Goal: Feedback & Contribution: Contribute content

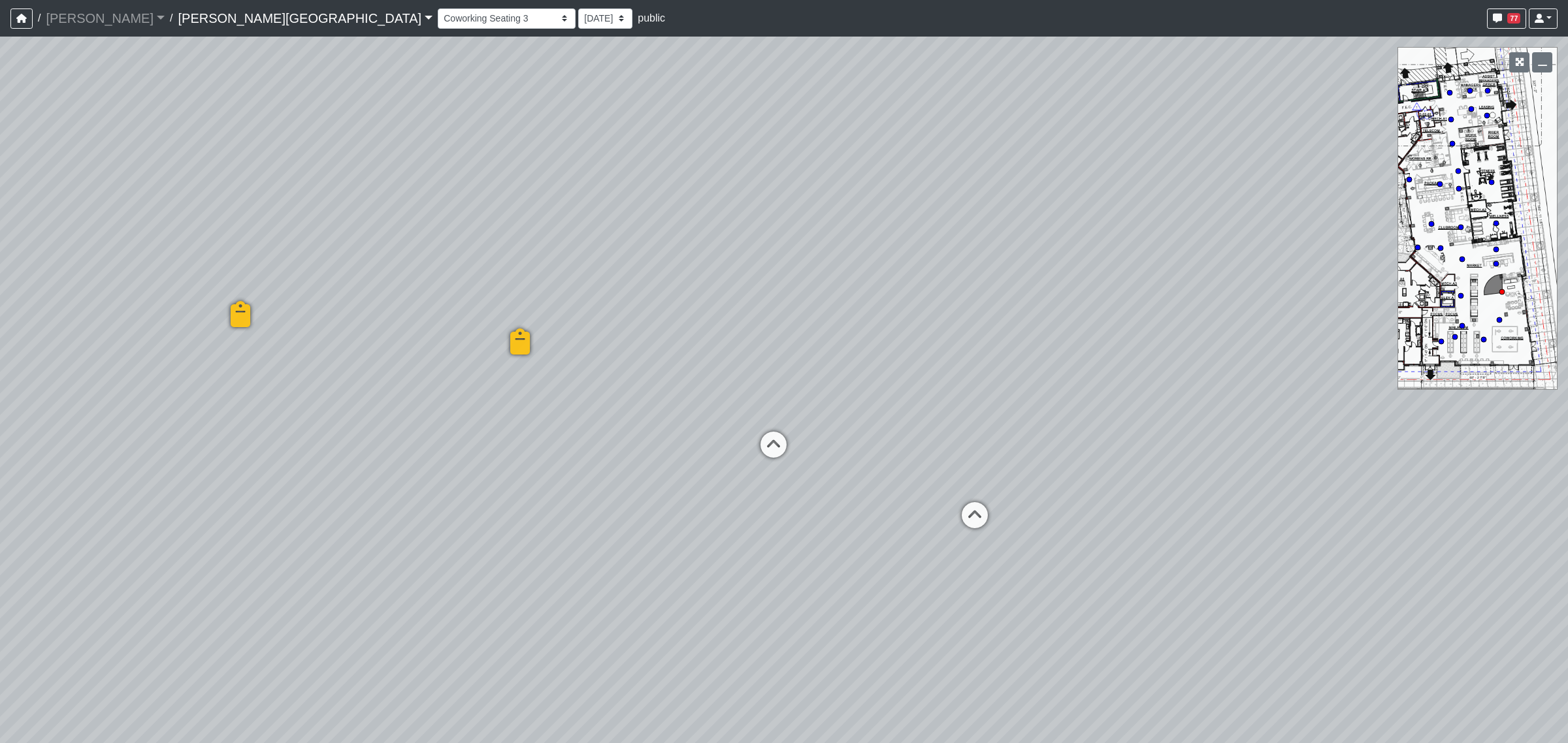
select select "b75WLKiiaJA3cEZUS8gtYH"
select select "4RaHTiPXkmhnUPAV7KL21M"
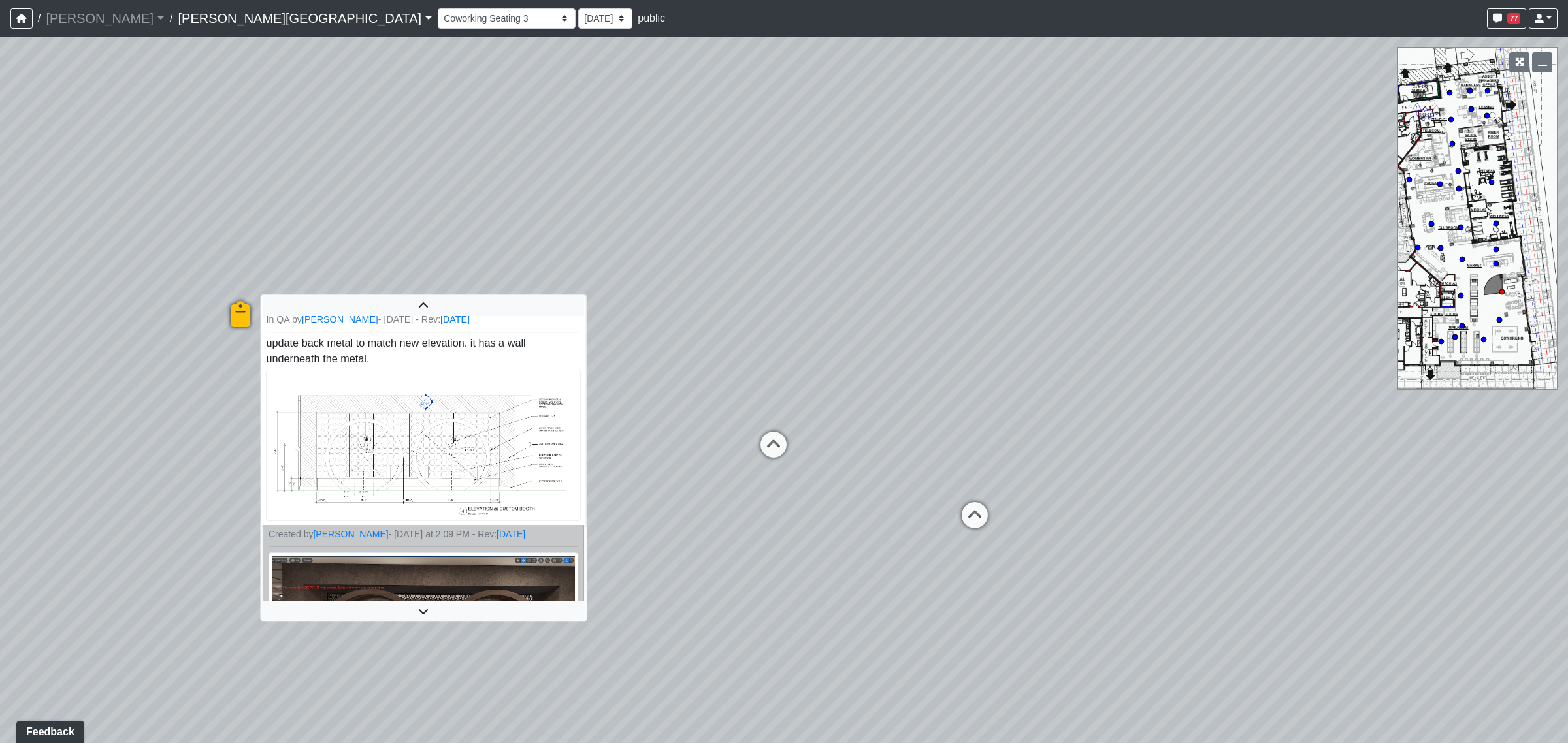
scroll to position [79, 0]
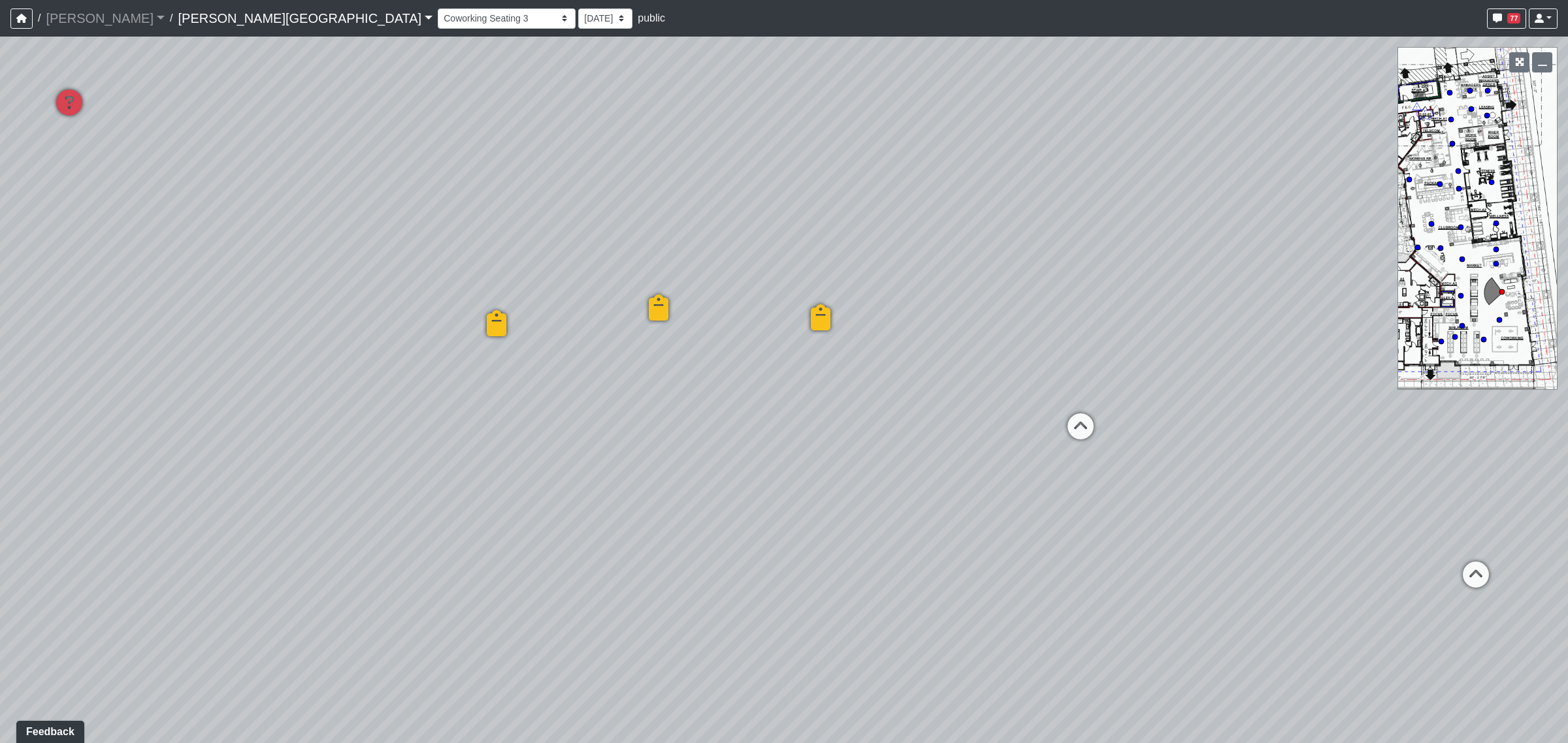
drag, startPoint x: 578, startPoint y: 436, endPoint x: 1042, endPoint y: 402, distance: 465.2
click at [1042, 402] on div "Loading... Coffee Bar Loading... Created by [PERSON_NAME] - [DATE] - Rev: [DATE…" at bounding box center [784, 389] width 1568 height 707
drag, startPoint x: 920, startPoint y: 402, endPoint x: 1057, endPoint y: 402, distance: 137.0
click at [1057, 402] on div "Loading... Coffee Bar Loading... Created by [PERSON_NAME] - [DATE] - Rev: [DATE…" at bounding box center [784, 389] width 1568 height 707
drag, startPoint x: 485, startPoint y: 367, endPoint x: 1050, endPoint y: 377, distance: 565.1
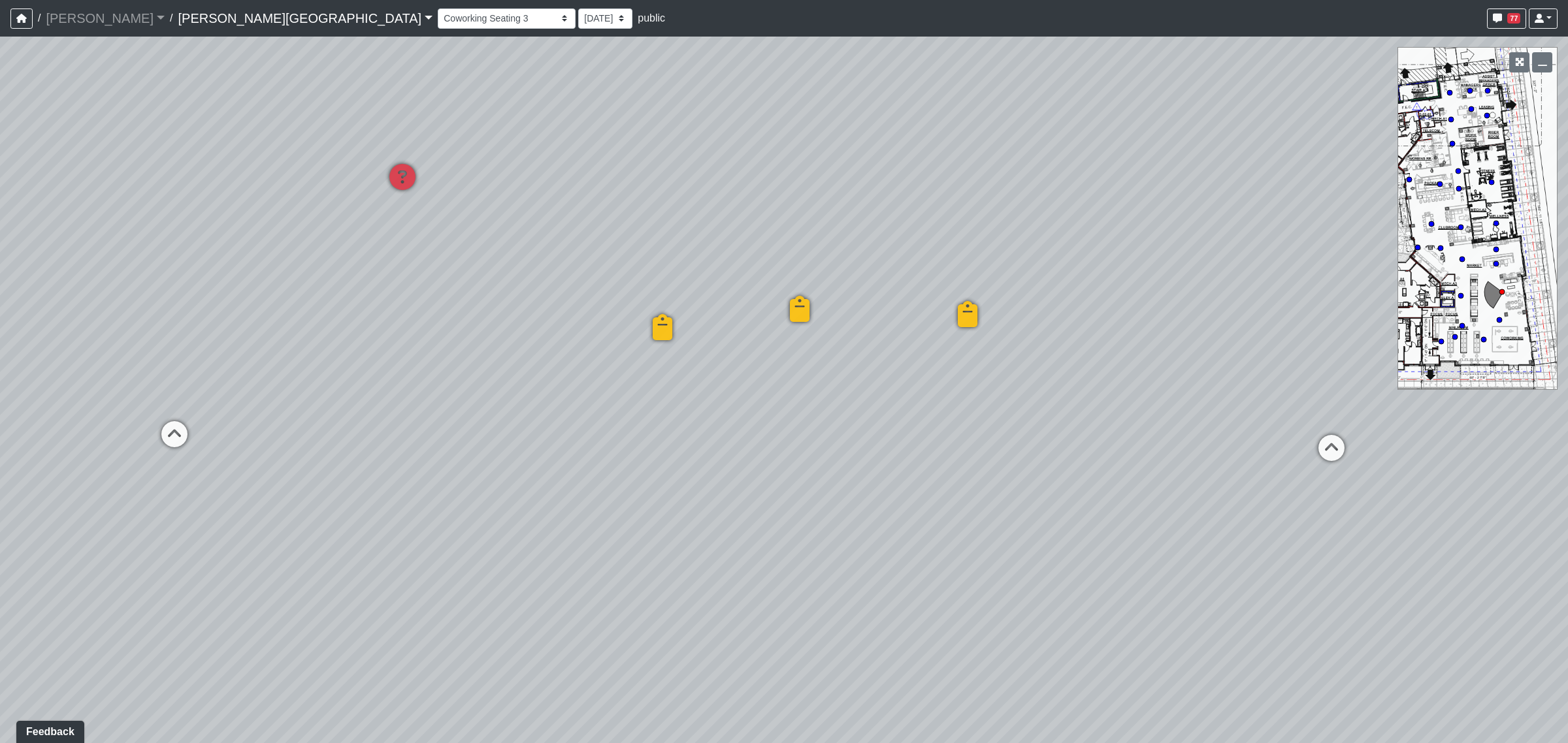
click at [1050, 377] on div "Loading... Coffee Bar Loading... Created by [PERSON_NAME] - [DATE] - Rev: [DATE…" at bounding box center [784, 389] width 1568 height 707
drag, startPoint x: 662, startPoint y: 209, endPoint x: 379, endPoint y: 213, distance: 283.0
click at [379, 213] on div "Loading... Coffee Bar Loading... Created by [PERSON_NAME] - [DATE] - Rev: [DATE…" at bounding box center [784, 389] width 1568 height 707
drag, startPoint x: 1041, startPoint y: 308, endPoint x: 514, endPoint y: 240, distance: 531.4
click at [508, 240] on div "Loading... Coffee Bar Loading... Created by [PERSON_NAME] - [DATE] - Rev: [DATE…" at bounding box center [784, 389] width 1568 height 707
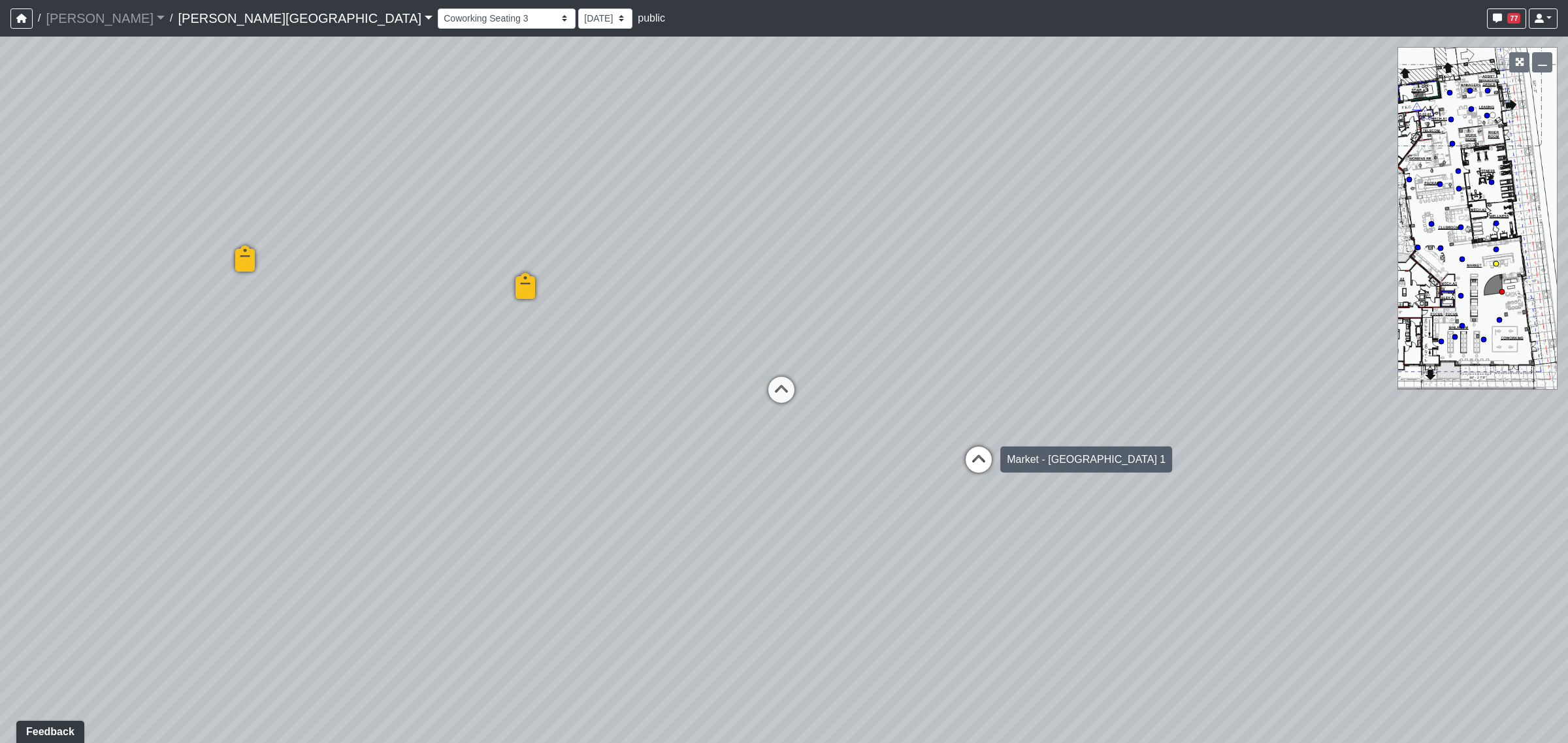
click at [974, 452] on icon at bounding box center [978, 465] width 39 height 39
select select "mCixBXo2bYV2shCdw7J36u"
select select "4RaHTiPXkmhnUPAV7KL21M"
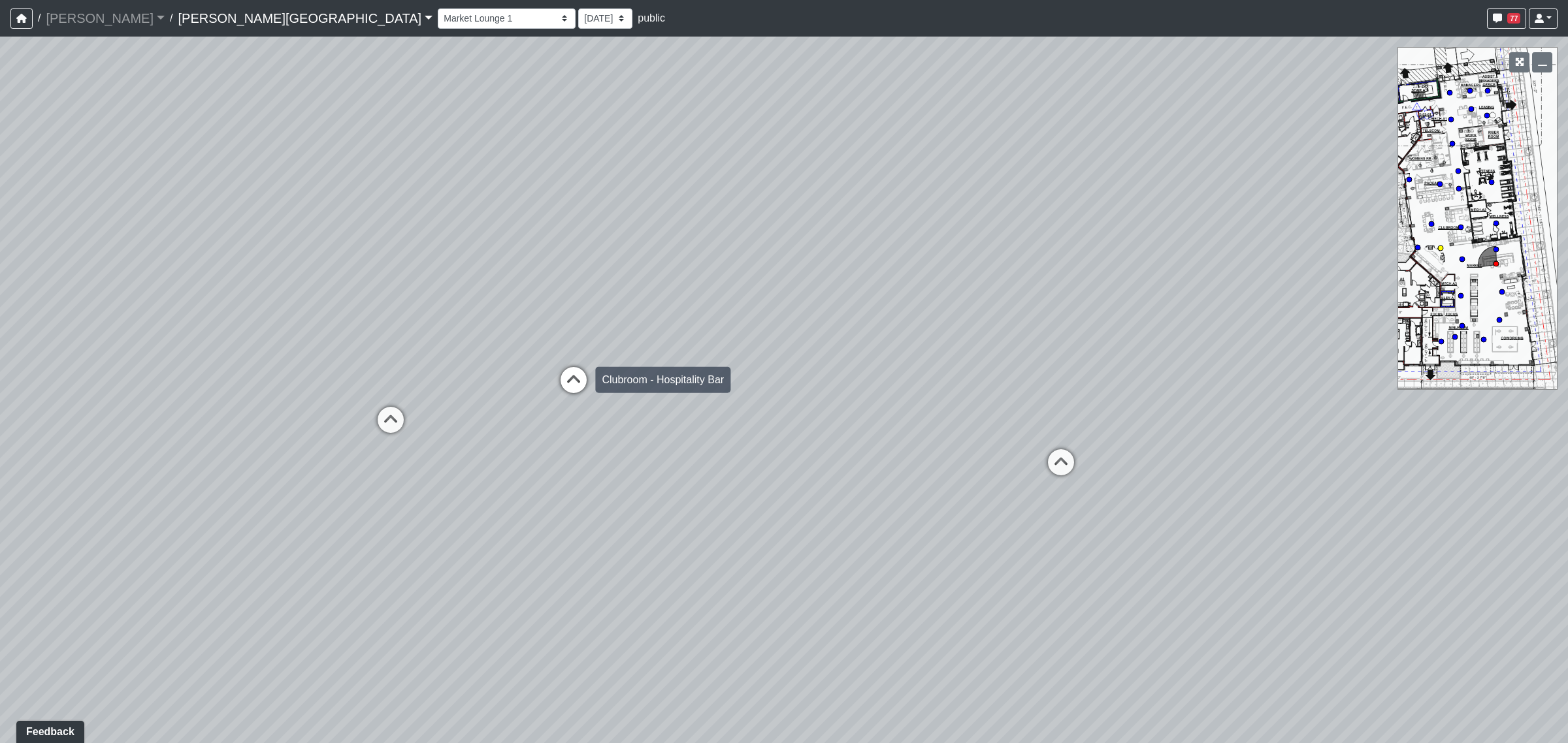
click at [583, 389] on icon at bounding box center [573, 386] width 39 height 39
select select "opxjAeKrrqupTskj1neSeV"
select select "4RaHTiPXkmhnUPAV7KL21M"
click at [1011, 469] on icon at bounding box center [1024, 477] width 39 height 39
select select "73Ke7bDKEE2Avycb7iYGqE"
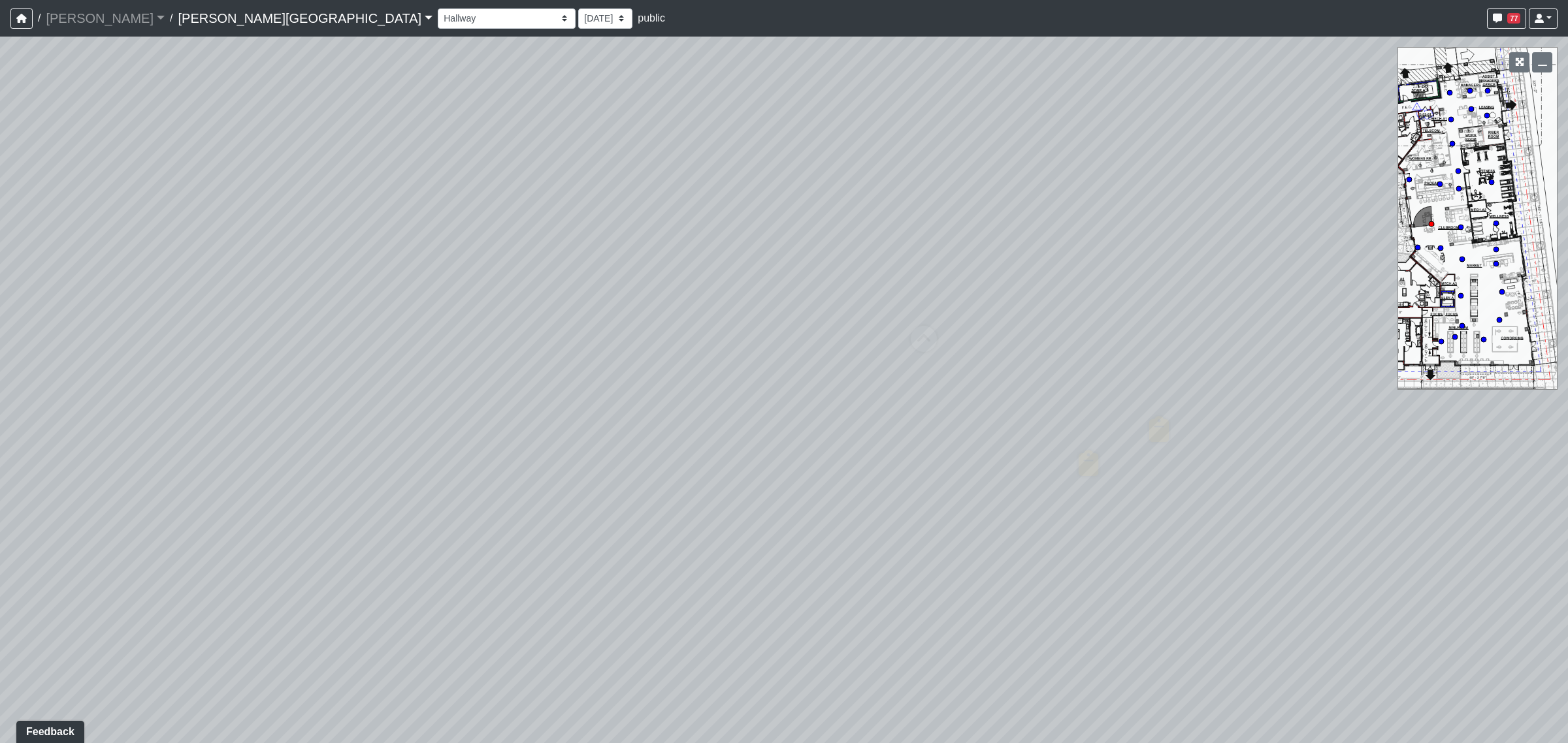
select select "4RaHTiPXkmhnUPAV7KL21M"
drag, startPoint x: 1207, startPoint y: 390, endPoint x: 828, endPoint y: 376, distance: 379.3
click at [828, 376] on div "Loading... Coffee Bar Loading... Created by [PERSON_NAME] - [DATE] - Rev: [DATE…" at bounding box center [784, 389] width 1568 height 707
drag, startPoint x: 1014, startPoint y: 309, endPoint x: 402, endPoint y: 295, distance: 612.2
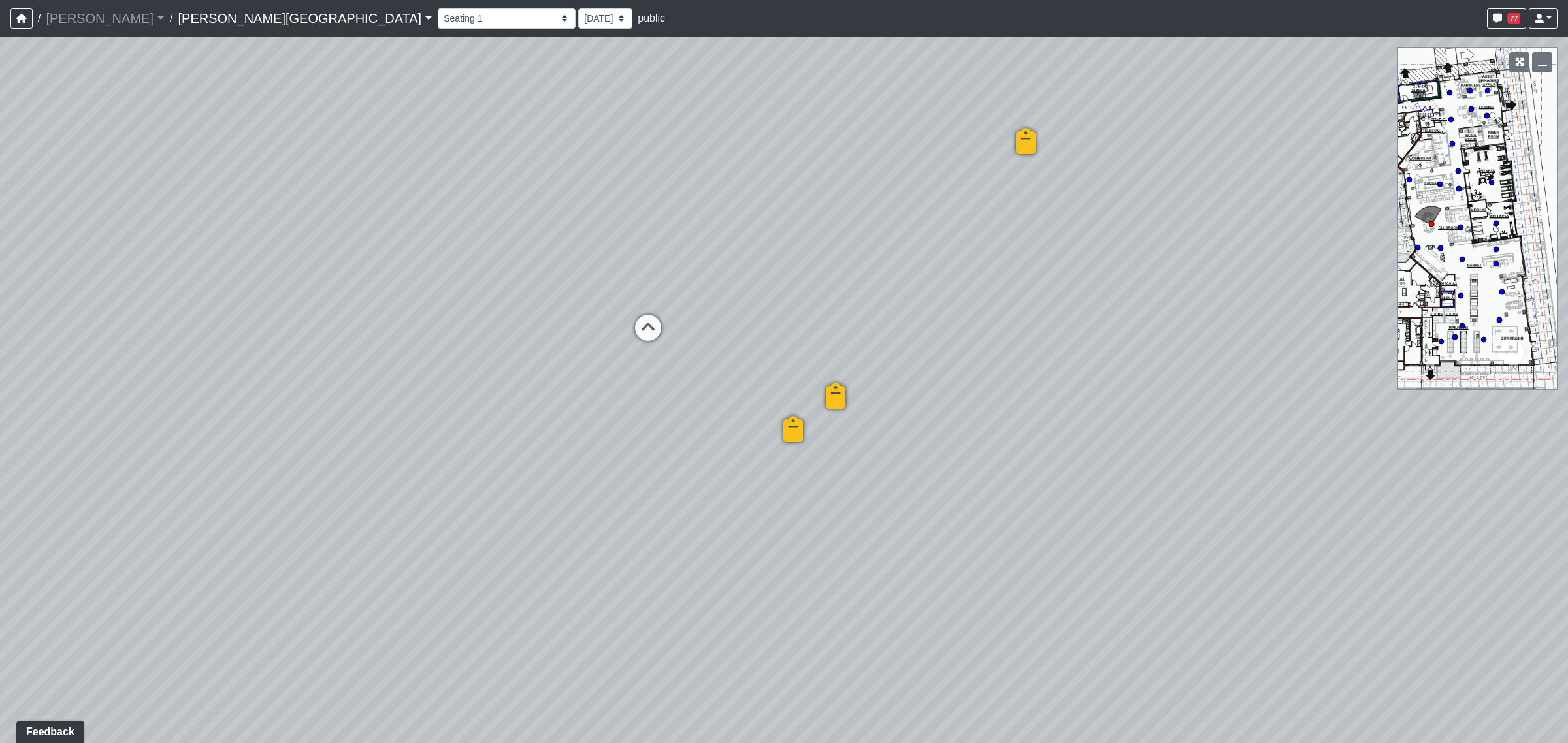
click at [397, 296] on div "Loading... Coffee Bar Loading... Created by [PERSON_NAME] - [DATE] - Rev: [DATE…" at bounding box center [784, 389] width 1568 height 707
drag, startPoint x: 1235, startPoint y: 342, endPoint x: 774, endPoint y: 298, distance: 463.1
click at [774, 298] on div "Loading... Coffee Bar Loading... Created by [PERSON_NAME] - [DATE] - Rev: [DATE…" at bounding box center [784, 389] width 1568 height 707
drag, startPoint x: 1099, startPoint y: 324, endPoint x: 289, endPoint y: 302, distance: 810.3
click at [255, 305] on div "Loading... Coffee Bar Loading... Created by [PERSON_NAME] - [DATE] - Rev: [DATE…" at bounding box center [784, 389] width 1568 height 707
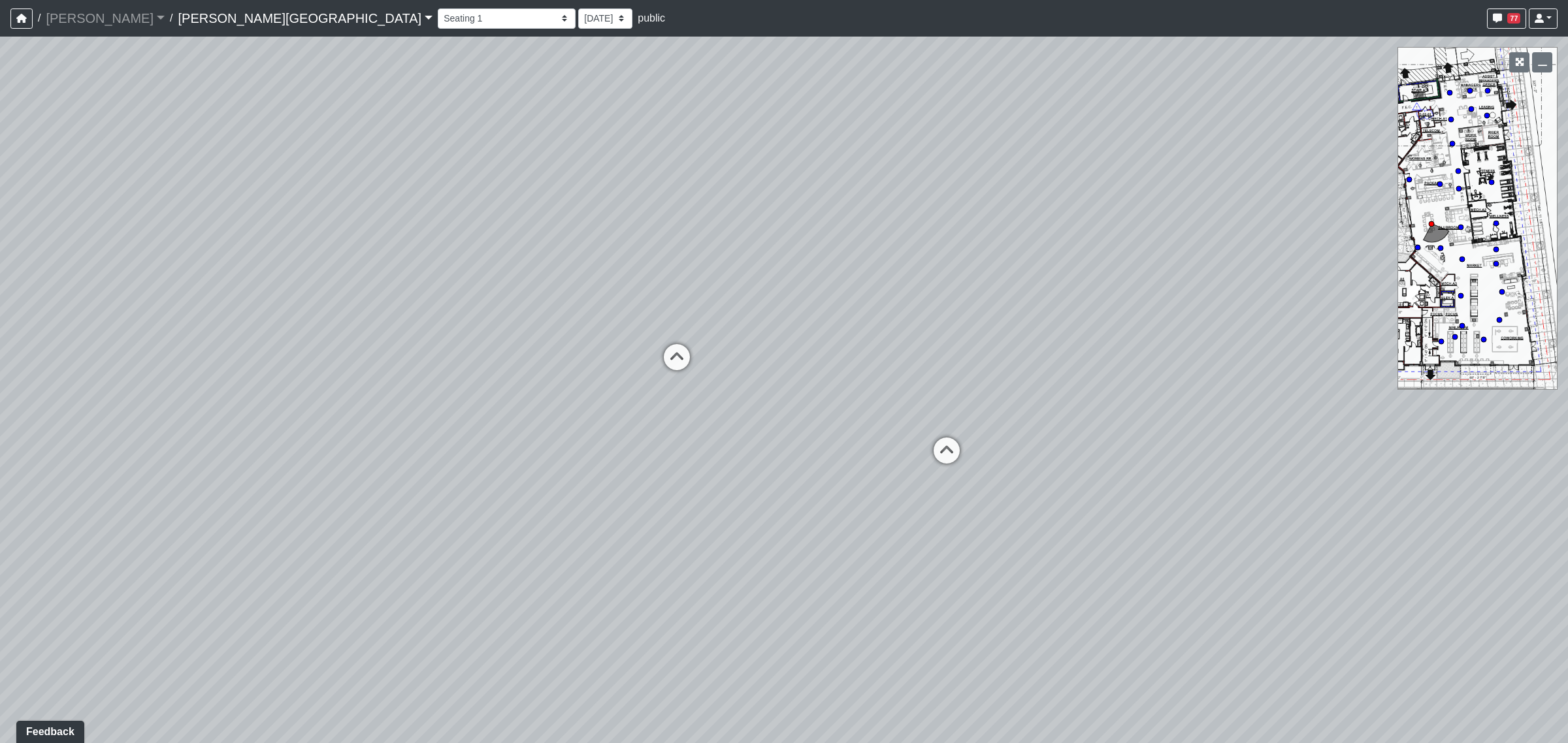
drag, startPoint x: 1312, startPoint y: 447, endPoint x: 935, endPoint y: 480, distance: 378.4
click at [935, 480] on div "Loading... Coffee Bar Loading... Created by [PERSON_NAME] - [DATE] - Rev: [DATE…" at bounding box center [784, 389] width 1568 height 707
drag, startPoint x: 948, startPoint y: 225, endPoint x: 1191, endPoint y: 263, distance: 246.0
click at [1191, 263] on div "Loading... Coffee Bar Loading... Created by [PERSON_NAME] - [DATE] - Rev: [DATE…" at bounding box center [784, 389] width 1568 height 707
drag, startPoint x: 746, startPoint y: 240, endPoint x: 908, endPoint y: 255, distance: 162.7
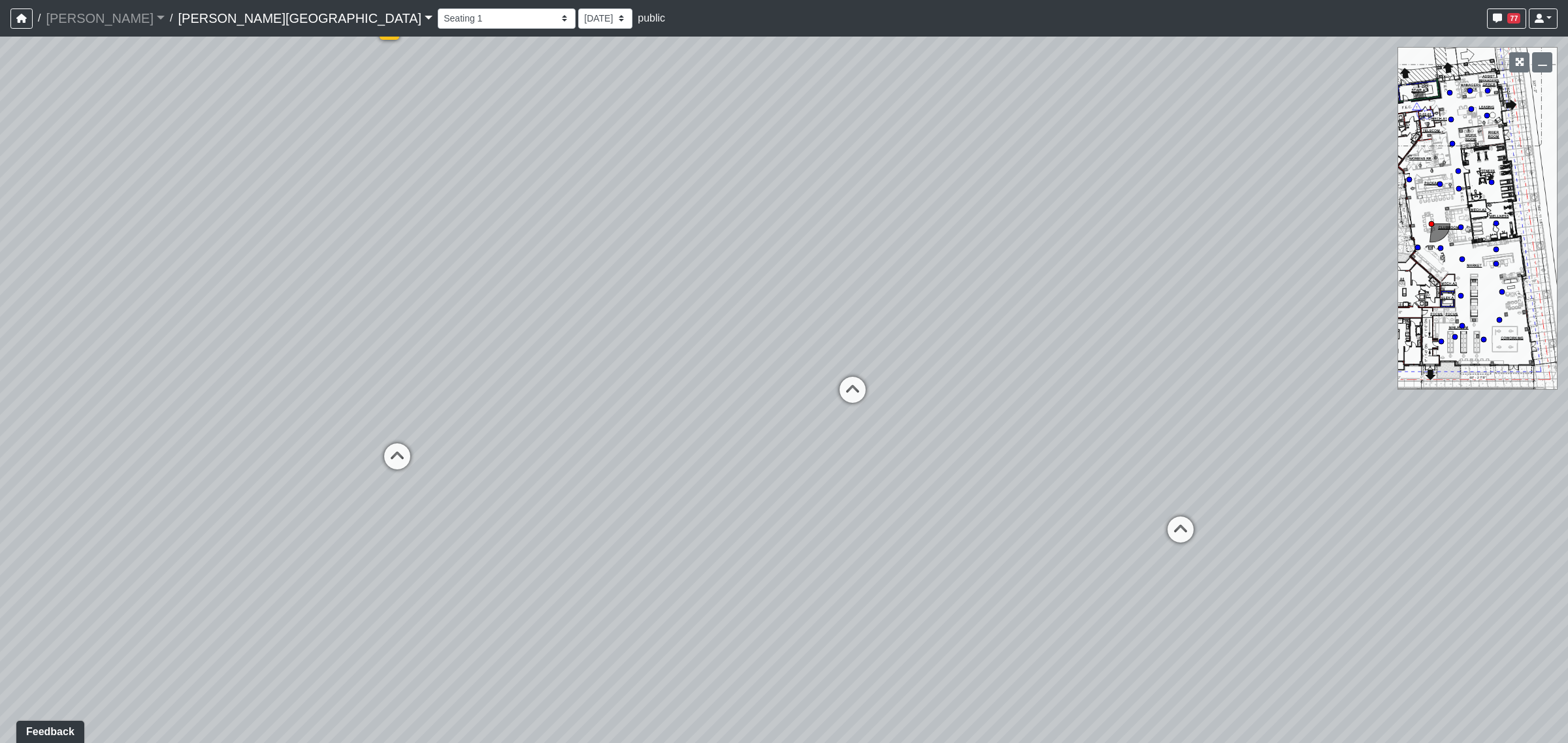
click at [908, 255] on div "Loading... Coffee Bar Loading... Created by [PERSON_NAME] - [DATE] - Rev: [DATE…" at bounding box center [784, 389] width 1568 height 707
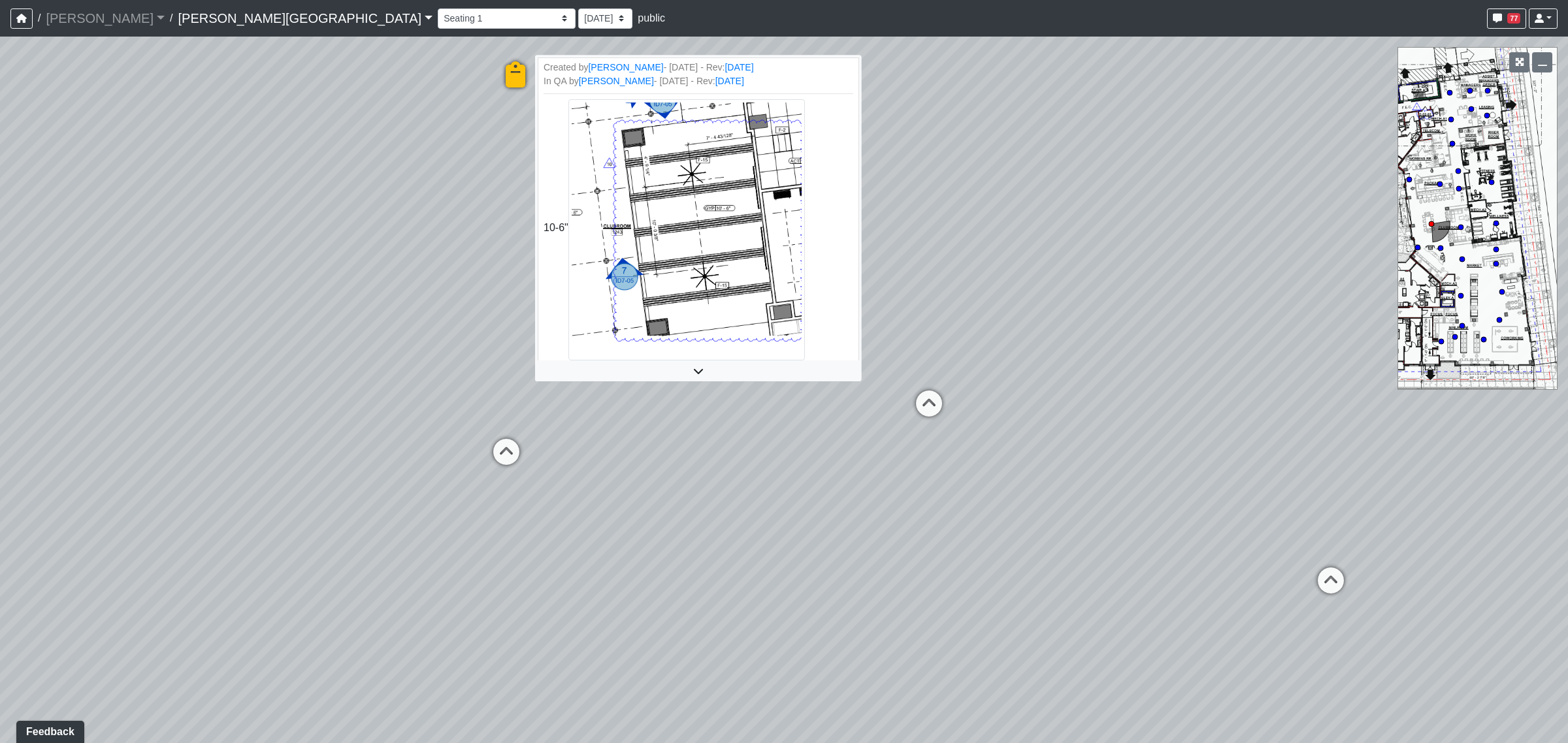
click at [518, 85] on icon at bounding box center [514, 81] width 39 height 39
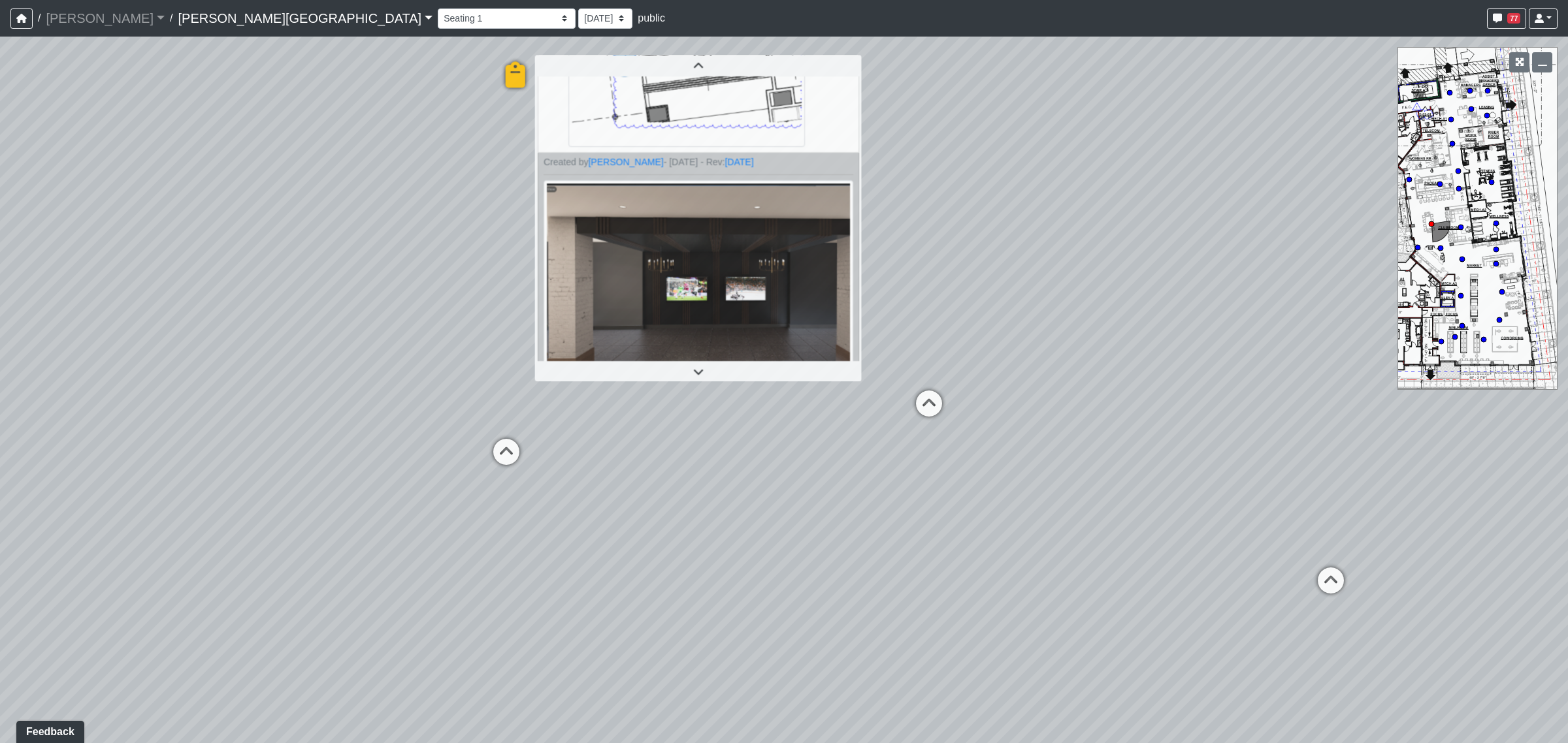
click at [946, 220] on div "Loading... Coffee Bar Loading... Created by [PERSON_NAME] - [DATE] - Rev: [DATE…" at bounding box center [784, 389] width 1568 height 707
click at [927, 399] on icon at bounding box center [928, 410] width 39 height 39
select select "8eGugpUJ7mA5qJDwsm4SsZ"
select select "4RaHTiPXkmhnUPAV7KL21M"
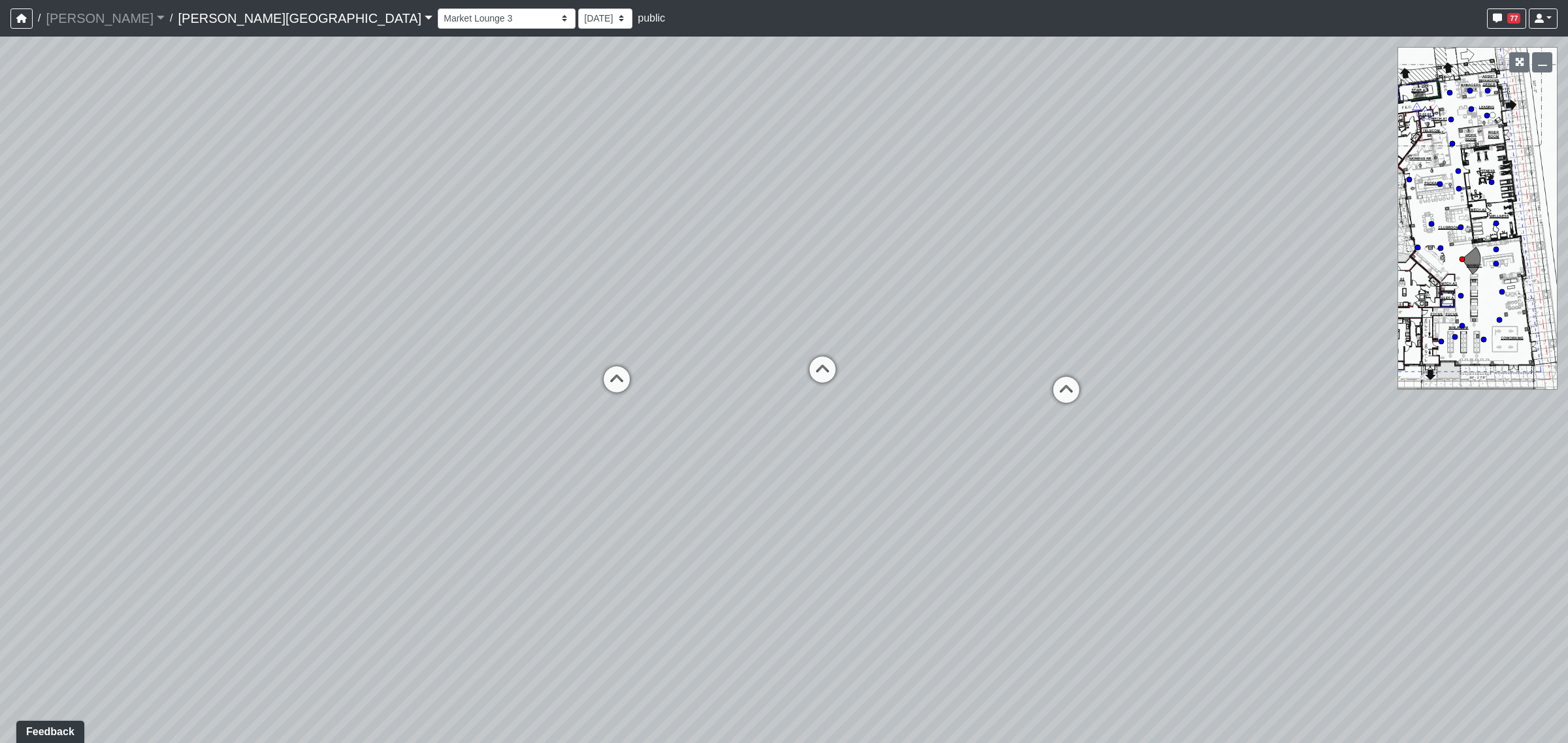
drag, startPoint x: 765, startPoint y: 320, endPoint x: 1192, endPoint y: 312, distance: 427.1
click at [1192, 312] on div "Loading... Coffee Bar Loading... Created by [PERSON_NAME] - [DATE] - Rev: [DATE…" at bounding box center [784, 389] width 1568 height 707
drag, startPoint x: 1023, startPoint y: 291, endPoint x: 1079, endPoint y: 295, distance: 56.1
click at [1079, 295] on div "Loading... Coffee Bar Loading... Created by [PERSON_NAME] - [DATE] - Rev: [DATE…" at bounding box center [784, 389] width 1568 height 707
click at [1164, 403] on icon at bounding box center [1163, 407] width 39 height 39
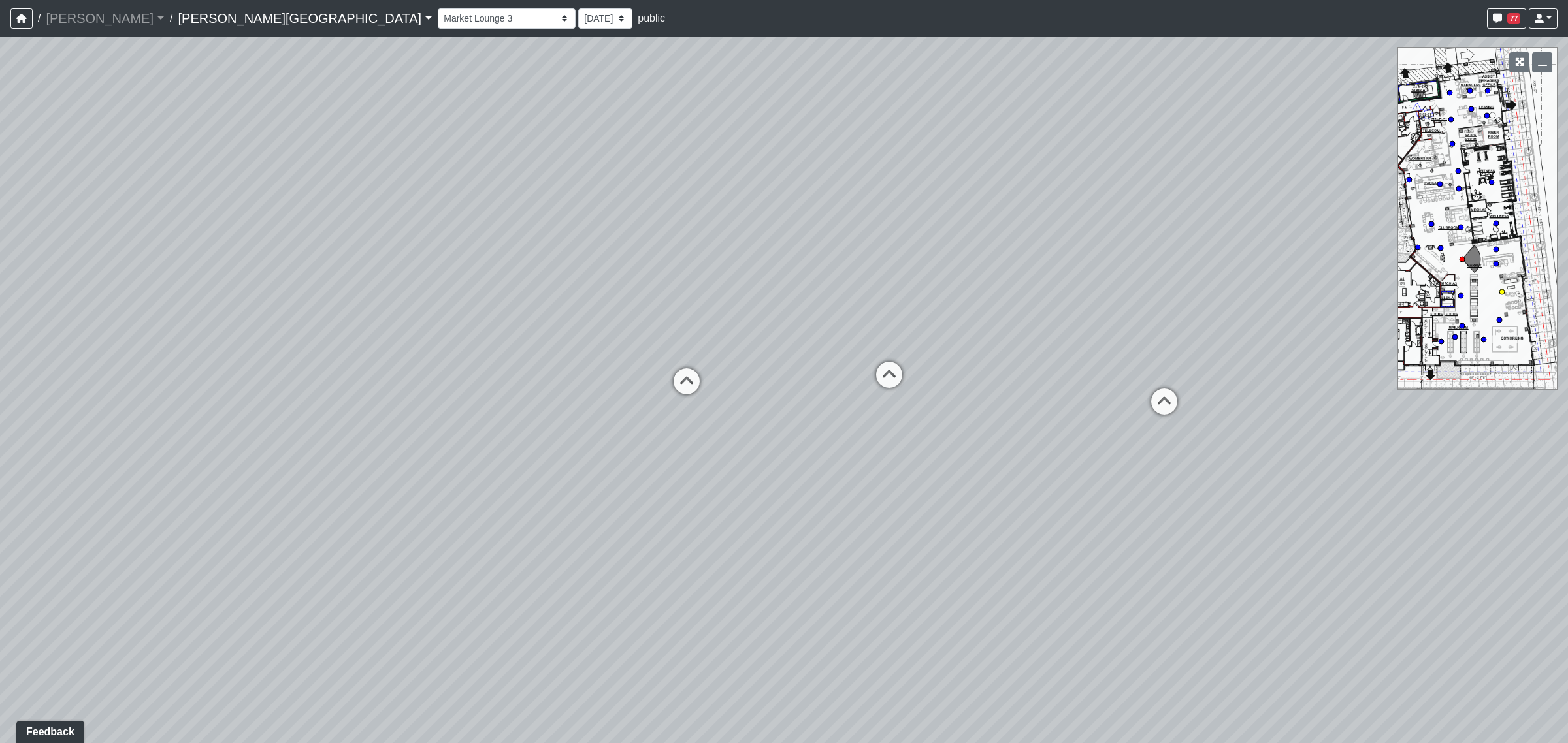
select select "b75WLKiiaJA3cEZUS8gtYH"
select select "4RaHTiPXkmhnUPAV7KL21M"
drag, startPoint x: 1231, startPoint y: 379, endPoint x: 1008, endPoint y: 351, distance: 224.8
click at [1017, 379] on div "Loading... Coffee Bar Loading... Created by [PERSON_NAME] - [DATE] - Rev: [DATE…" at bounding box center [784, 389] width 1568 height 707
drag, startPoint x: 854, startPoint y: 288, endPoint x: 1132, endPoint y: 300, distance: 278.3
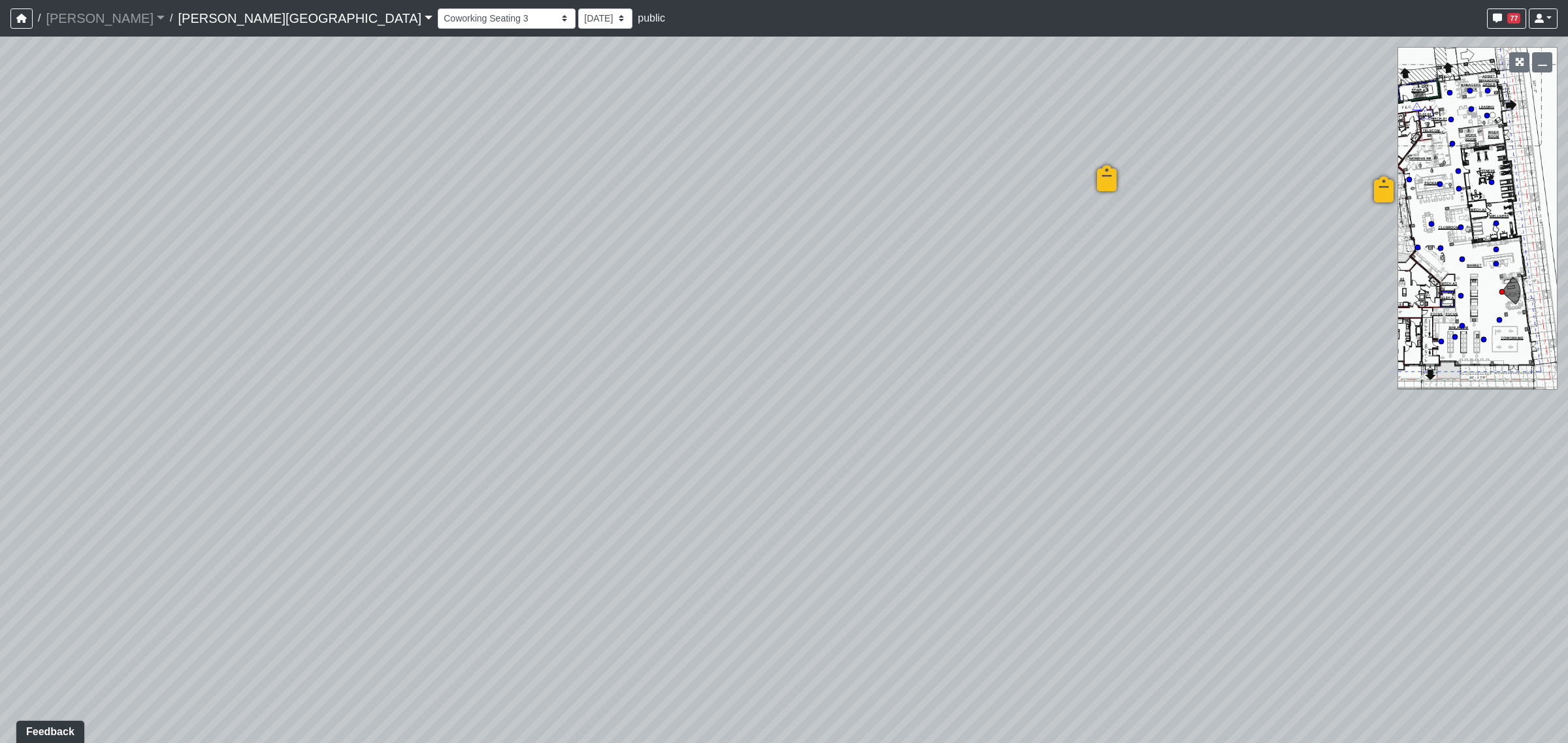
click at [1132, 300] on div "Loading... Coffee Bar Loading... Created by [PERSON_NAME] - [DATE] - Rev: [DATE…" at bounding box center [784, 389] width 1568 height 707
drag, startPoint x: 1143, startPoint y: 304, endPoint x: 1034, endPoint y: 292, distance: 109.7
click at [928, 298] on div "Loading... Coffee Bar Loading... Created by [PERSON_NAME] - [DATE] - Rev: [DATE…" at bounding box center [784, 389] width 1568 height 707
drag, startPoint x: 1072, startPoint y: 291, endPoint x: 794, endPoint y: 290, distance: 278.0
click at [791, 290] on div "Loading... Coffee Bar Loading... Created by [PERSON_NAME] - [DATE] - Rev: [DATE…" at bounding box center [784, 389] width 1568 height 707
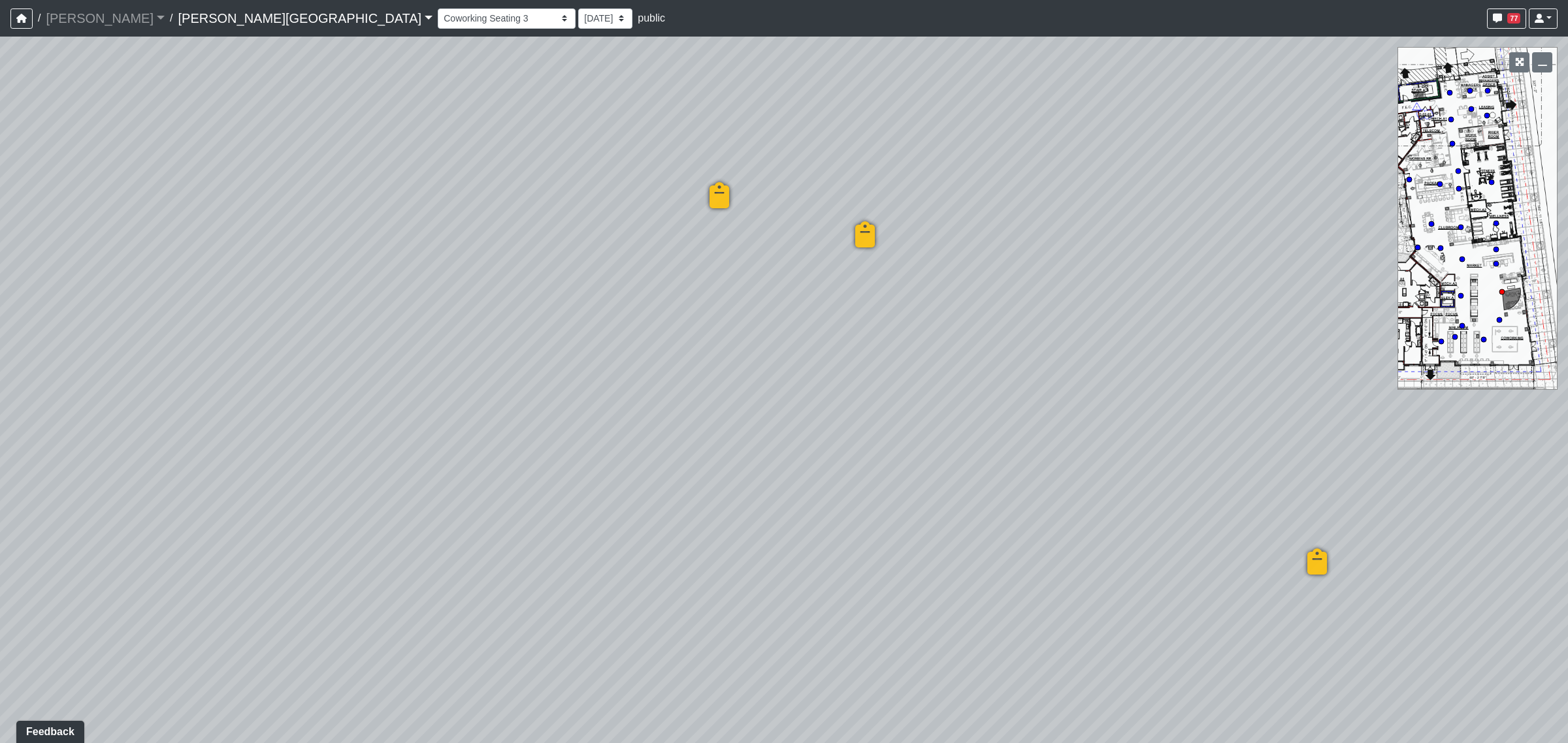
drag, startPoint x: 1028, startPoint y: 337, endPoint x: 701, endPoint y: 318, distance: 327.6
click at [694, 321] on div "Loading... Coffee Bar Loading... Created by [PERSON_NAME] - [DATE] - Rev: [DATE…" at bounding box center [784, 389] width 1568 height 707
drag, startPoint x: 958, startPoint y: 321, endPoint x: 466, endPoint y: 288, distance: 493.1
click at [421, 295] on div "Loading... Coffee Bar Loading... Created by [PERSON_NAME] - [DATE] - Rev: [DATE…" at bounding box center [784, 389] width 1568 height 707
click at [1235, 526] on div "Loading... Coffee Bar Loading... Created by [PERSON_NAME] - [DATE] - Rev: [DATE…" at bounding box center [784, 389] width 1568 height 707
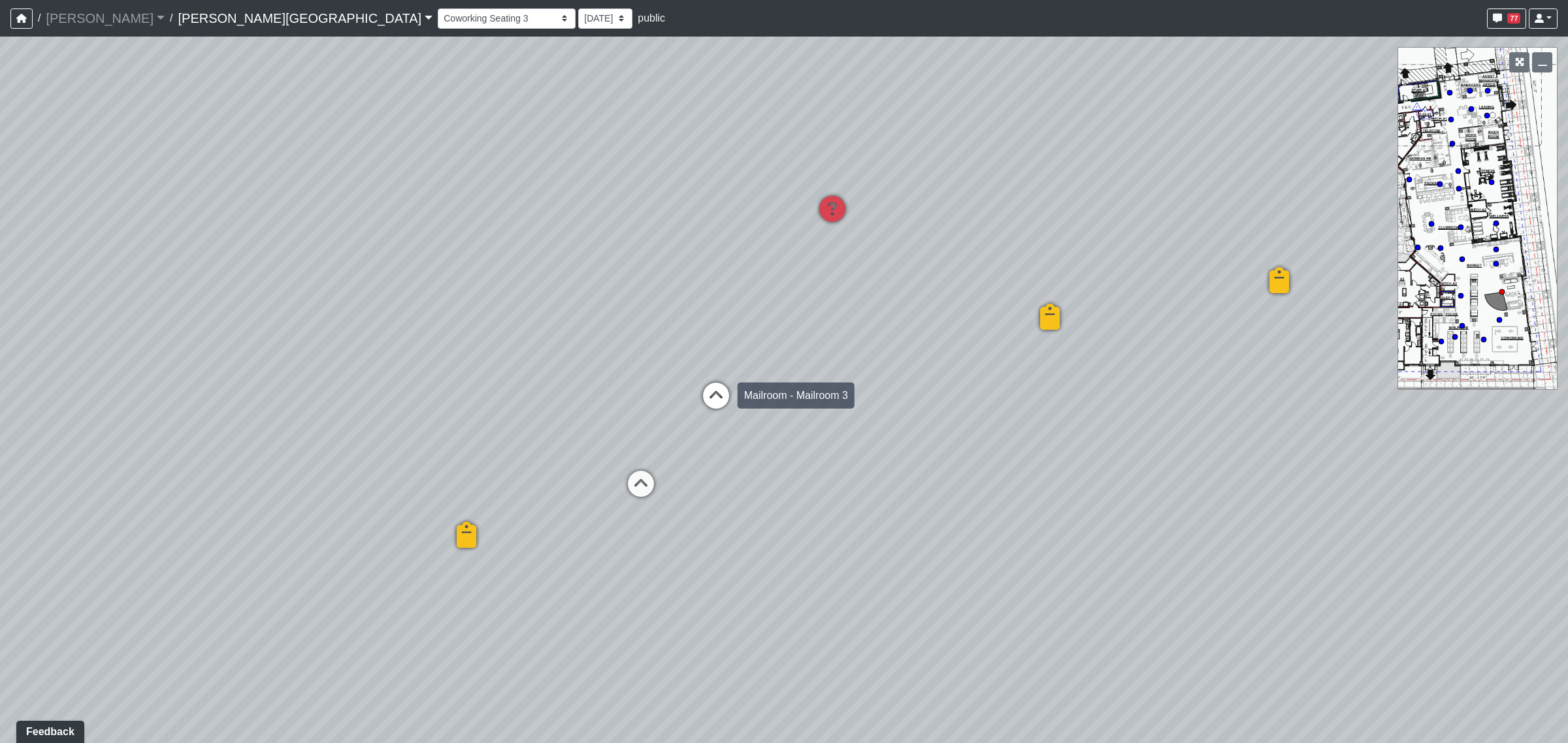
drag, startPoint x: 829, startPoint y: 406, endPoint x: 729, endPoint y: 416, distance: 100.5
click at [590, 435] on div "Loading... Coffee Bar Loading... Created by [PERSON_NAME] - [DATE] - Rev: [DATE…" at bounding box center [784, 389] width 1568 height 707
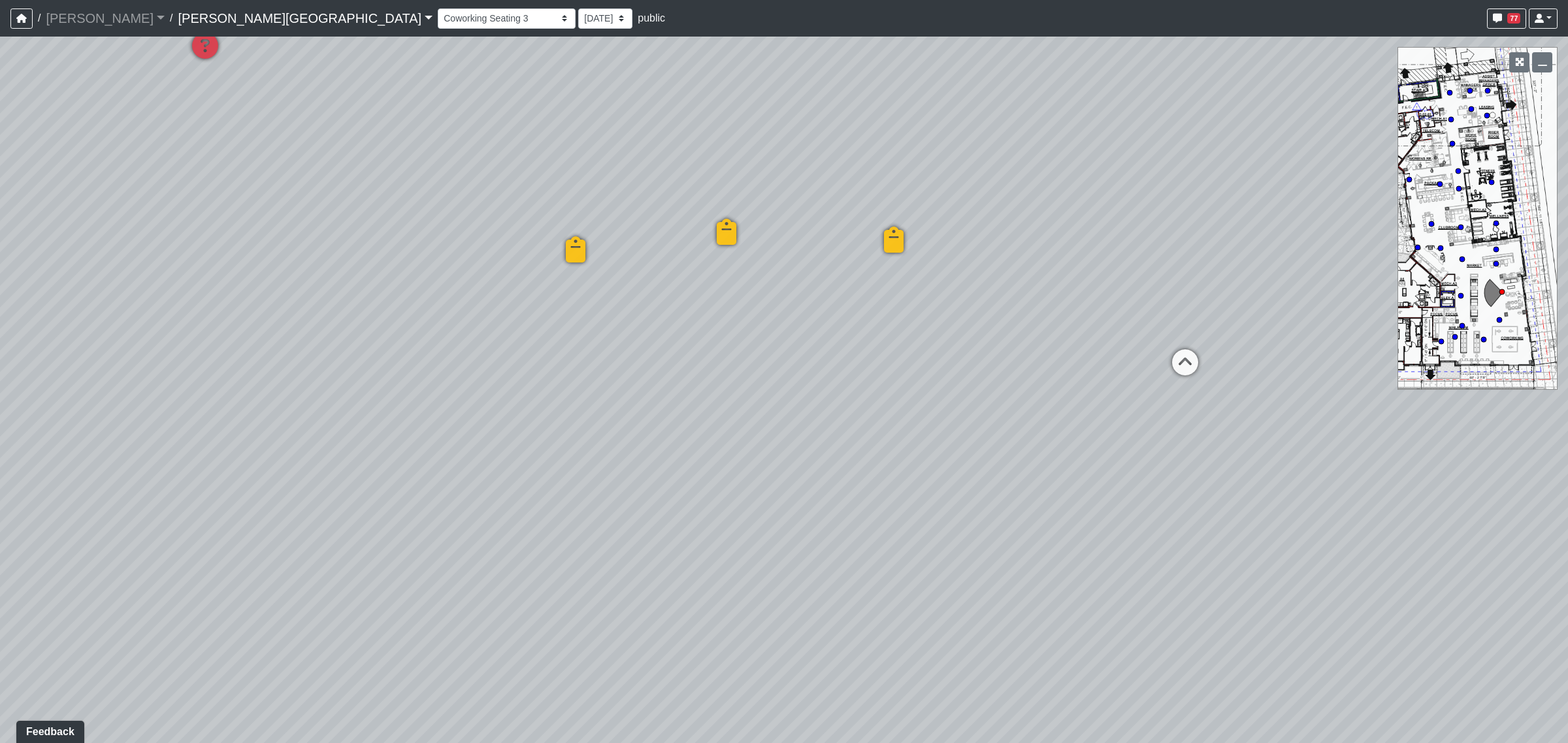
drag, startPoint x: 827, startPoint y: 388, endPoint x: 237, endPoint y: 312, distance: 594.9
click at [240, 314] on div "Loading... Coffee Bar Loading... Created by [PERSON_NAME] - [DATE] - Rev: [DATE…" at bounding box center [784, 389] width 1568 height 707
drag, startPoint x: 1200, startPoint y: 390, endPoint x: 828, endPoint y: 400, distance: 372.1
click at [828, 400] on div "Loading... Coffee Bar Loading... Created by [PERSON_NAME] - [DATE] - Rev: [DATE…" at bounding box center [784, 389] width 1568 height 707
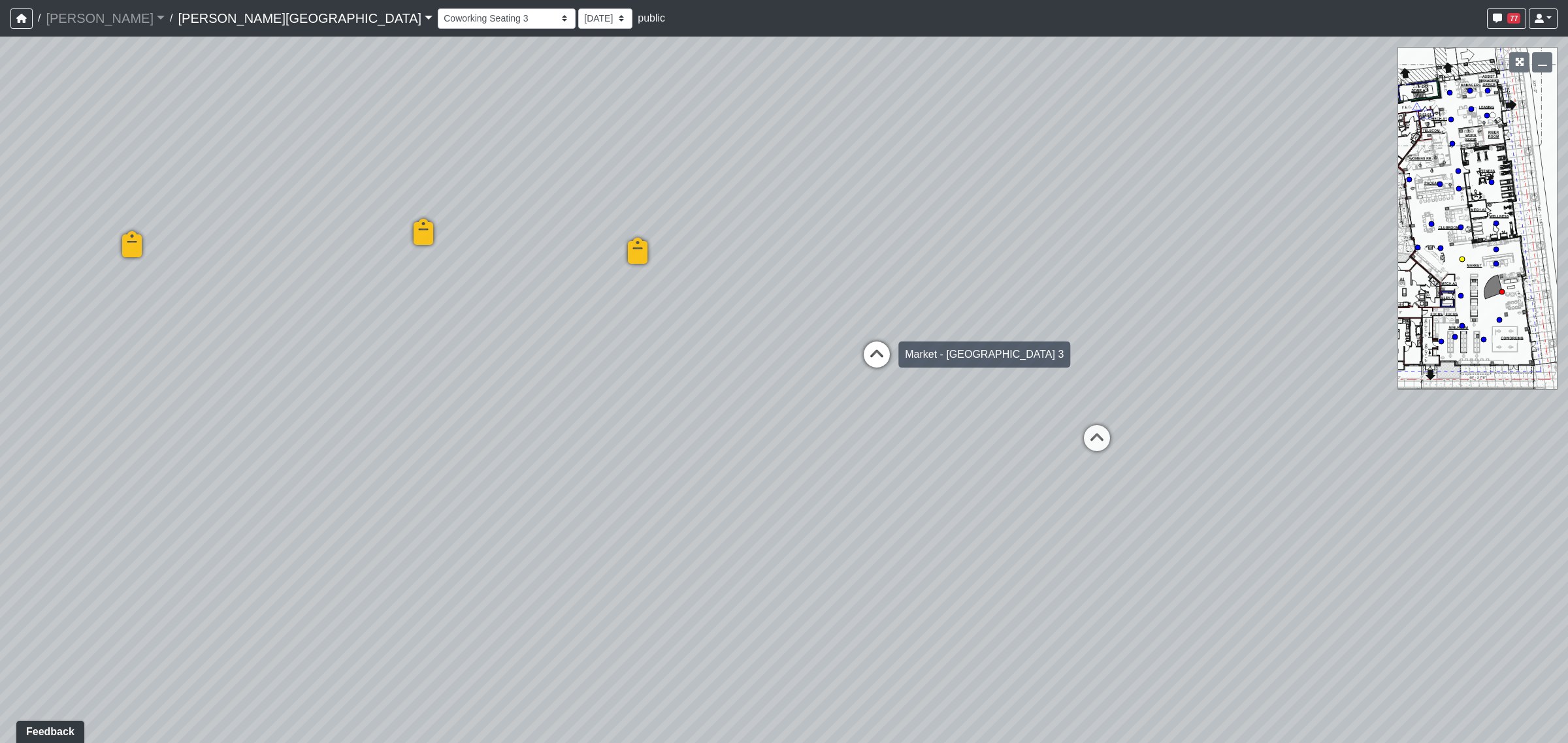
click at [883, 351] on icon at bounding box center [877, 361] width 39 height 39
select select "8eGugpUJ7mA5qJDwsm4SsZ"
select select "4RaHTiPXkmhnUPAV7KL21M"
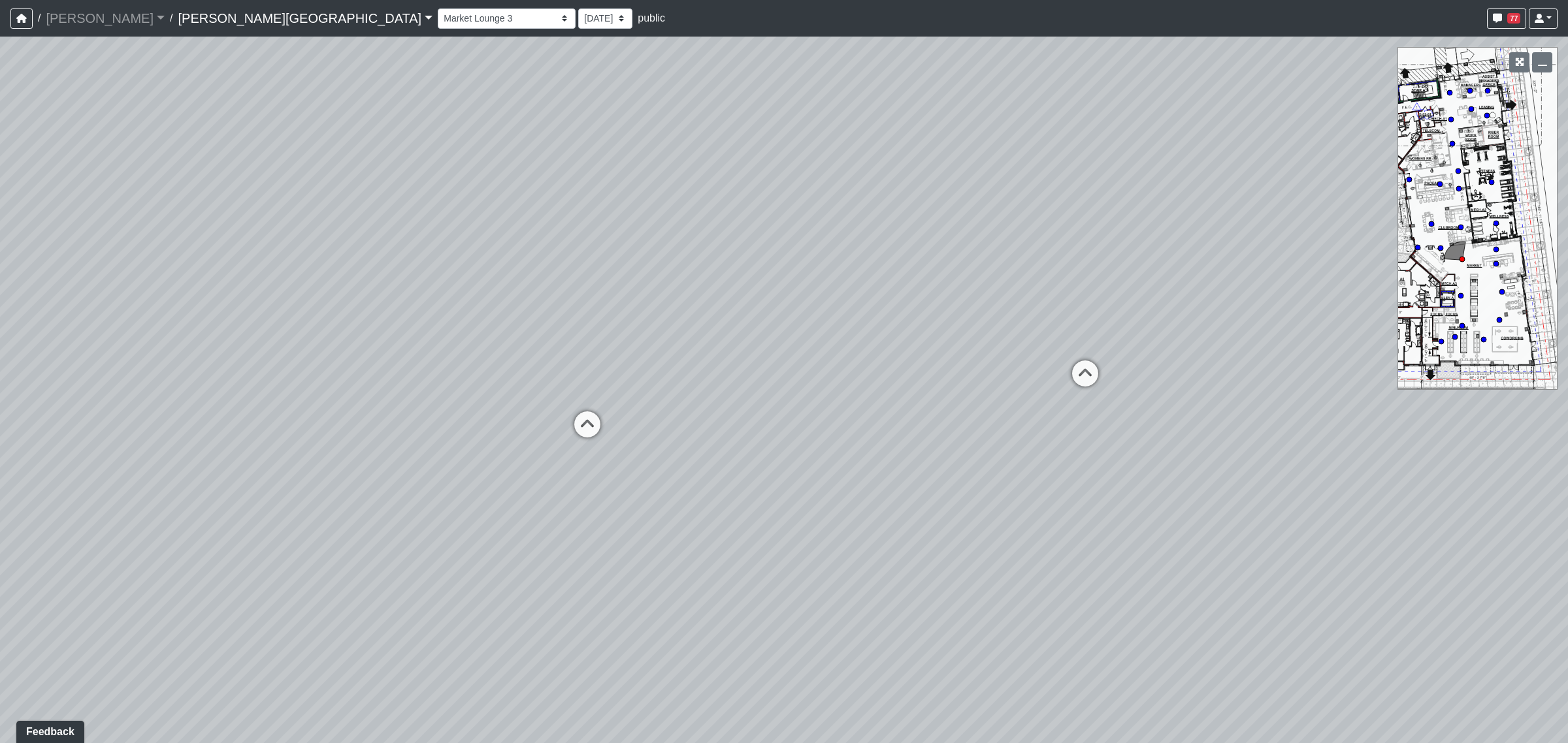
drag, startPoint x: 1241, startPoint y: 403, endPoint x: 928, endPoint y: 387, distance: 313.4
click at [851, 387] on div "Loading... Coffee Bar Loading... Created by [PERSON_NAME] - [DATE] - Rev: [DATE…" at bounding box center [784, 389] width 1568 height 707
click at [972, 367] on icon at bounding box center [984, 368] width 39 height 39
select select "85yt19wMgVAyb4M3P1Anog"
select select "4RaHTiPXkmhnUPAV7KL21M"
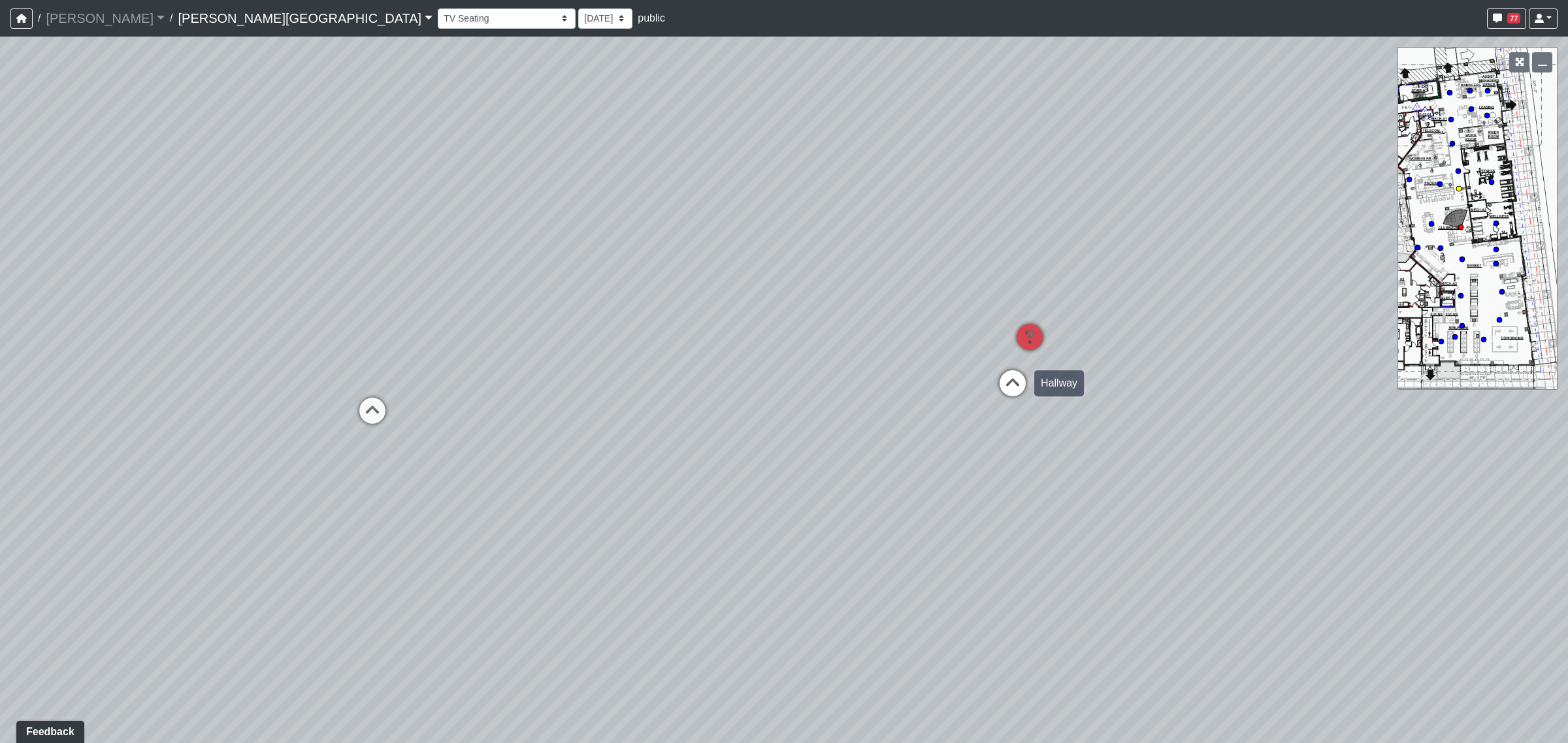
click at [1007, 372] on icon at bounding box center [1012, 389] width 39 height 39
select select "8q9YC6QBXw8oFapXUtbMKw"
select select "4RaHTiPXkmhnUPAV7KL21M"
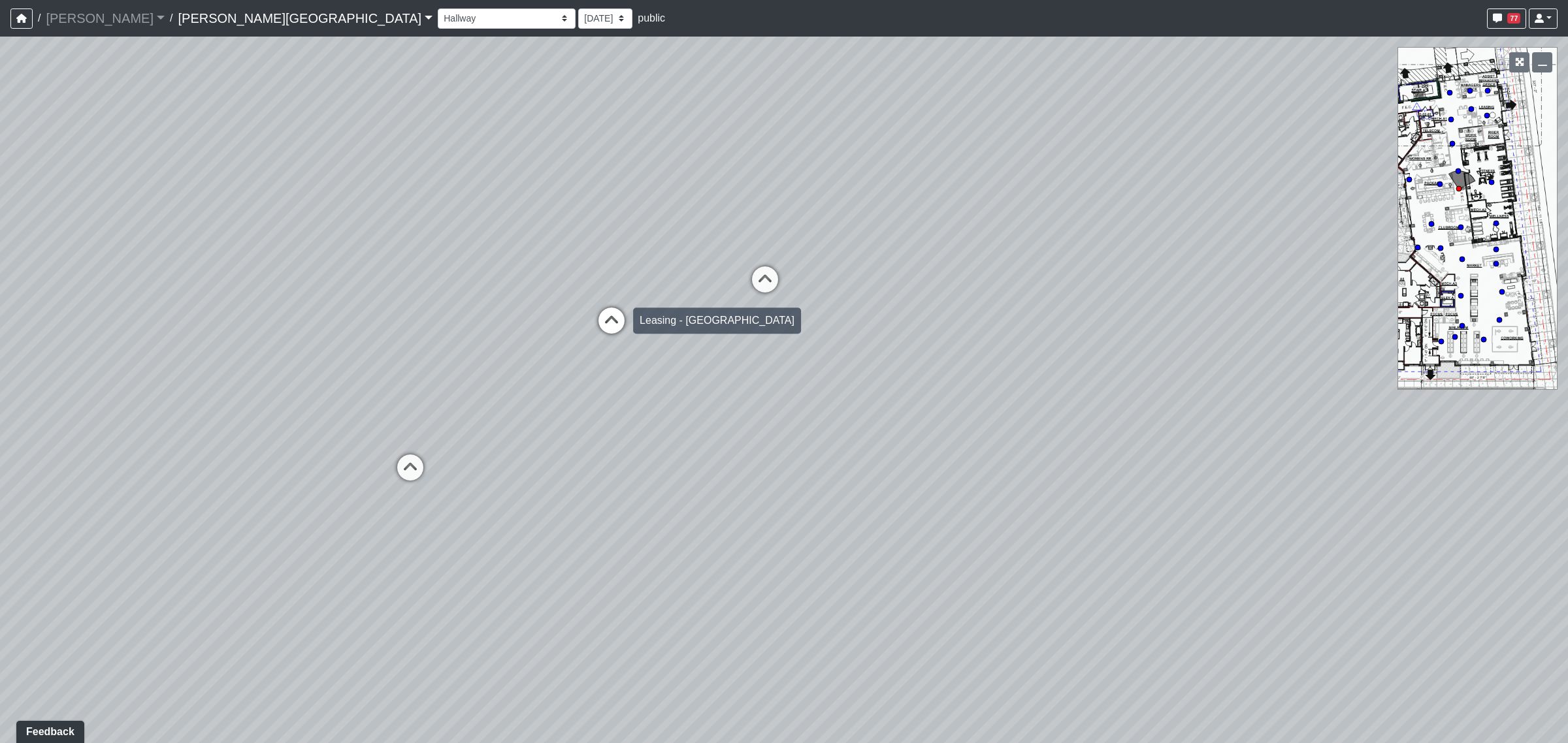
drag, startPoint x: 1042, startPoint y: 340, endPoint x: 580, endPoint y: 318, distance: 462.5
click at [568, 316] on div "Loading... Coffee Bar Loading... Created by [PERSON_NAME] - [DATE] - Rev: [DATE…" at bounding box center [784, 389] width 1568 height 707
drag, startPoint x: 550, startPoint y: 258, endPoint x: 669, endPoint y: 355, distance: 153.5
click at [549, 257] on div "Loading... Coffee Bar Loading... Created by [PERSON_NAME] - [DATE] - Rev: [DATE…" at bounding box center [784, 389] width 1568 height 707
drag, startPoint x: 890, startPoint y: 513, endPoint x: 517, endPoint y: 435, distance: 381.1
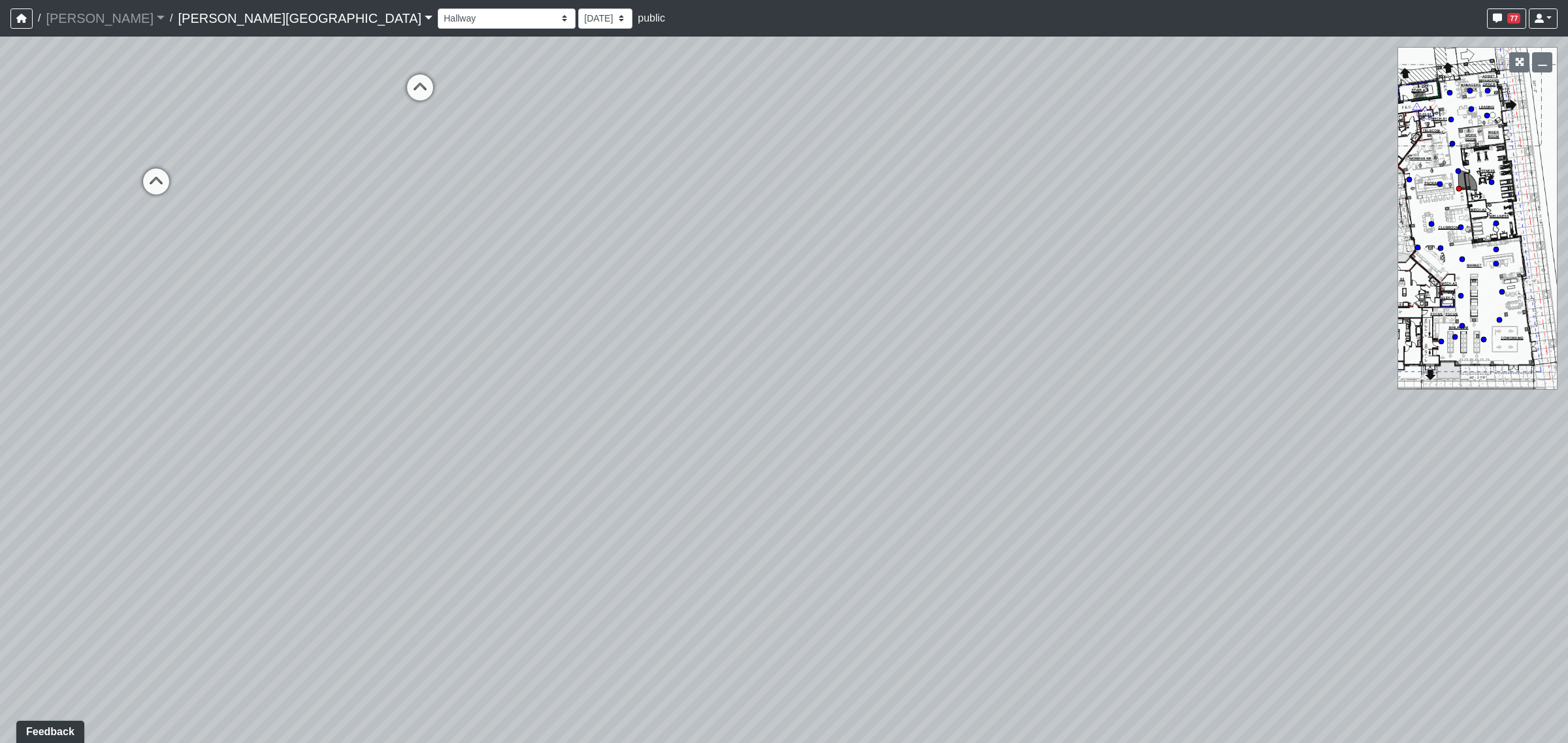
click at [410, 437] on div "Loading... Coffee Bar Loading... Created by [PERSON_NAME] - [DATE] - Rev: [DATE…" at bounding box center [784, 389] width 1568 height 707
drag, startPoint x: 984, startPoint y: 440, endPoint x: 517, endPoint y: 474, distance: 468.2
click at [508, 474] on div "Loading... Coffee Bar Loading... Created by [PERSON_NAME] - [DATE] - Rev: [DATE…" at bounding box center [784, 389] width 1568 height 707
drag, startPoint x: 1003, startPoint y: 423, endPoint x: 850, endPoint y: 479, distance: 162.9
click at [829, 593] on div "Loading... Coffee Bar Loading... Created by [PERSON_NAME] - [DATE] - Rev: [DATE…" at bounding box center [784, 389] width 1568 height 707
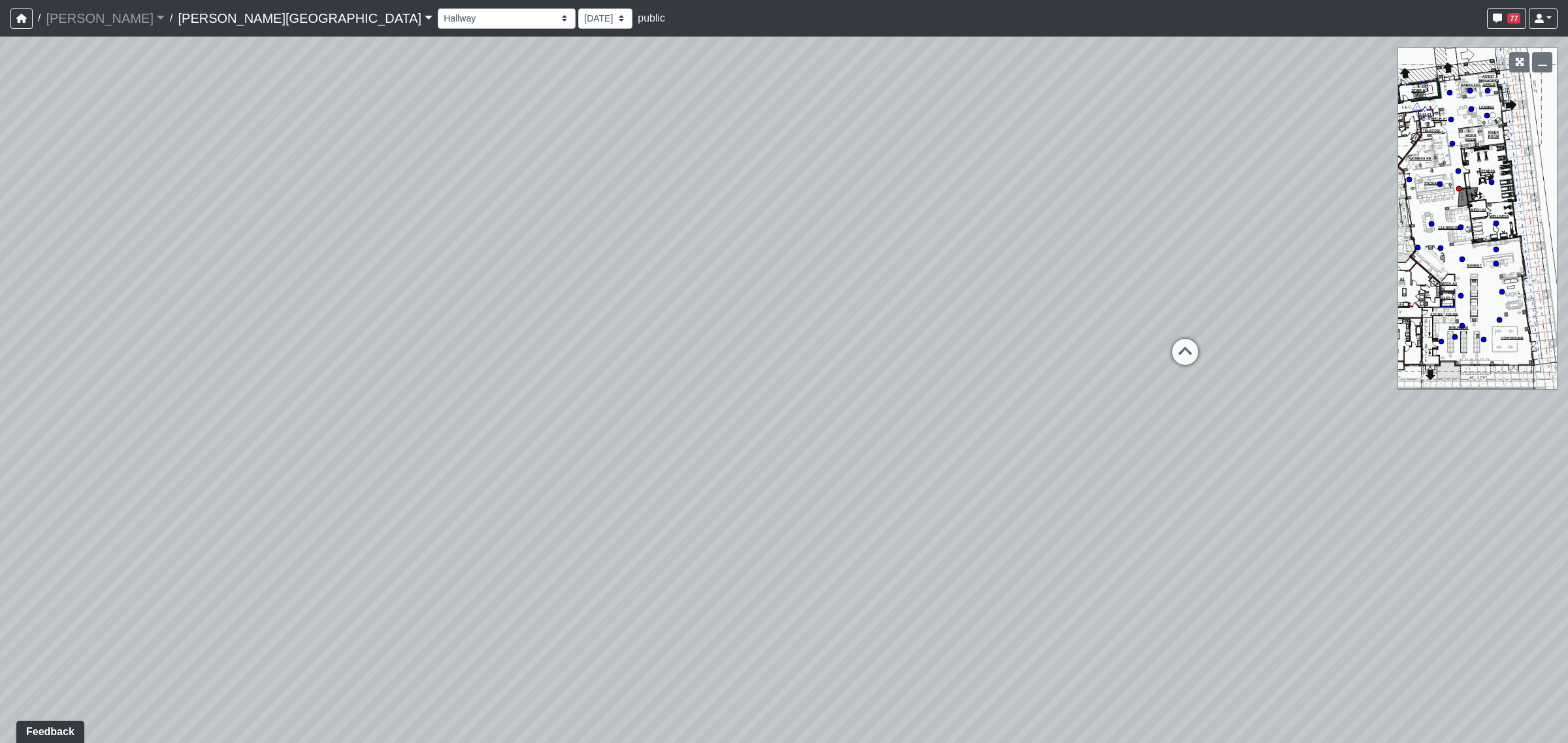
click at [1485, 566] on div "Loading... Coffee Bar Loading... Created by [PERSON_NAME] - [DATE] - Rev: [DATE…" at bounding box center [784, 389] width 1568 height 707
drag, startPoint x: 1183, startPoint y: 566, endPoint x: 1336, endPoint y: 513, distance: 161.9
click at [1336, 513] on div "Loading... Coffee Bar Loading... Created by [PERSON_NAME] - [DATE] - Rev: [DATE…" at bounding box center [784, 389] width 1568 height 707
drag, startPoint x: 1377, startPoint y: 535, endPoint x: 1476, endPoint y: 551, distance: 100.3
click at [1516, 551] on div "Loading... Coffee Bar Loading... Created by [PERSON_NAME] - [DATE] - Rev: [DATE…" at bounding box center [784, 389] width 1568 height 707
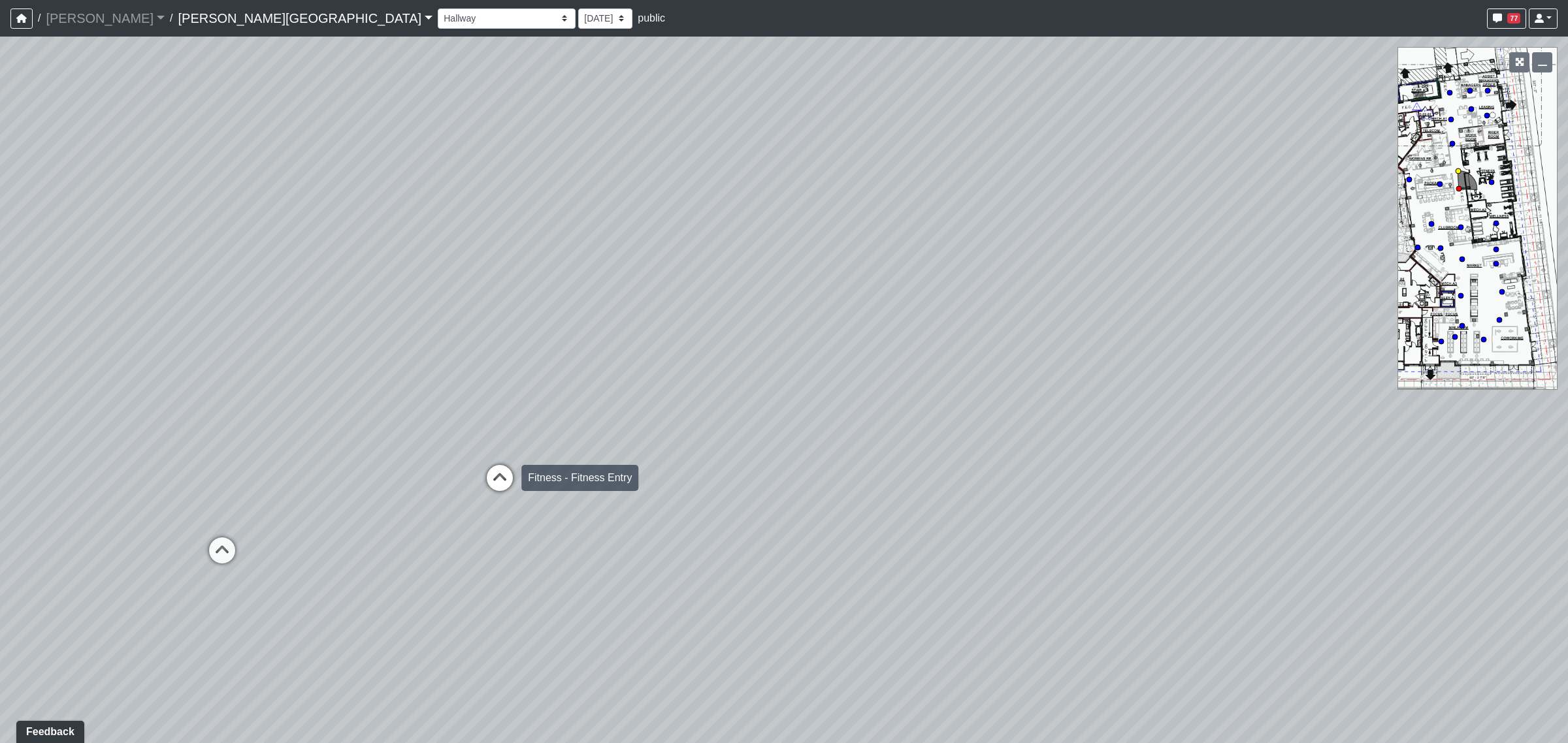
click at [500, 484] on icon at bounding box center [499, 484] width 39 height 39
select select "gUz9y6NE1usWutJHaRbS1T"
select select "4RaHTiPXkmhnUPAV7KL21M"
drag, startPoint x: 1128, startPoint y: 551, endPoint x: 897, endPoint y: 512, distance: 234.3
click at [897, 512] on div "Loading... Coffee Bar Loading... Created by [PERSON_NAME] - [DATE] - Rev: [DATE…" at bounding box center [784, 389] width 1568 height 707
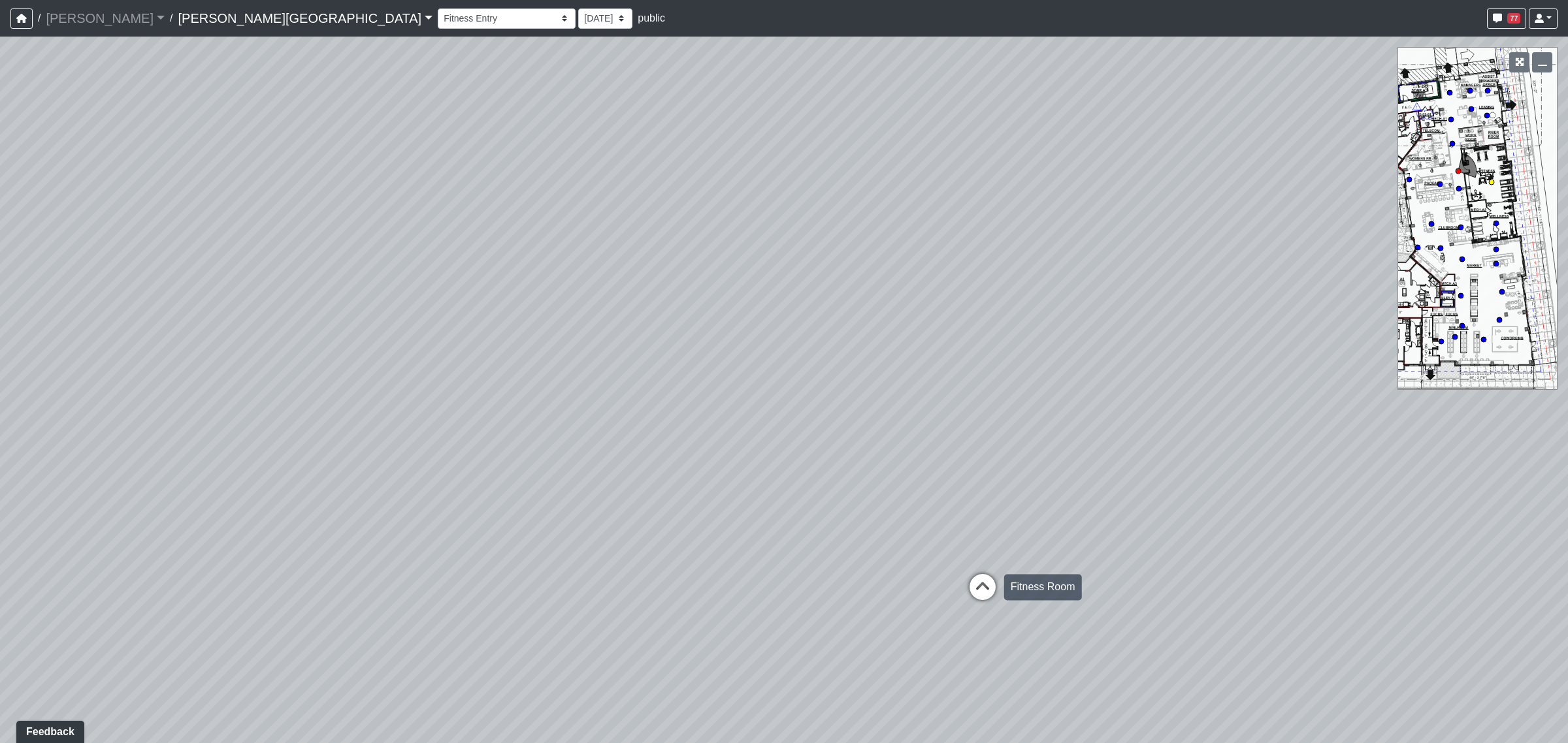
click at [985, 596] on icon at bounding box center [982, 593] width 39 height 39
select select "vJ4XPU6TLHS12K4JdNPjsY"
select select "4RaHTiPXkmhnUPAV7KL21M"
drag, startPoint x: 1088, startPoint y: 512, endPoint x: 790, endPoint y: 386, distance: 323.5
click at [790, 386] on div "Loading... Coffee Bar Loading... Created by [PERSON_NAME] - [DATE] - Rev: [DATE…" at bounding box center [784, 389] width 1568 height 707
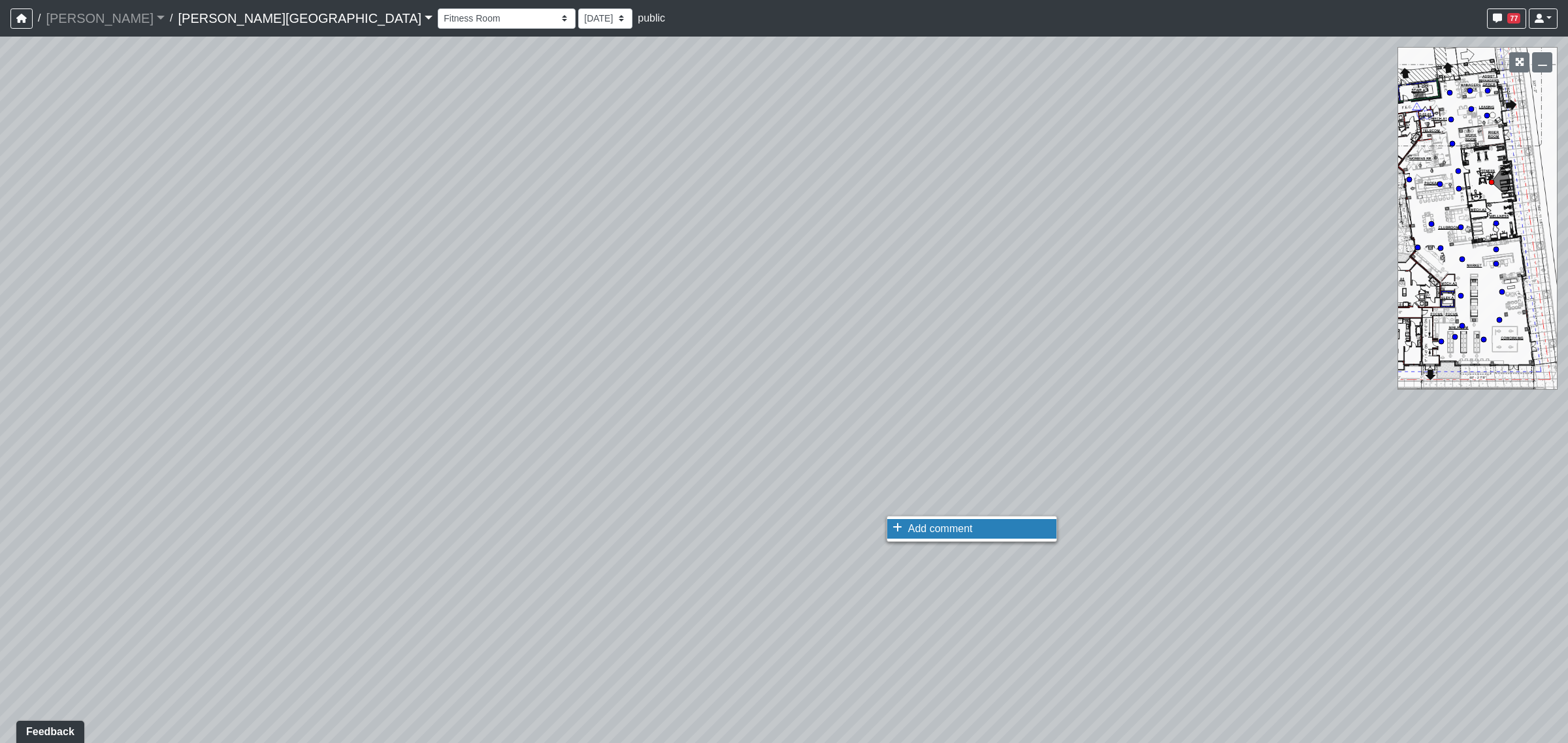
click at [931, 521] on li "Add comment" at bounding box center [972, 529] width 169 height 20
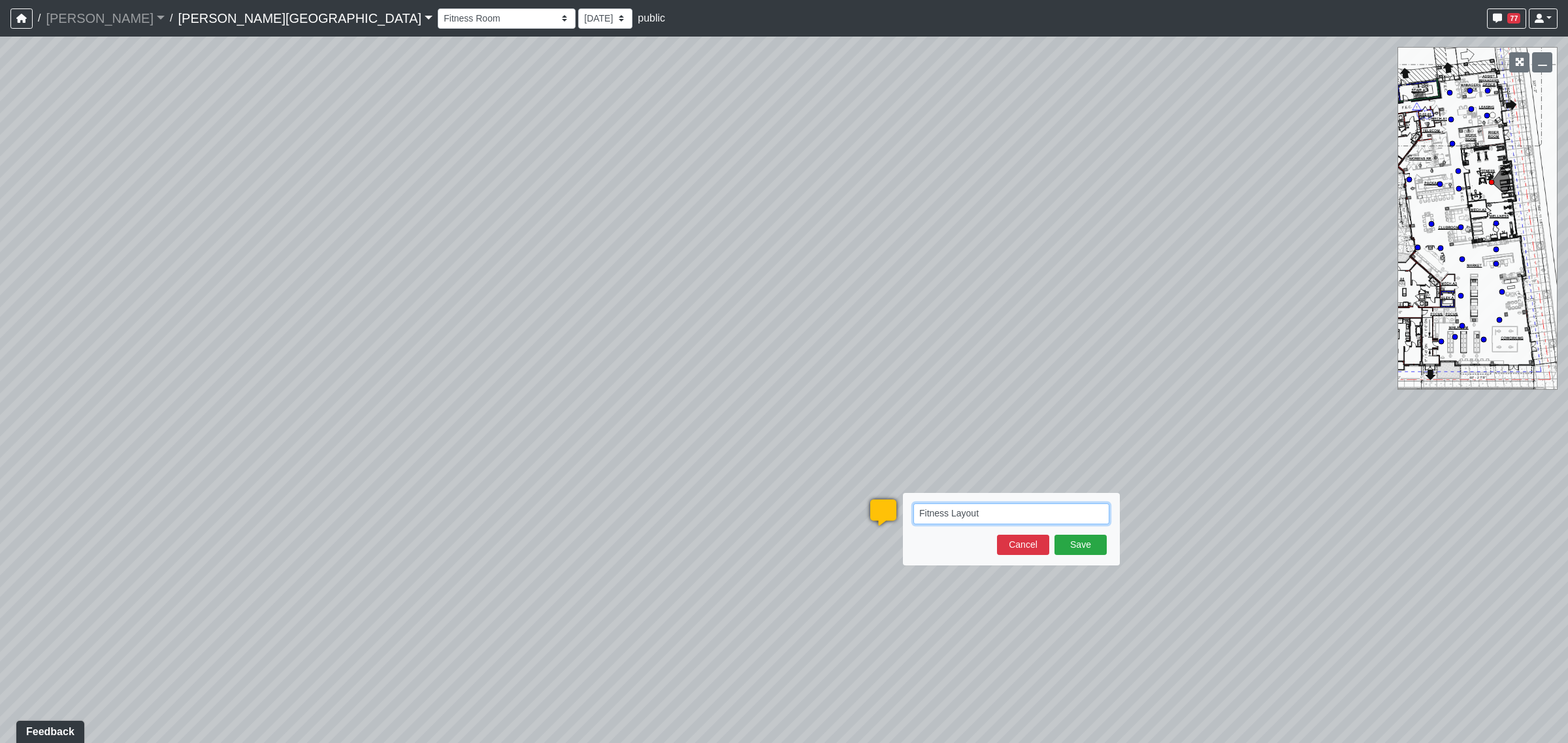
click at [1031, 519] on textarea "Fitness Layout" at bounding box center [1012, 513] width 196 height 21
paste textarea "blob:[URL][DOMAIN_NAME]"
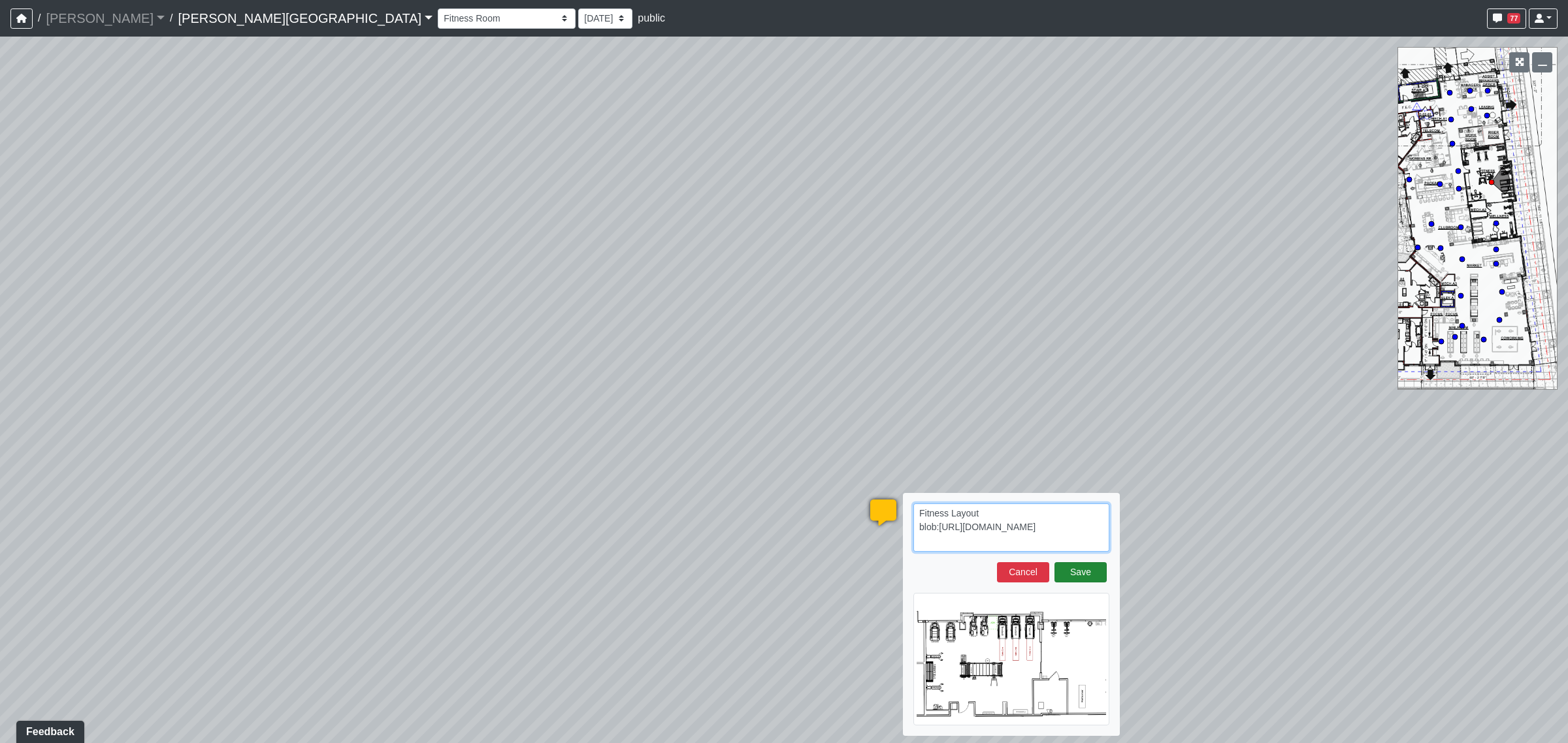
type textarea "Fitness Layout blob:[URL][DOMAIN_NAME]"
click at [1099, 572] on button "Save" at bounding box center [1081, 572] width 53 height 20
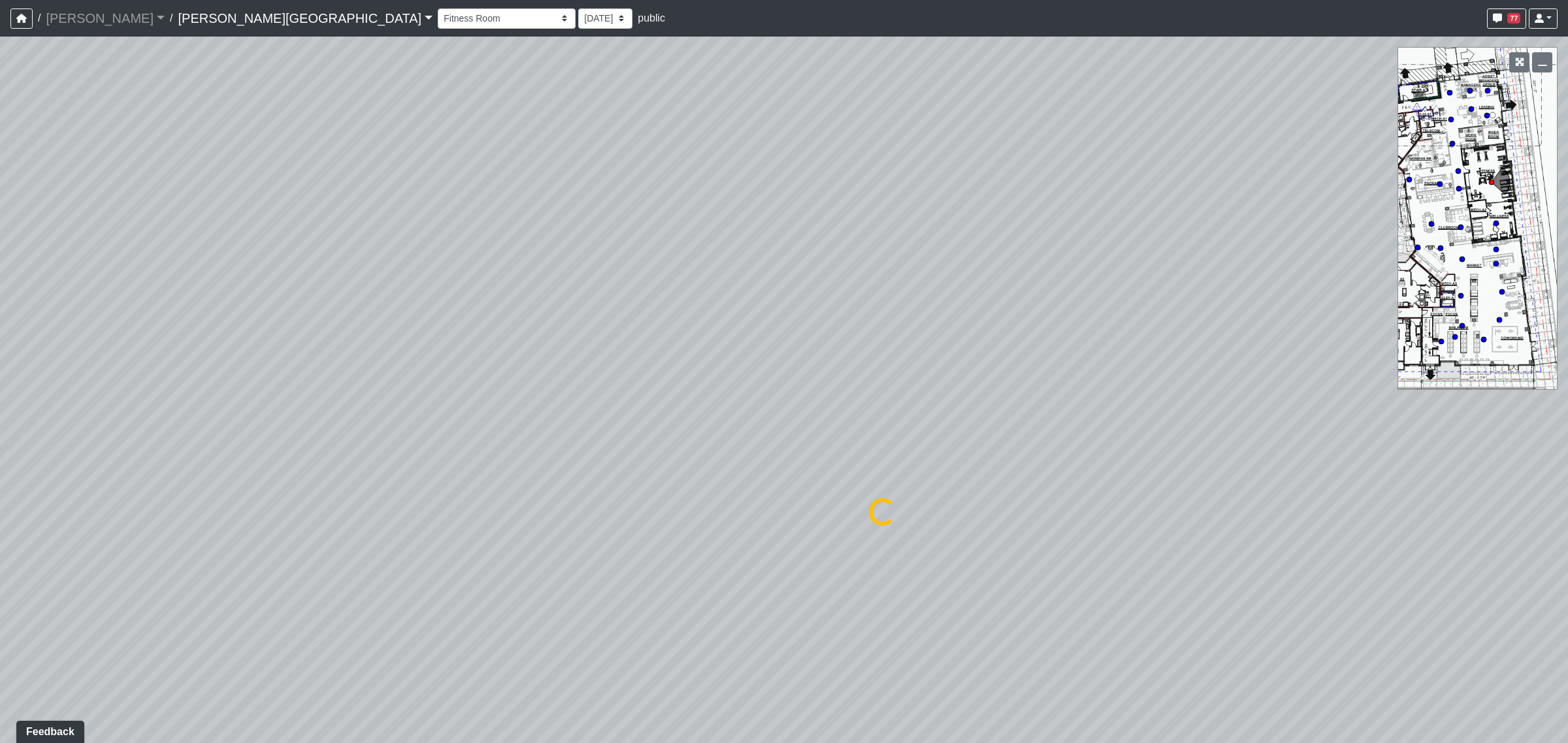
click at [589, 425] on div "Loading... Coffee Bar Loading... Created by [PERSON_NAME] - [DATE] - Rev: [DATE…" at bounding box center [784, 389] width 1568 height 707
select select "vJ4XPU6TLHS12K4JdNPjsY"
select select "4RaHTiPXkmhnUPAV7KL21M"
drag, startPoint x: 1161, startPoint y: 415, endPoint x: 382, endPoint y: 393, distance: 779.3
click at [291, 403] on div "Loading... Coffee Bar Loading... Created by [PERSON_NAME] - [DATE] - Rev: [DATE…" at bounding box center [784, 389] width 1568 height 707
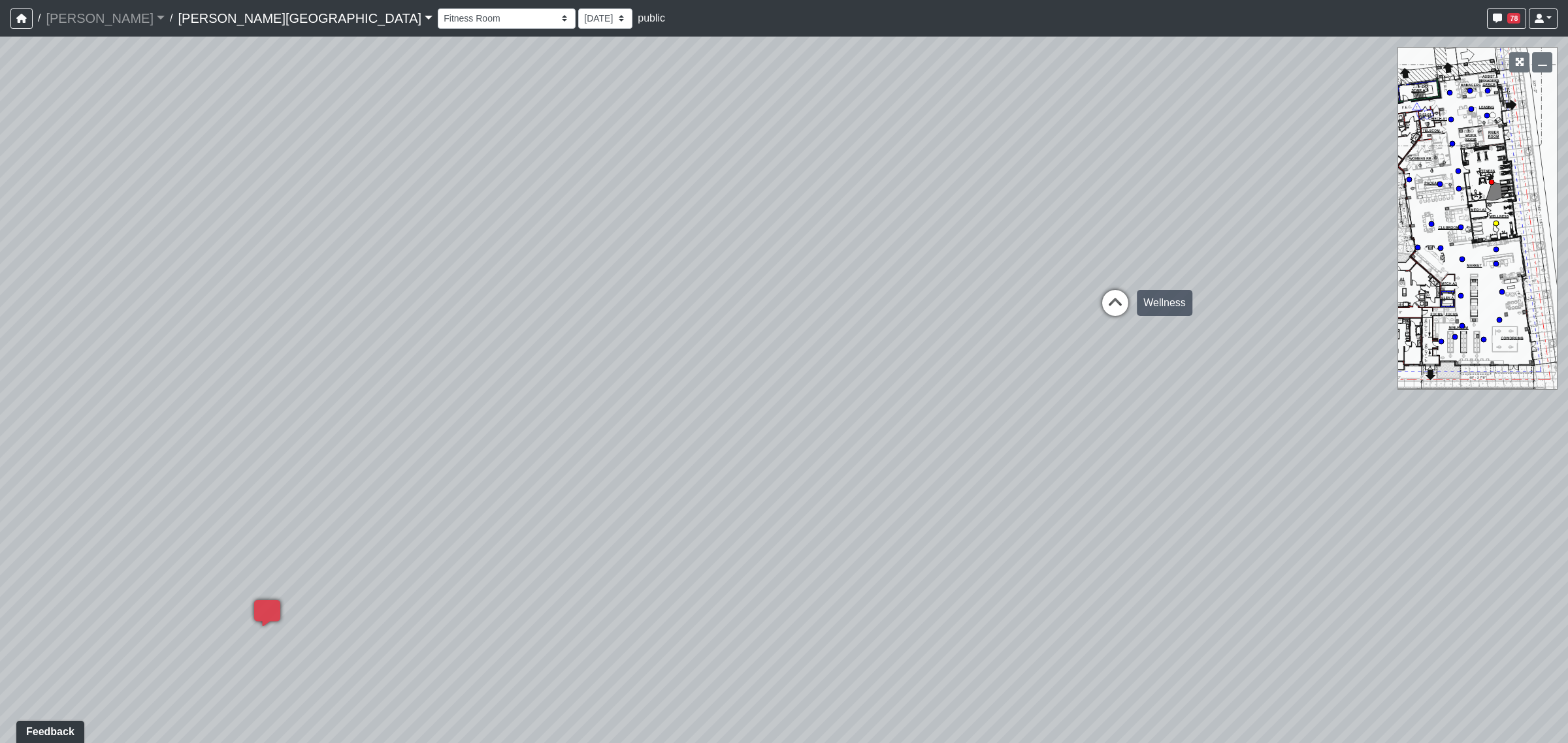
click at [1116, 298] on icon at bounding box center [1114, 309] width 39 height 39
select select "18EAMXJaaycnpEBB7EDFPF"
select select "4RaHTiPXkmhnUPAV7KL21M"
drag, startPoint x: 690, startPoint y: 416, endPoint x: 675, endPoint y: 419, distance: 15.3
click at [675, 419] on div "Loading... Coffee Bar Loading... Created by [PERSON_NAME] - [DATE] - Rev: [DATE…" at bounding box center [784, 389] width 1568 height 707
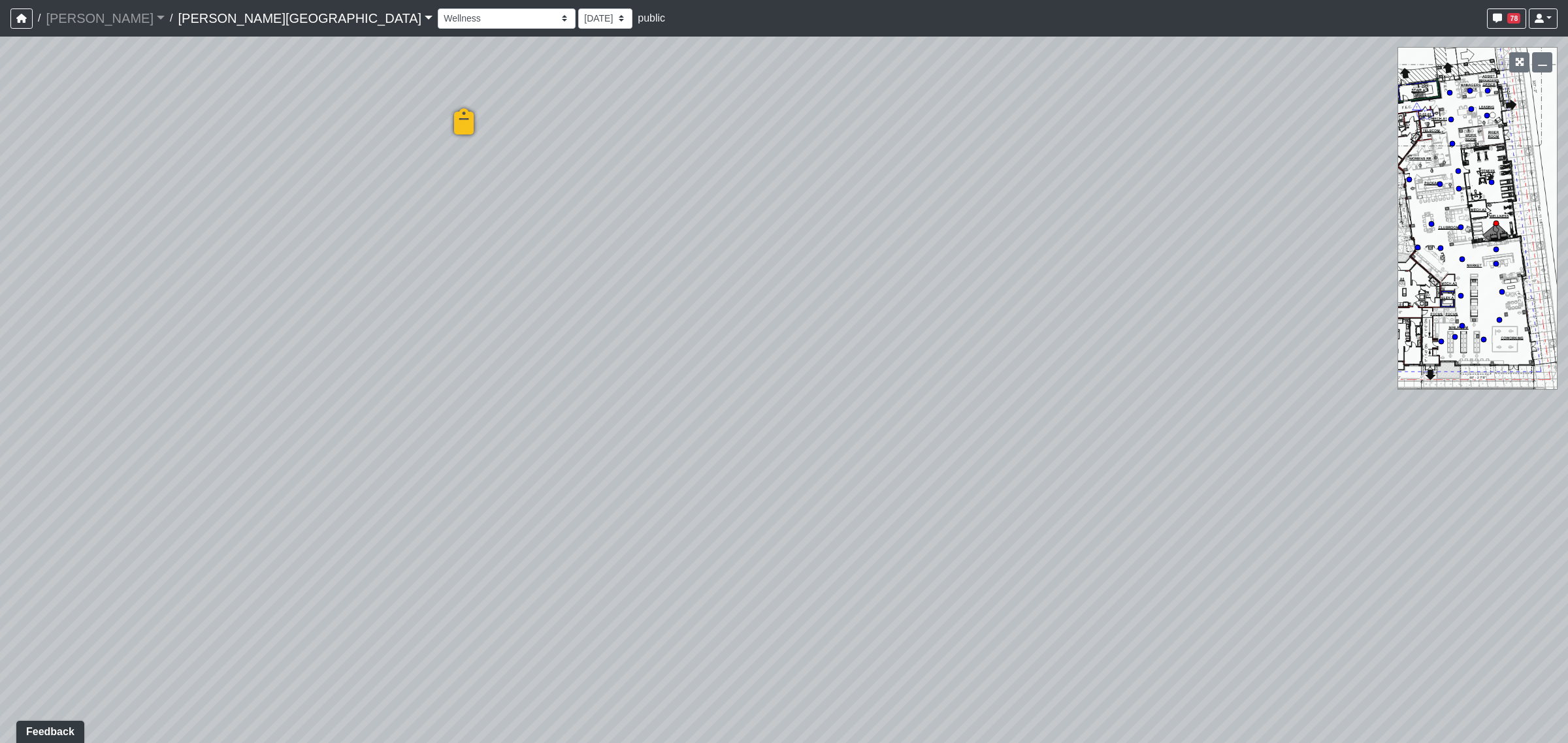
drag, startPoint x: 979, startPoint y: 339, endPoint x: 118, endPoint y: 288, distance: 862.5
click at [116, 288] on div "Loading... Coffee Bar Loading... Created by [PERSON_NAME] - [DATE] - Rev: [DATE…" at bounding box center [784, 389] width 1568 height 707
drag, startPoint x: 566, startPoint y: 321, endPoint x: 617, endPoint y: 257, distance: 81.8
click at [561, 318] on div "Loading... Coffee Bar Loading... Created by [PERSON_NAME] - [DATE] - Rev: [DATE…" at bounding box center [784, 389] width 1568 height 707
drag, startPoint x: 755, startPoint y: 436, endPoint x: 544, endPoint y: 437, distance: 211.0
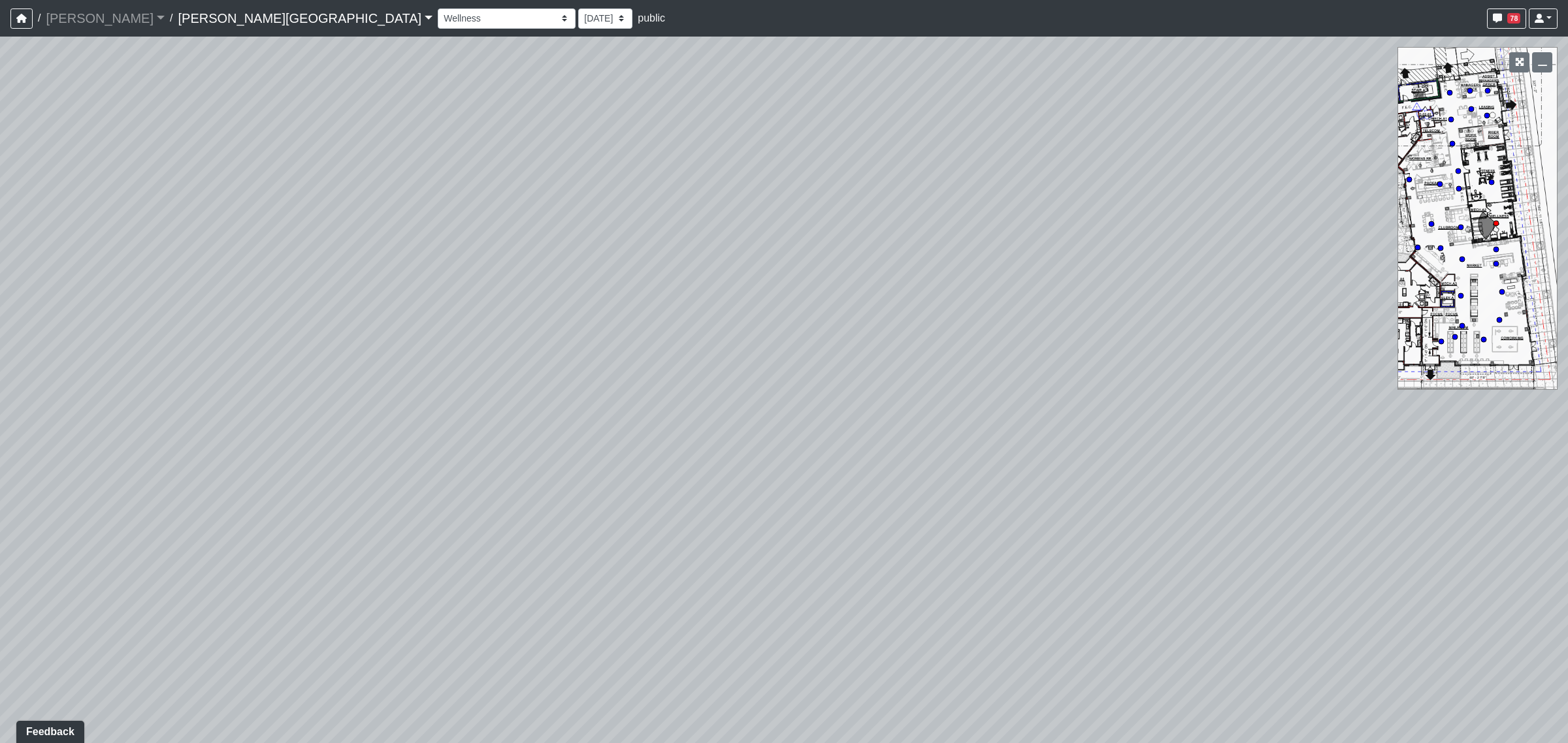
click at [544, 437] on div "Loading... Coffee Bar Loading... Created by [PERSON_NAME] - [DATE] - Rev: [DATE…" at bounding box center [784, 389] width 1568 height 707
click at [760, 443] on span "Add comment" at bounding box center [775, 442] width 64 height 11
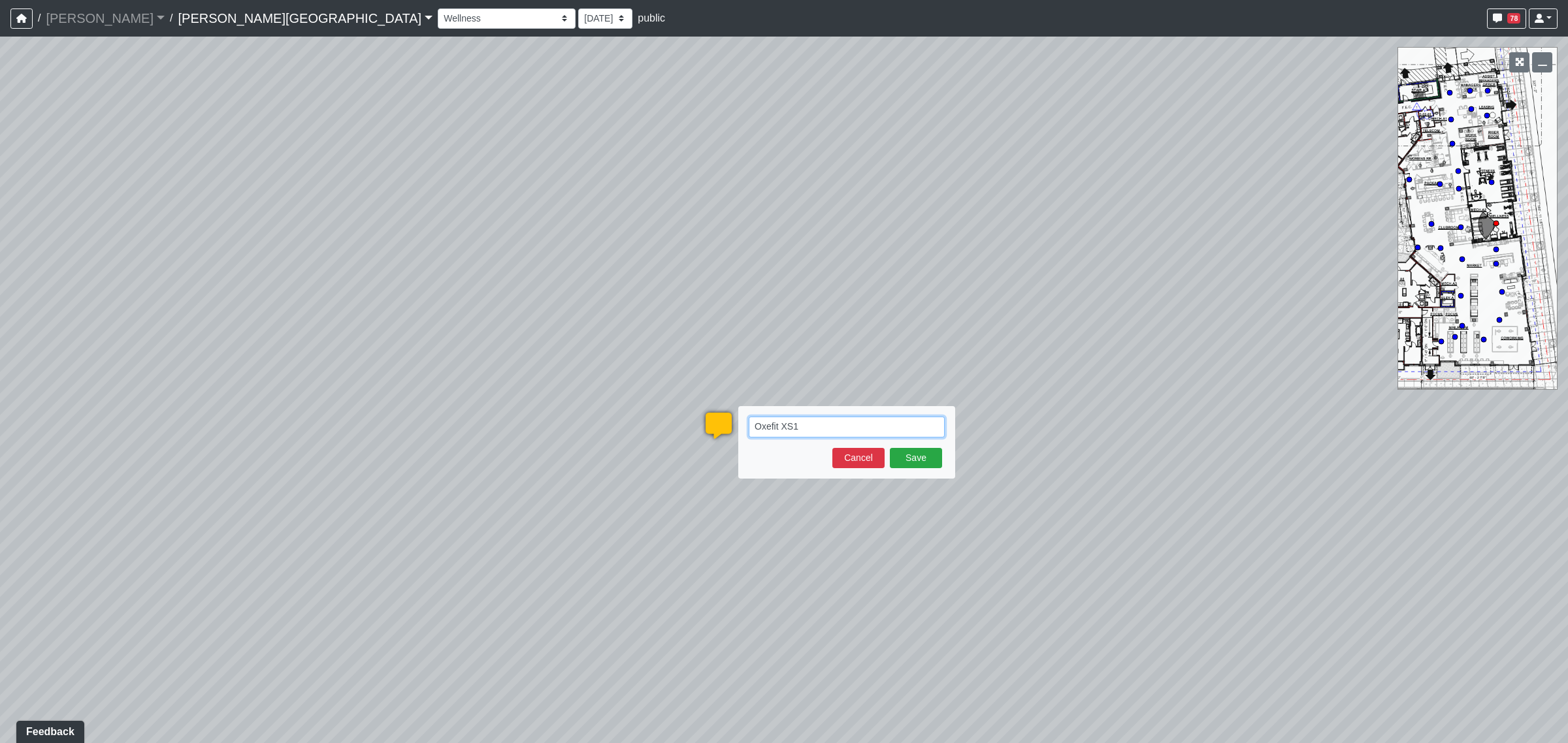
click at [815, 428] on textarea "Oxefit XS1" at bounding box center [847, 426] width 196 height 21
paste textarea "blob:[URL][DOMAIN_NAME]"
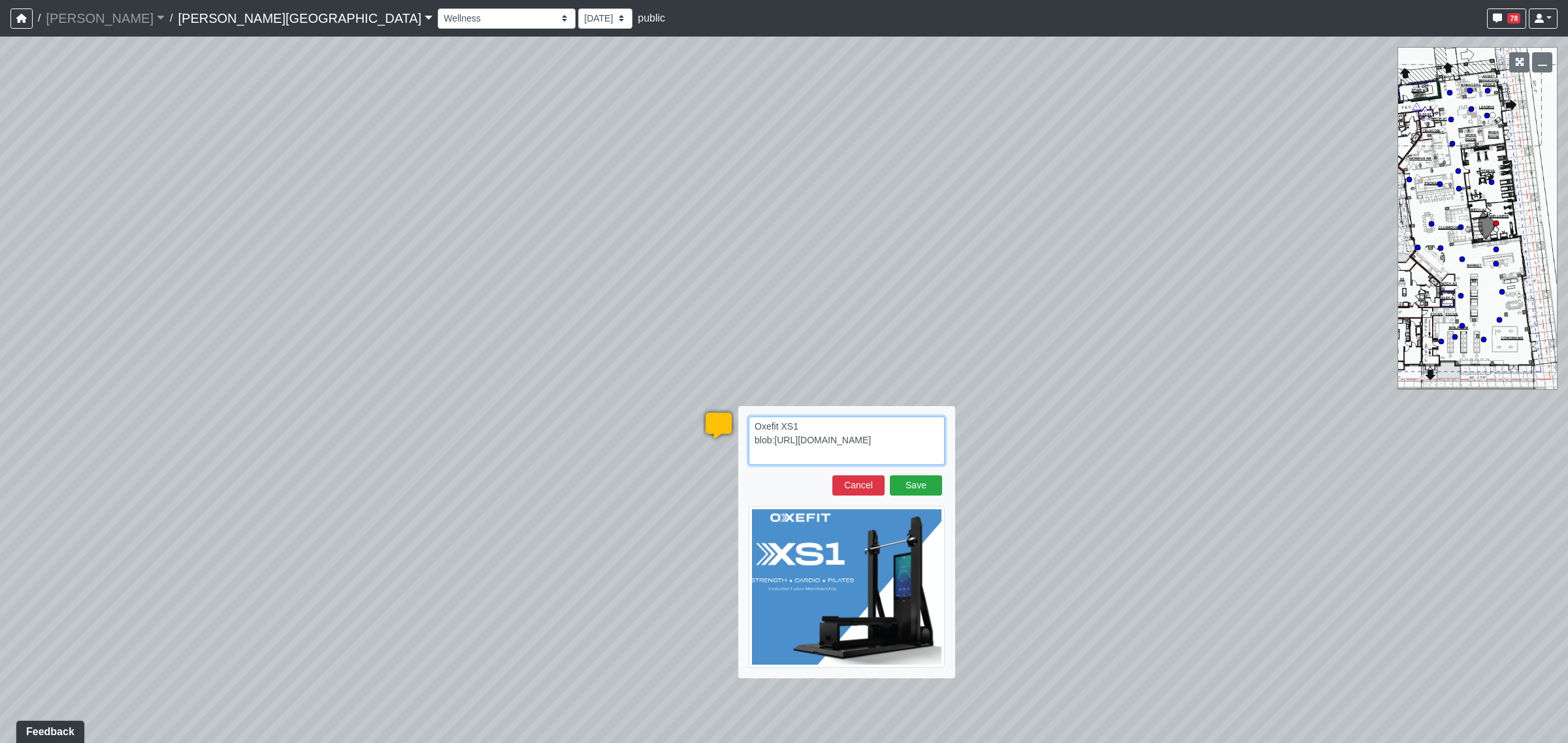
click at [802, 428] on textarea "Oxefit XS1 blob:[URL][DOMAIN_NAME]" at bounding box center [847, 440] width 196 height 48
paste textarea "[URL][DOMAIN_NAME]"
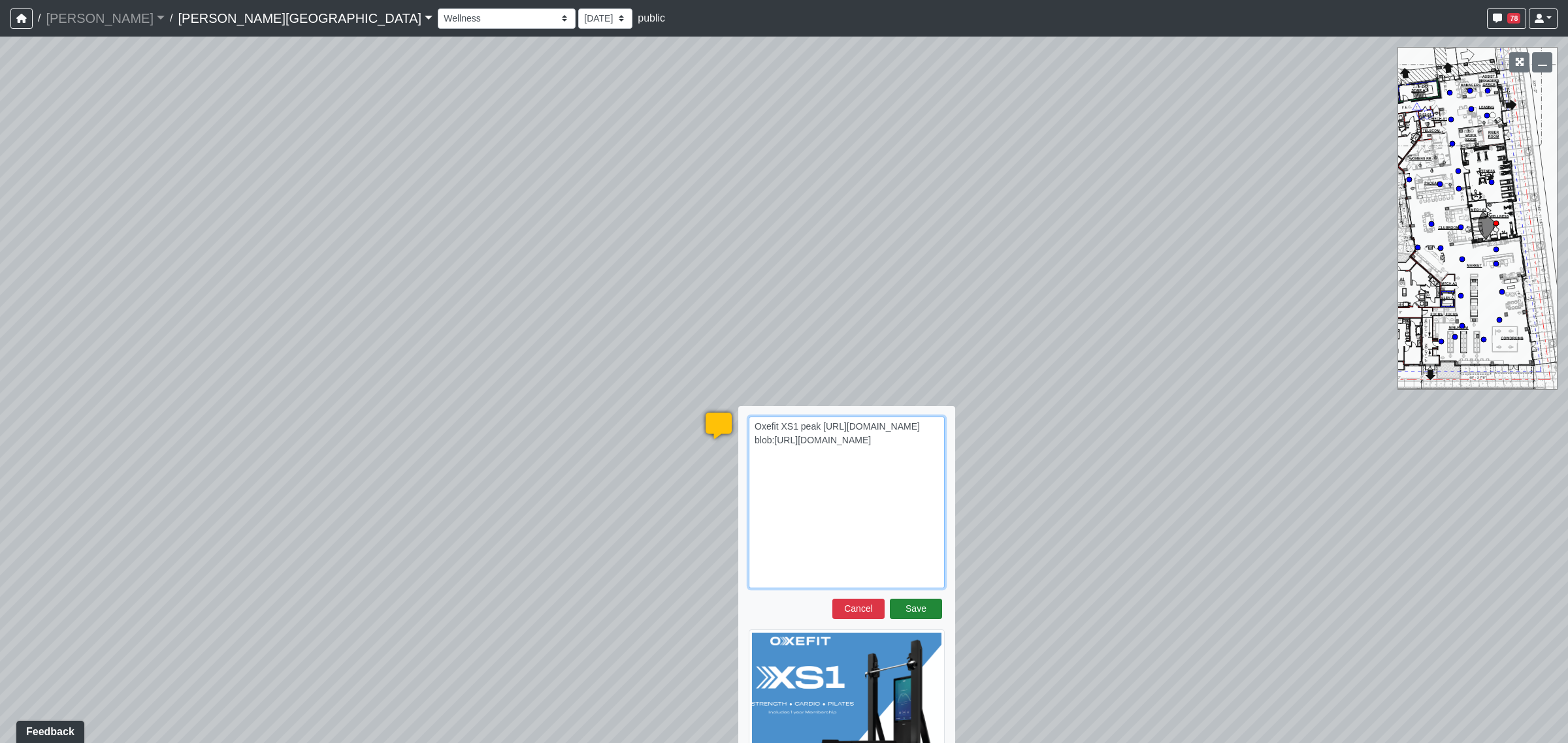
type textarea "Oxefit XS1 peak [URL][DOMAIN_NAME] blob:[URL][DOMAIN_NAME]"
click at [899, 611] on button "Save" at bounding box center [916, 609] width 53 height 20
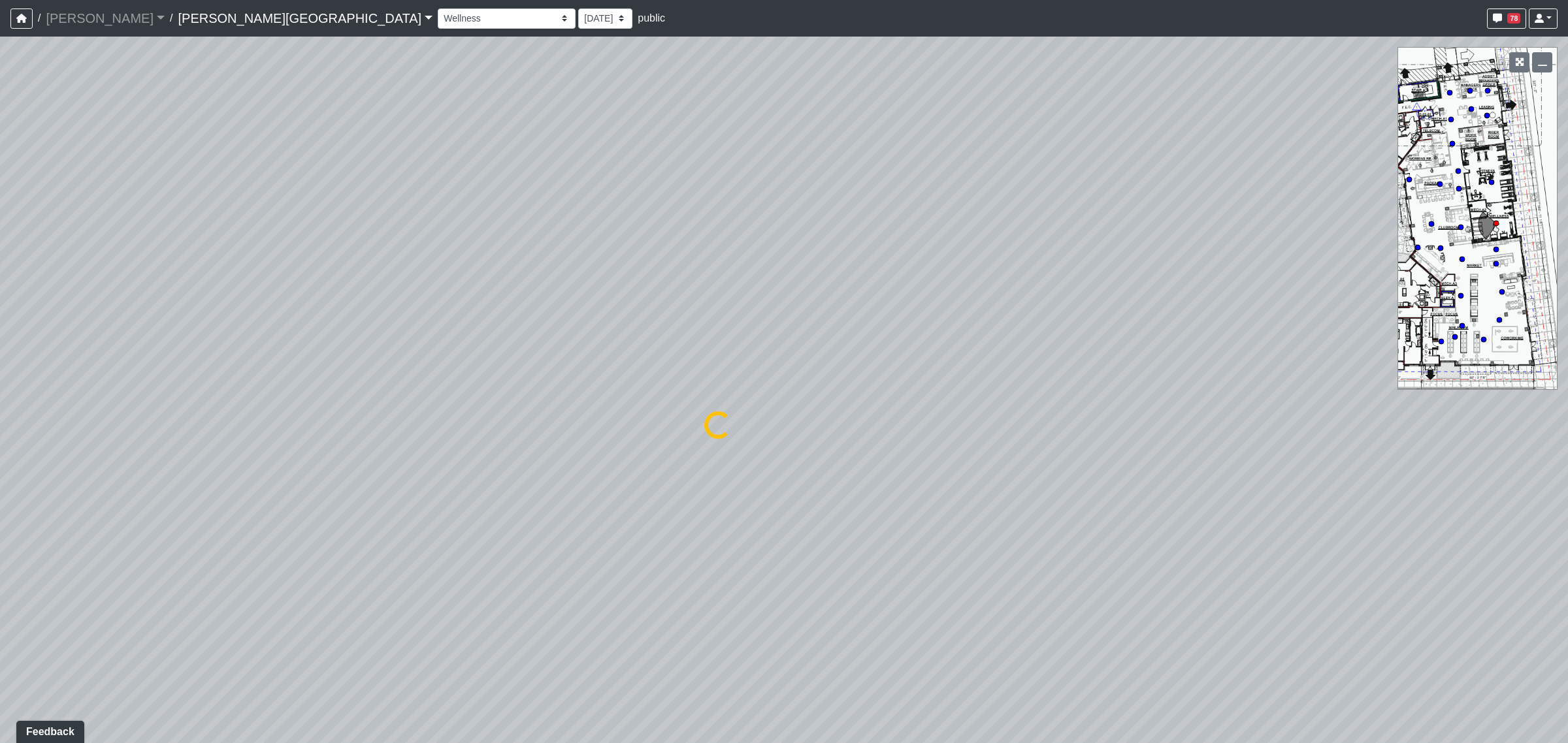
select select "18EAMXJaaycnpEBB7EDFPF"
select select "4RaHTiPXkmhnUPAV7KL21M"
drag, startPoint x: 840, startPoint y: 298, endPoint x: 830, endPoint y: 402, distance: 104.5
click at [830, 402] on div "Loading... Coffee Bar Loading... Created by [PERSON_NAME] - [DATE] - Rev: [DATE…" at bounding box center [784, 389] width 1568 height 707
drag, startPoint x: 1073, startPoint y: 408, endPoint x: 603, endPoint y: 433, distance: 470.7
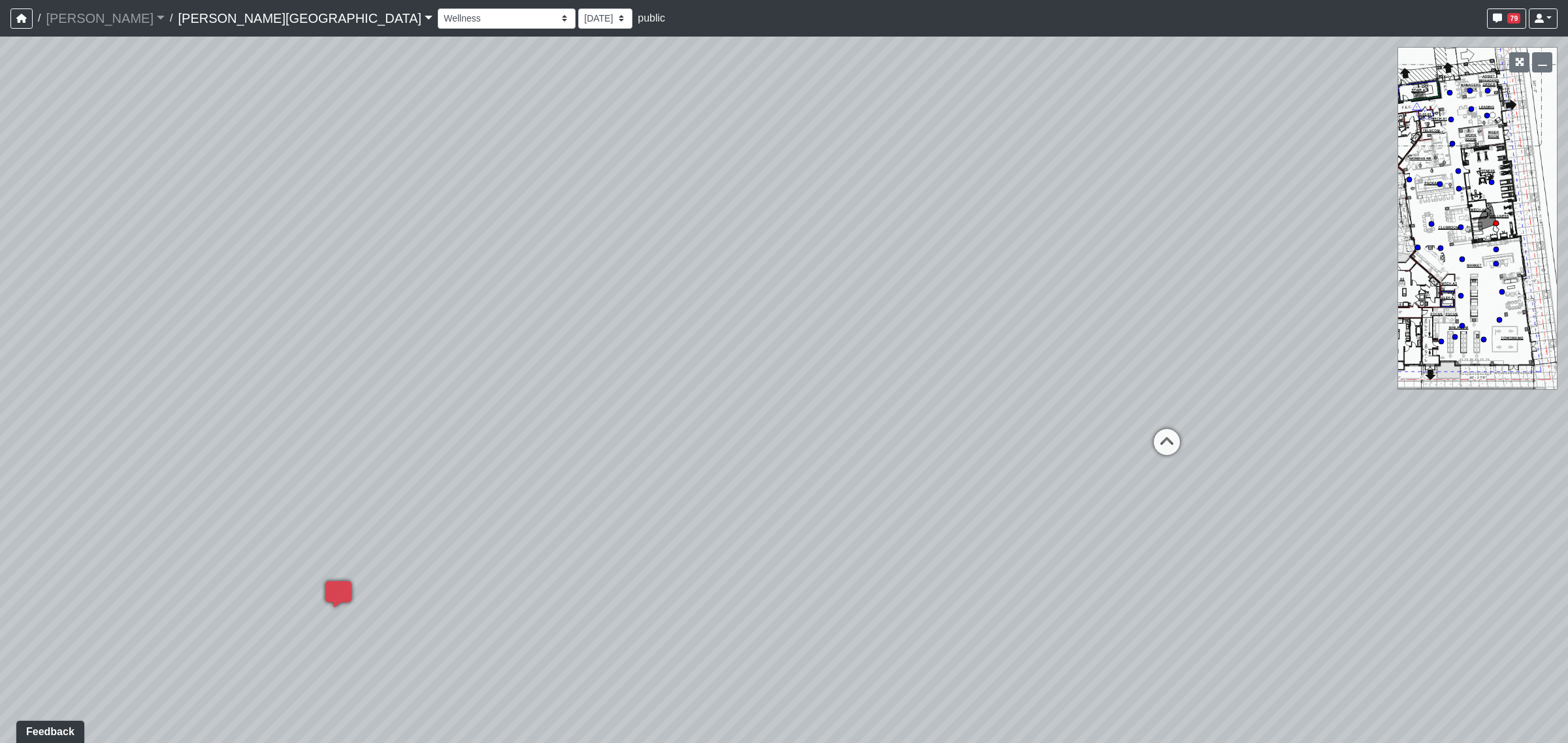
click at [603, 433] on div "Loading... Coffee Bar Loading... Created by [PERSON_NAME] - [DATE] - Rev: [DATE…" at bounding box center [784, 389] width 1568 height 707
click at [1144, 451] on icon at bounding box center [1152, 448] width 39 height 39
select select "vJ4XPU6TLHS12K4JdNPjsY"
select select "4RaHTiPXkmhnUPAV7KL21M"
drag, startPoint x: 938, startPoint y: 458, endPoint x: 718, endPoint y: 458, distance: 220.0
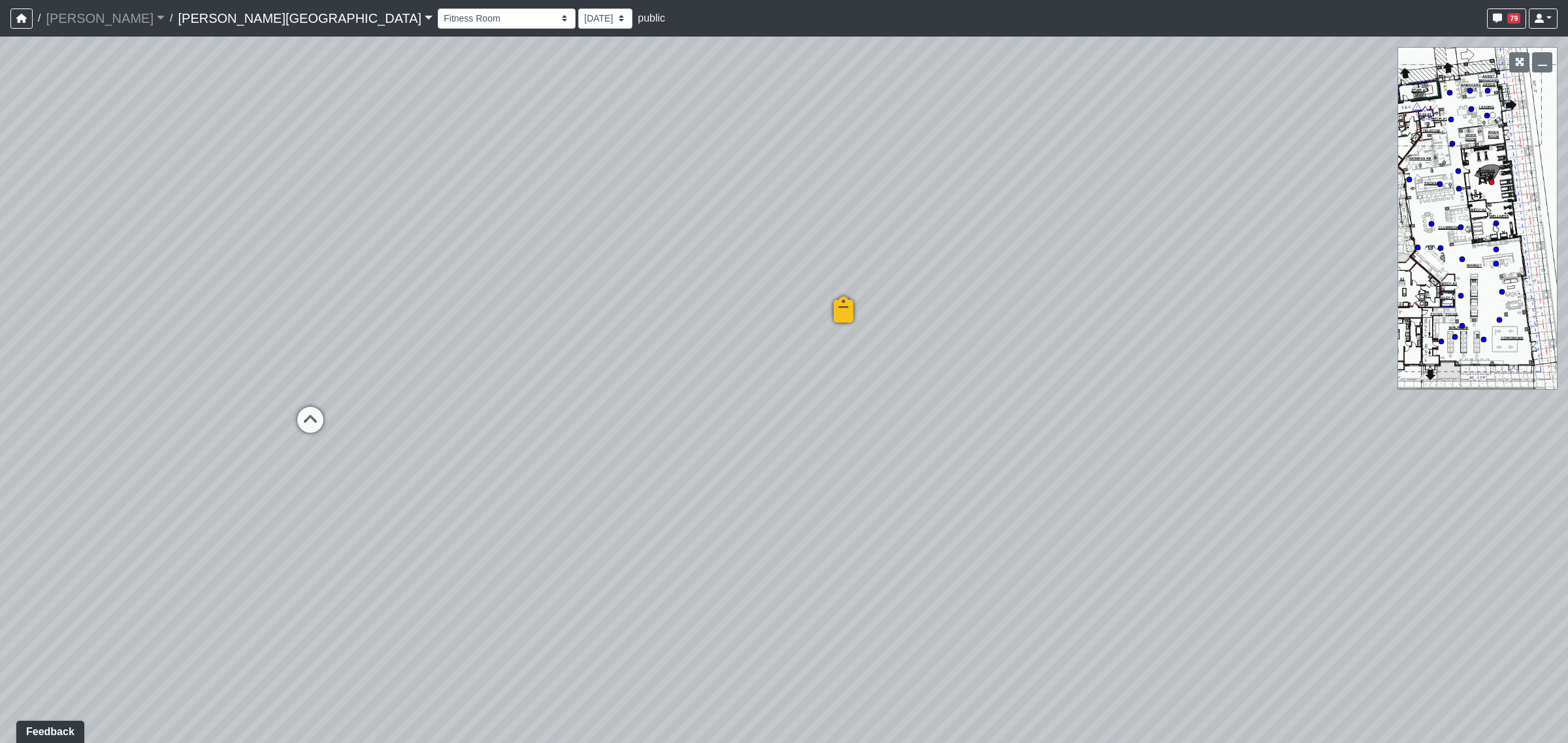
click at [718, 458] on div "Loading... Coffee Bar Loading... Created by [PERSON_NAME] - [DATE] - Rev: [DATE…" at bounding box center [784, 389] width 1568 height 707
drag, startPoint x: 801, startPoint y: 406, endPoint x: 701, endPoint y: 408, distance: 100.0
click at [701, 408] on div "Loading... Coffee Bar Loading... Created by [PERSON_NAME] - [DATE] - Rev: [DATE…" at bounding box center [784, 389] width 1568 height 707
drag, startPoint x: 791, startPoint y: 384, endPoint x: 1591, endPoint y: 412, distance: 800.5
click at [1567, 412] on html "/ [PERSON_NAME] Loading... / [PERSON_NAME][GEOGRAPHIC_DATA] [PERSON_NAME][GEOGR…" at bounding box center [784, 371] width 1568 height 743
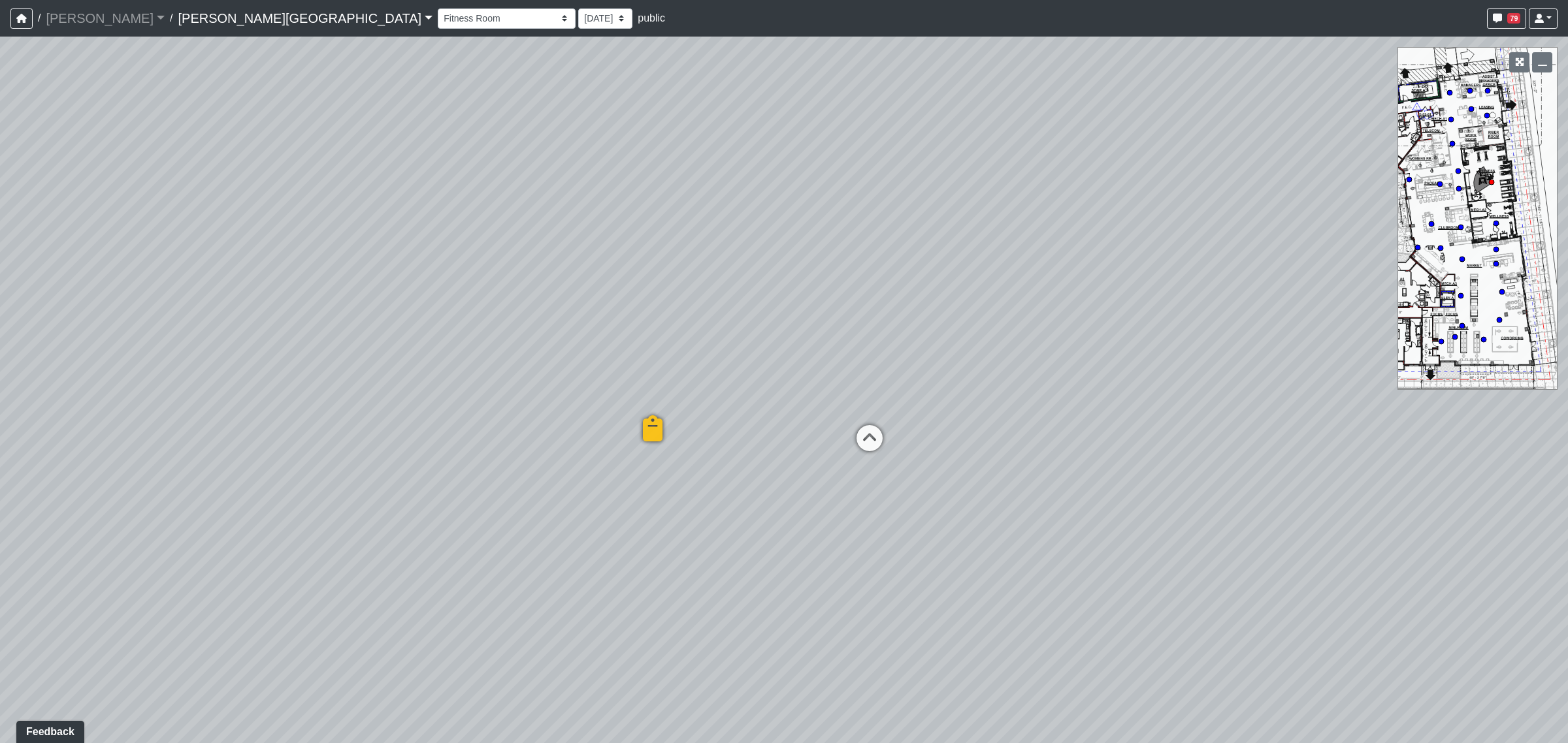
drag, startPoint x: 899, startPoint y: 428, endPoint x: 1006, endPoint y: 425, distance: 107.0
click at [1006, 425] on div "Loading... Coffee Bar Loading... Created by [PERSON_NAME] - [DATE] - Rev: [DATE…" at bounding box center [784, 389] width 1568 height 707
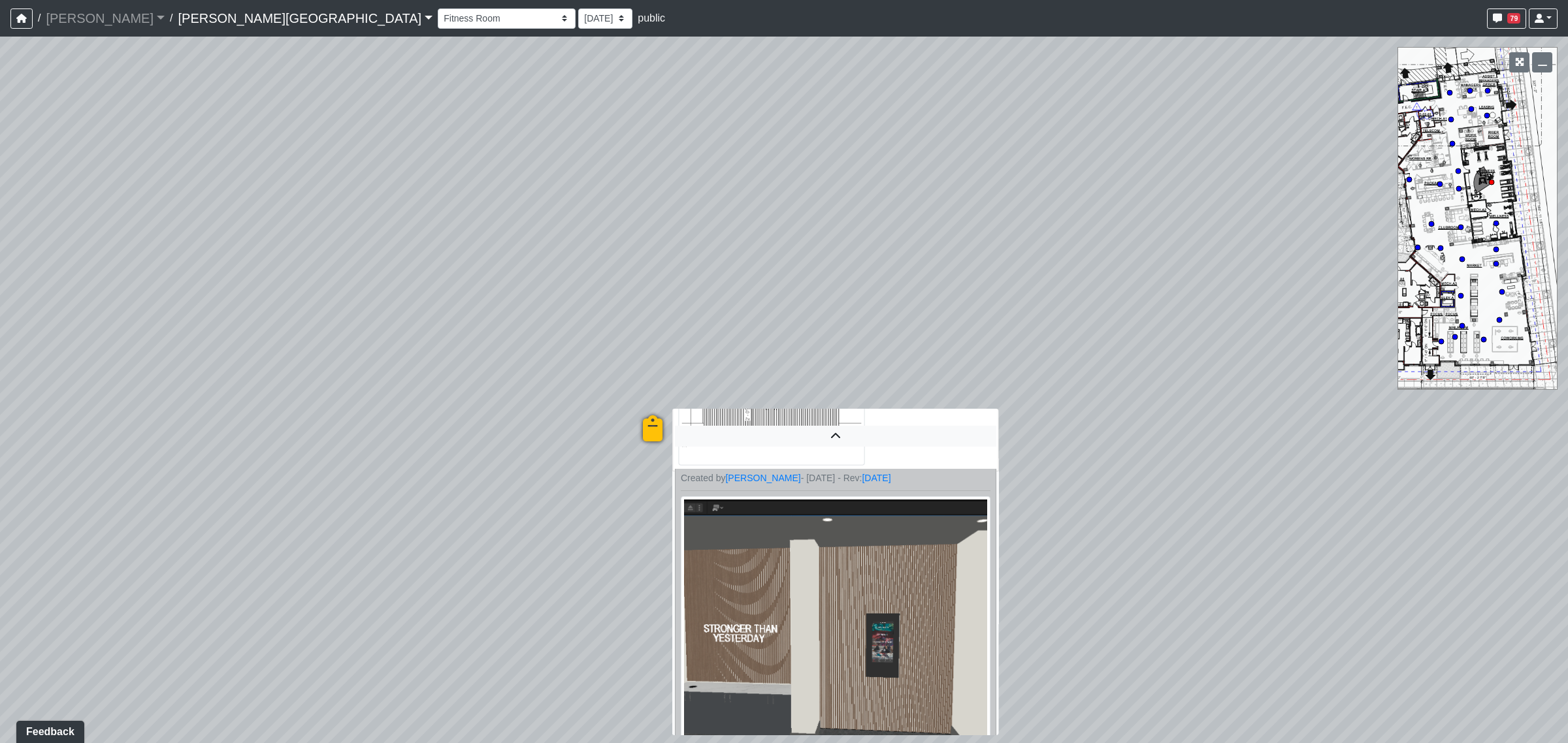
scroll to position [299, 0]
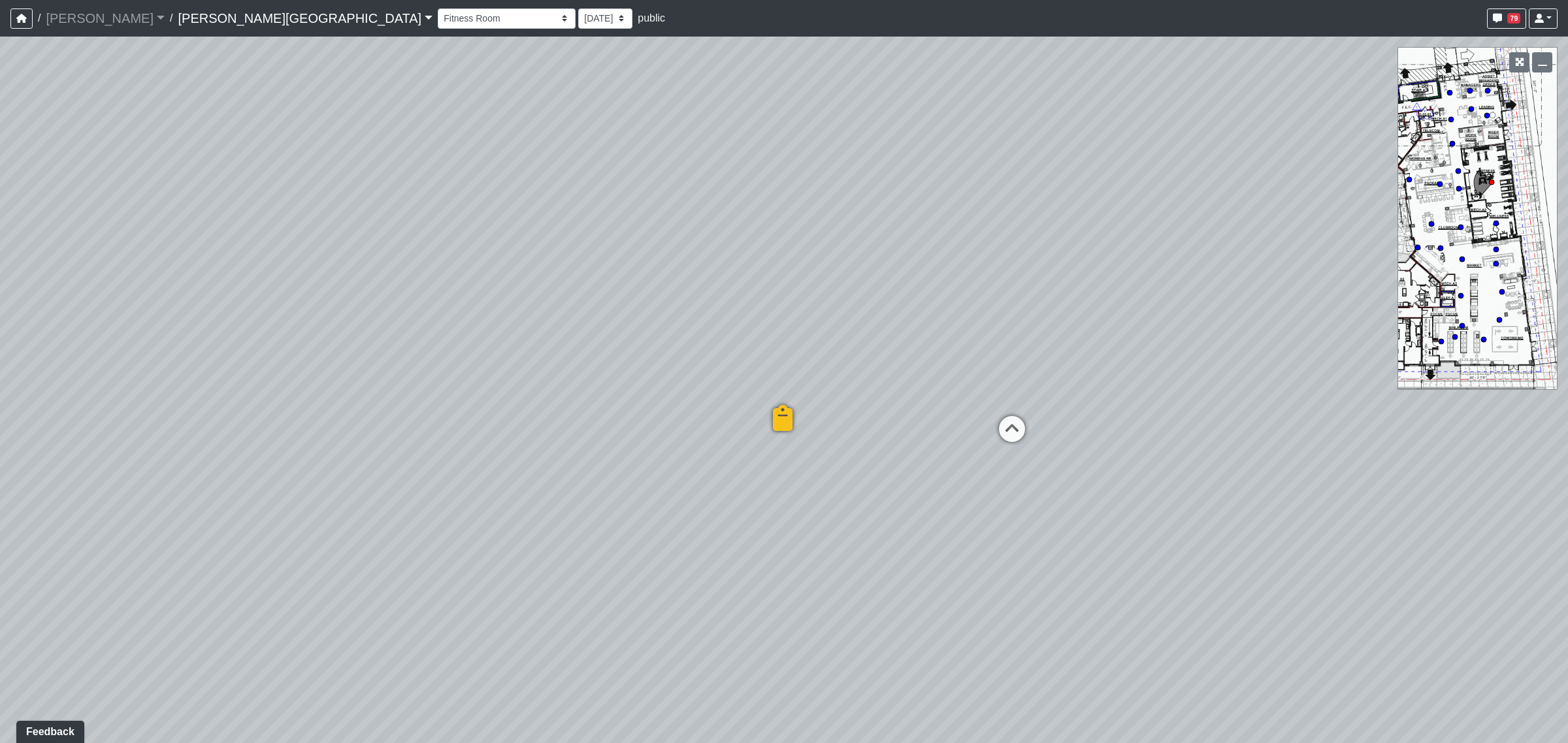
drag, startPoint x: 586, startPoint y: 510, endPoint x: 800, endPoint y: 497, distance: 214.4
click at [800, 497] on div "Loading... Coffee Bar Loading... Created by [PERSON_NAME] - [DATE] - Rev: [DATE…" at bounding box center [784, 389] width 1568 height 707
drag, startPoint x: 976, startPoint y: 510, endPoint x: 1225, endPoint y: 510, distance: 249.0
click at [1224, 510] on div "Loading... Coffee Bar Loading... Created by [PERSON_NAME] - [DATE] - Rev: [DATE…" at bounding box center [784, 389] width 1568 height 707
drag, startPoint x: 776, startPoint y: 516, endPoint x: 1184, endPoint y: 517, distance: 408.0
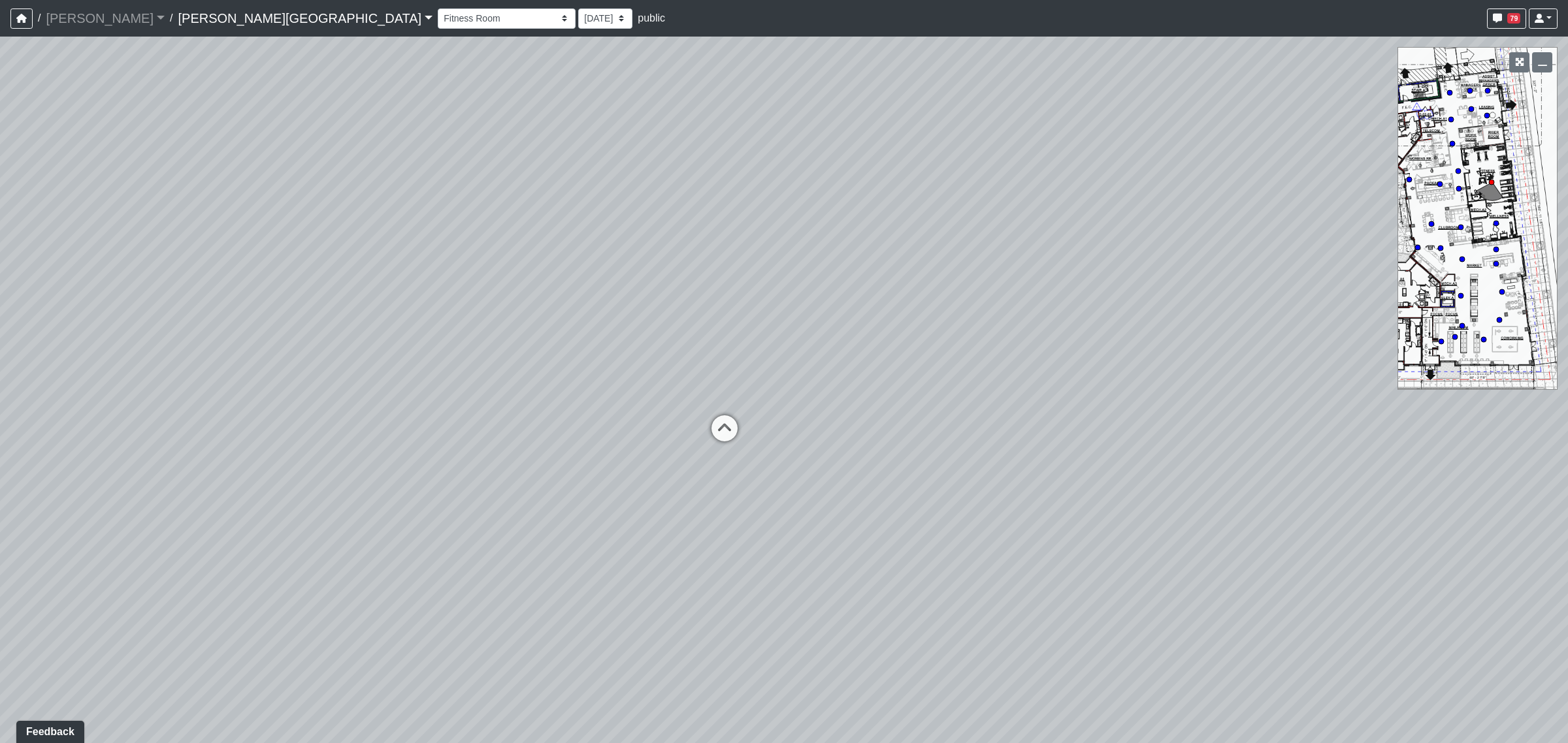
click at [1282, 516] on div "Loading... Coffee Bar Loading... Created by [PERSON_NAME] - [DATE] - Rev: [DATE…" at bounding box center [784, 389] width 1568 height 707
drag, startPoint x: 838, startPoint y: 513, endPoint x: 1055, endPoint y: 513, distance: 217.0
click at [1055, 513] on div "Loading... Coffee Bar Loading... Created by [PERSON_NAME] - [DATE] - Rev: [DATE…" at bounding box center [784, 389] width 1568 height 707
drag, startPoint x: 830, startPoint y: 514, endPoint x: 1248, endPoint y: 528, distance: 418.2
click at [1400, 526] on div "Loading... Coffee Bar Loading... Created by [PERSON_NAME] - [DATE] - Rev: [DATE…" at bounding box center [784, 389] width 1568 height 707
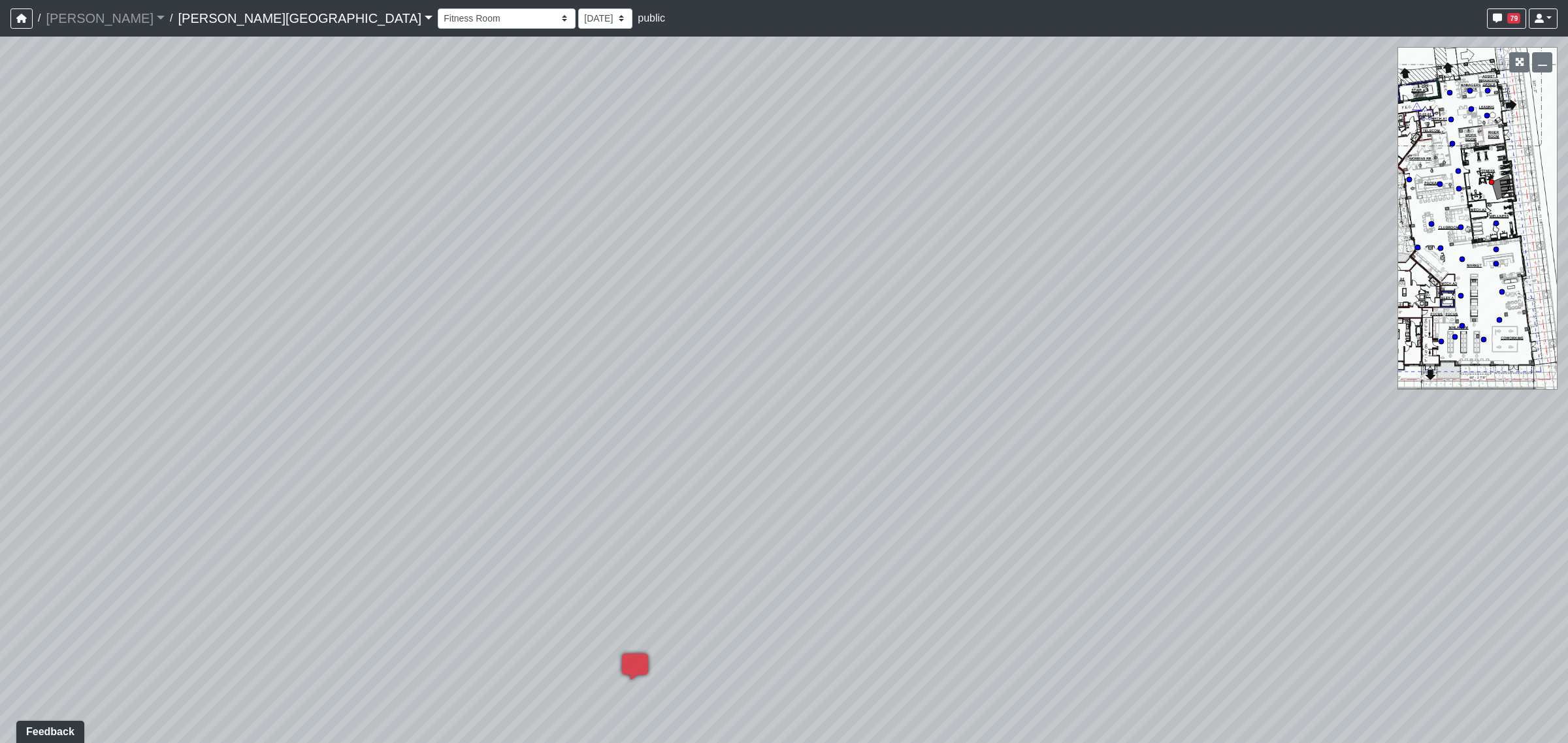
drag, startPoint x: 858, startPoint y: 510, endPoint x: 1163, endPoint y: 513, distance: 305.0
click at [1339, 513] on div "Loading... Coffee Bar Loading... Created by [PERSON_NAME] - [DATE] - Rev: [DATE…" at bounding box center [784, 389] width 1568 height 707
drag, startPoint x: 864, startPoint y: 508, endPoint x: 1118, endPoint y: 508, distance: 254.0
click at [1127, 508] on div "Loading... Coffee Bar Loading... Created by [PERSON_NAME] - [DATE] - Rev: [DATE…" at bounding box center [784, 389] width 1568 height 707
drag, startPoint x: 769, startPoint y: 473, endPoint x: 1247, endPoint y: 465, distance: 478.1
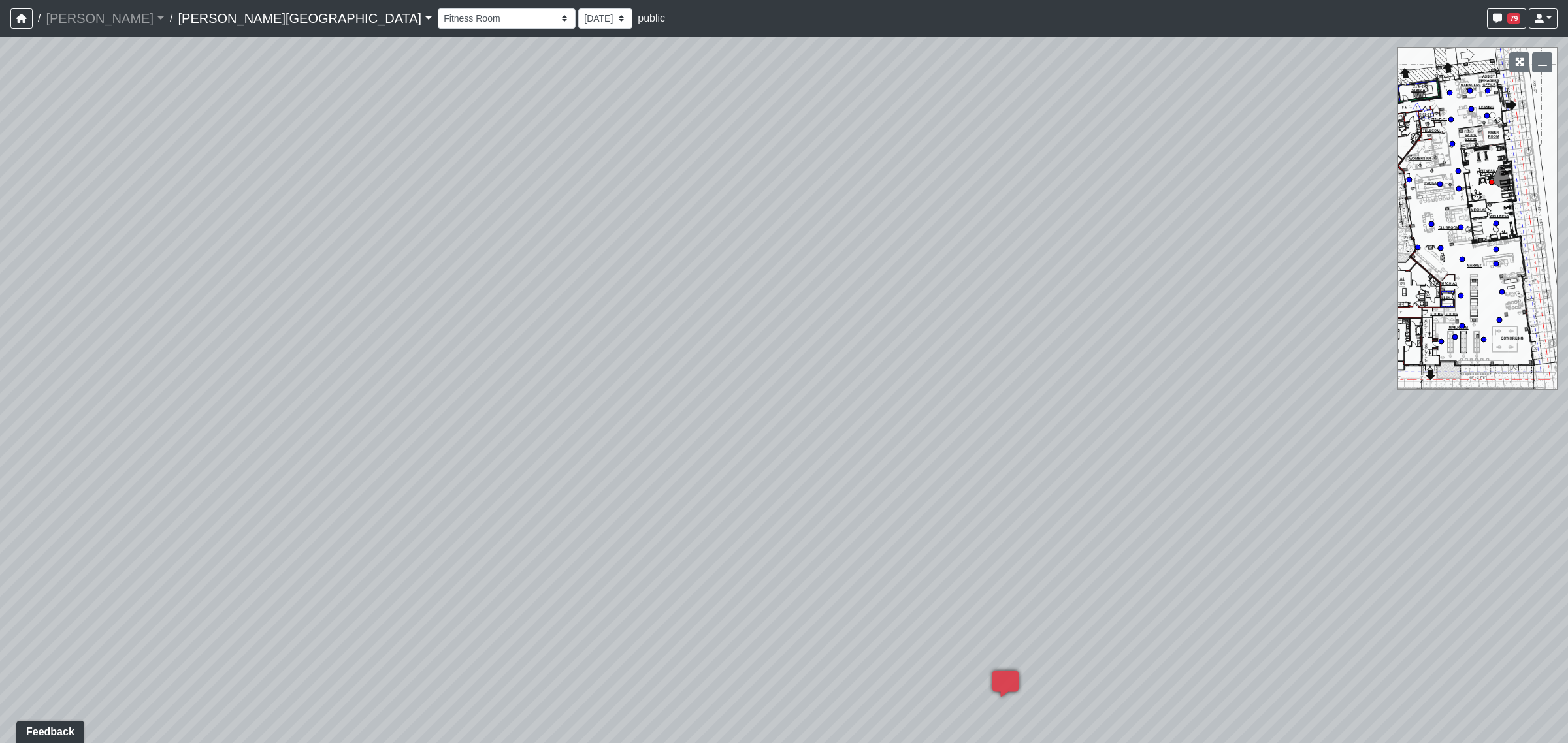
click at [1247, 465] on div "Loading... Coffee Bar Loading... Created by [PERSON_NAME] - [DATE] - Rev: [DATE…" at bounding box center [784, 389] width 1568 height 707
drag, startPoint x: 869, startPoint y: 459, endPoint x: 1298, endPoint y: 459, distance: 429.0
click at [1300, 461] on div "Loading... Coffee Bar Loading... Created by [PERSON_NAME] - [DATE] - Rev: [DATE…" at bounding box center [784, 389] width 1568 height 707
drag, startPoint x: 811, startPoint y: 418, endPoint x: 1121, endPoint y: 421, distance: 310.0
click at [1121, 421] on div "Loading... Coffee Bar Loading... Created by [PERSON_NAME] - [DATE] - Rev: [DATE…" at bounding box center [784, 389] width 1568 height 707
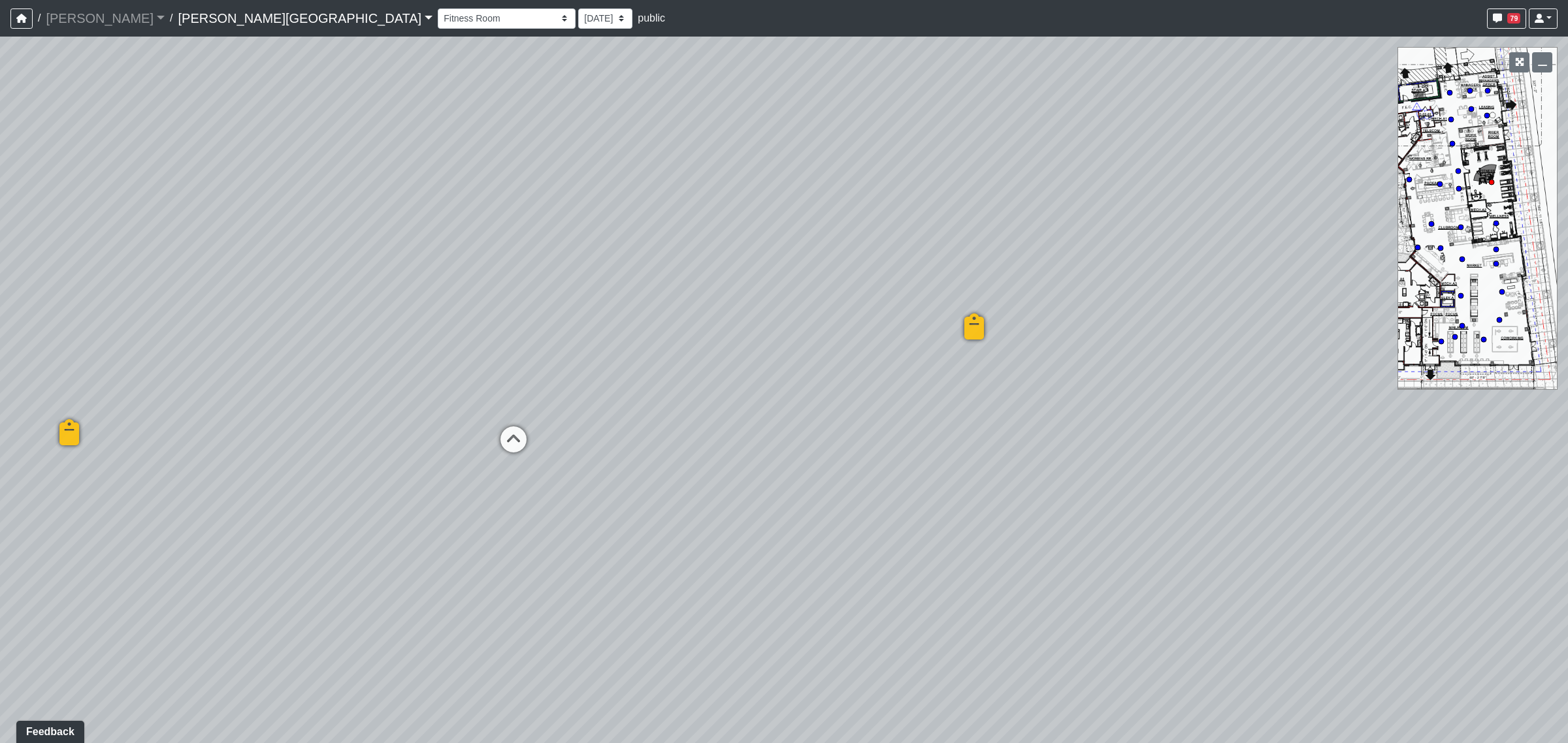
drag, startPoint x: 573, startPoint y: 425, endPoint x: 856, endPoint y: 425, distance: 283.0
click at [853, 425] on div "Loading... Coffee Bar Loading... Created by [PERSON_NAME] - [DATE] - Rev: [DATE…" at bounding box center [784, 389] width 1568 height 707
drag, startPoint x: 637, startPoint y: 478, endPoint x: 804, endPoint y: 472, distance: 167.1
click at [804, 472] on div "Loading... Coffee Bar Loading... Created by [PERSON_NAME] - [DATE] - Rev: [DATE…" at bounding box center [784, 389] width 1568 height 707
click at [747, 433] on icon at bounding box center [738, 436] width 39 height 39
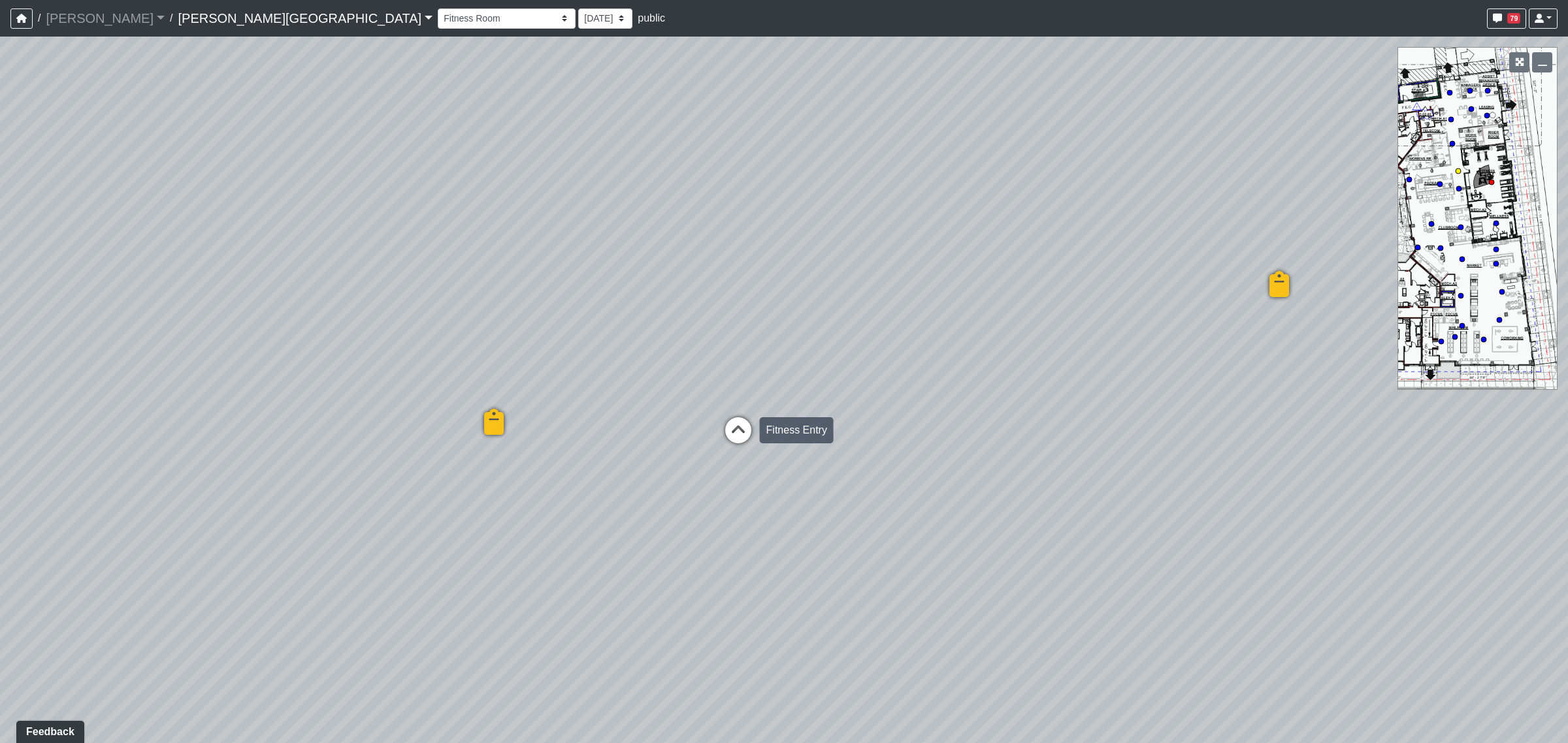
select select "gUz9y6NE1usWutJHaRbS1T"
select select "4RaHTiPXkmhnUPAV7KL21M"
drag, startPoint x: 1088, startPoint y: 448, endPoint x: 1093, endPoint y: 400, distance: 48.3
click at [1208, 394] on div "Loading... Coffee Bar Loading... Created by [PERSON_NAME] - [DATE] - Rev: [DATE…" at bounding box center [784, 389] width 1568 height 707
drag, startPoint x: 681, startPoint y: 403, endPoint x: 1229, endPoint y: 396, distance: 548.0
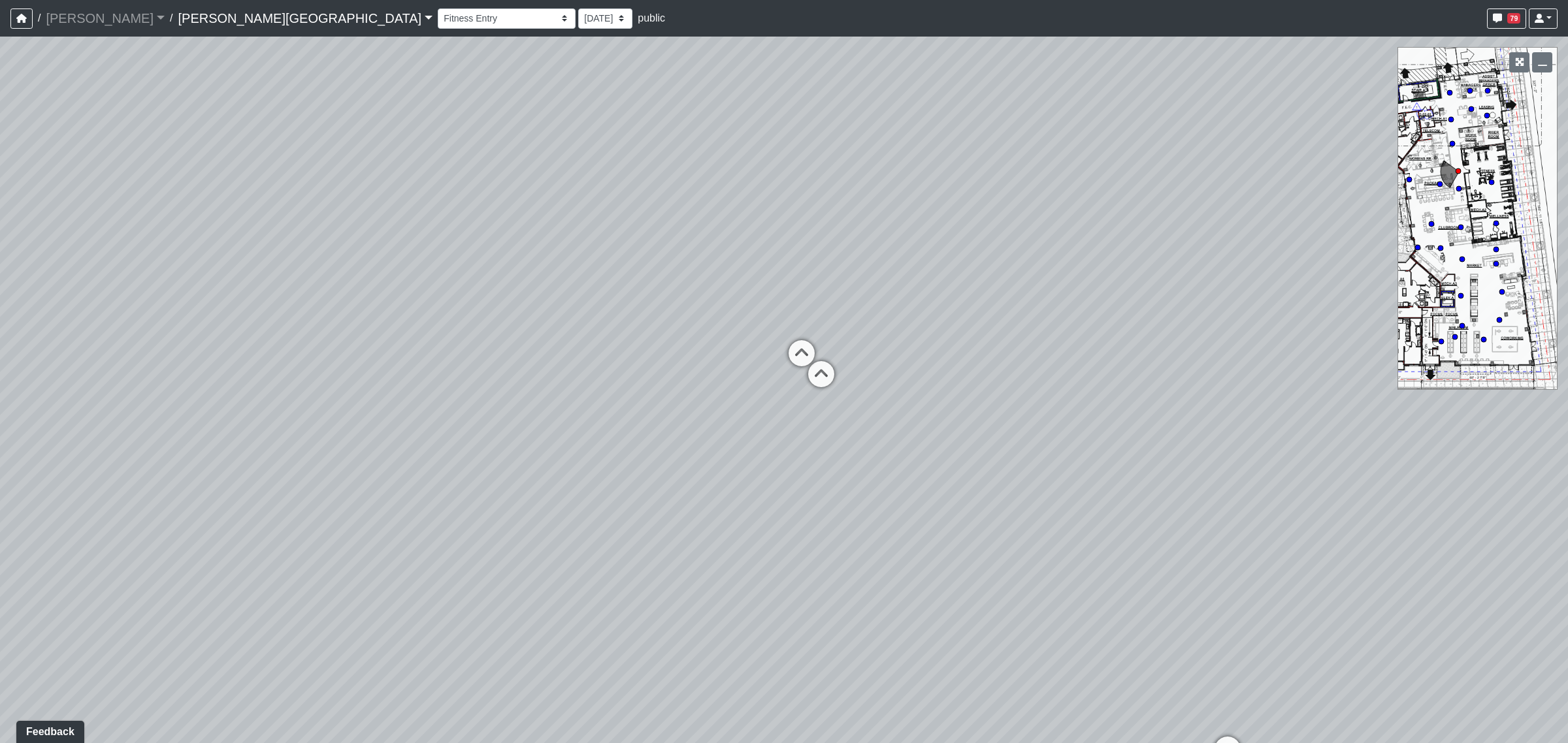
click at [1250, 393] on div "Loading... Coffee Bar Loading... Created by [PERSON_NAME] - [DATE] - Rev: [DATE…" at bounding box center [784, 389] width 1568 height 707
drag, startPoint x: 1055, startPoint y: 405, endPoint x: 1317, endPoint y: 410, distance: 262.0
click at [1317, 410] on div "Loading... Coffee Bar Loading... Created by [PERSON_NAME] - [DATE] - Rev: [DATE…" at bounding box center [784, 389] width 1568 height 707
click at [479, 559] on icon at bounding box center [484, 578] width 39 height 39
select select "8q9YC6QBXw8oFapXUtbMKw"
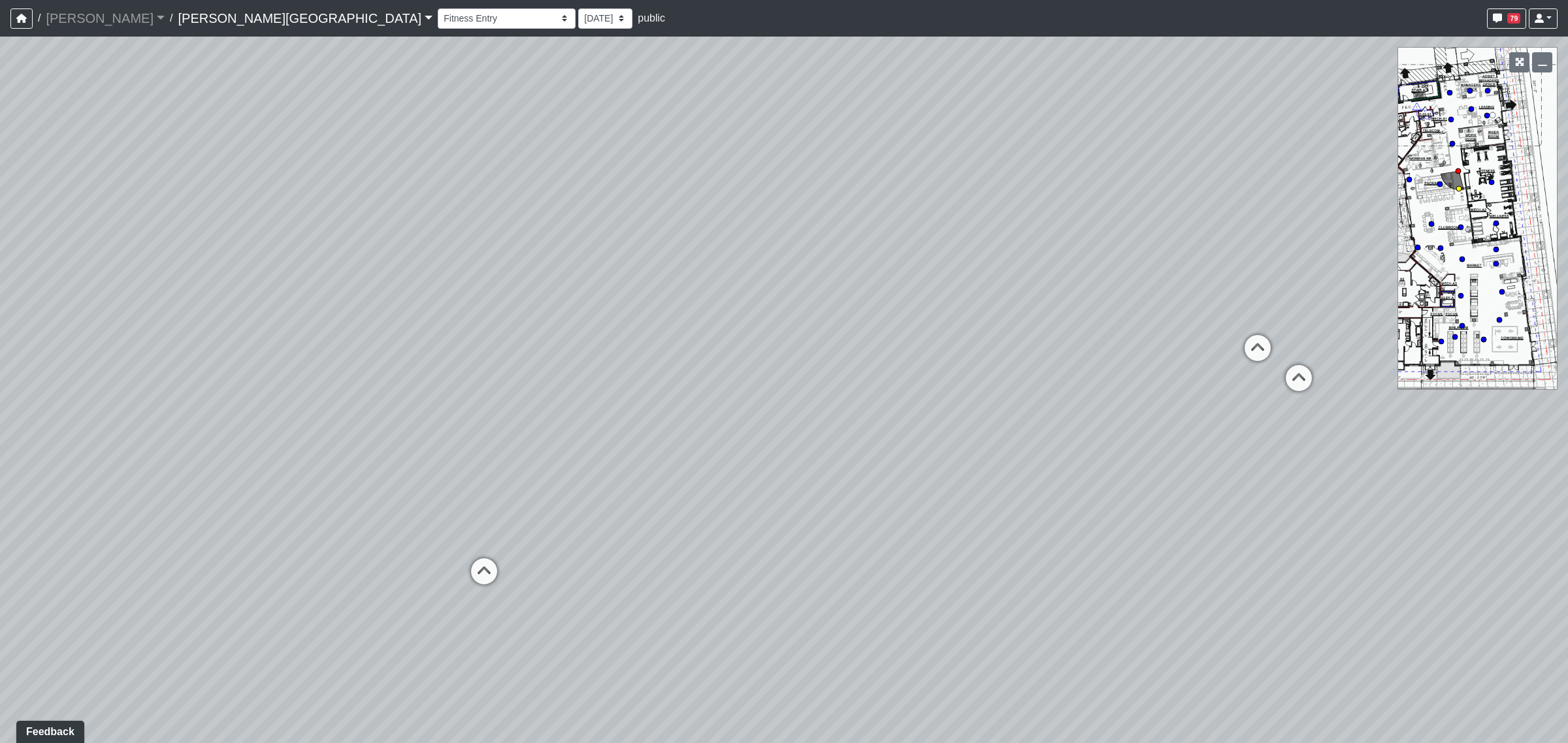
select select "4RaHTiPXkmhnUPAV7KL21M"
click at [463, 474] on icon at bounding box center [453, 474] width 39 height 39
select select "85yt19wMgVAyb4M3P1Anog"
select select "4RaHTiPXkmhnUPAV7KL21M"
drag, startPoint x: 706, startPoint y: 449, endPoint x: 263, endPoint y: 461, distance: 443.2
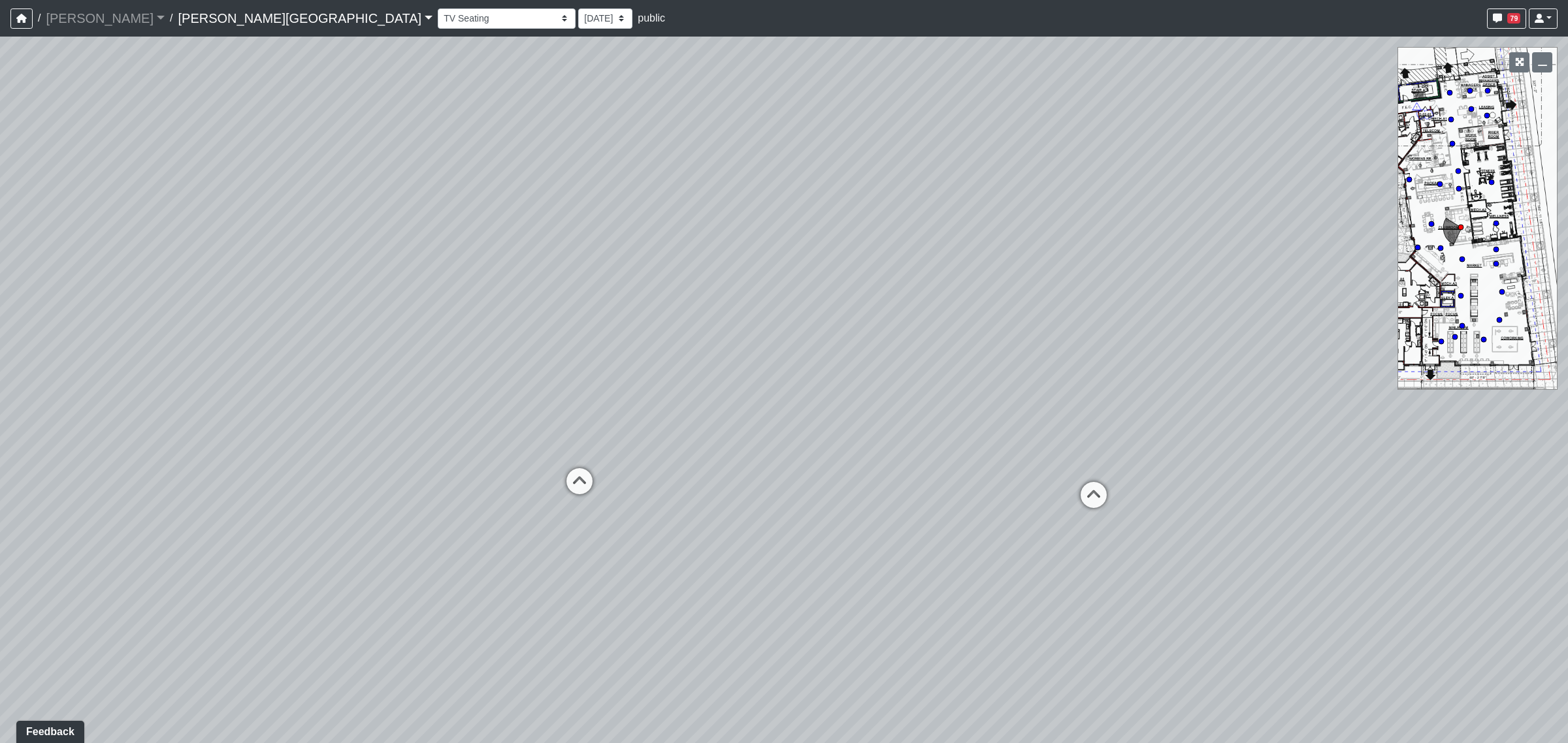
click at [247, 463] on div "Loading... Coffee Bar Loading... Created by [PERSON_NAME] - [DATE] - Rev: [DATE…" at bounding box center [784, 389] width 1568 height 707
drag, startPoint x: 637, startPoint y: 407, endPoint x: 230, endPoint y: 410, distance: 407.0
click at [230, 410] on div "Loading... Coffee Bar Loading... Created by [PERSON_NAME] - [DATE] - Rev: [DATE…" at bounding box center [784, 389] width 1568 height 707
drag, startPoint x: 810, startPoint y: 425, endPoint x: 1217, endPoint y: 448, distance: 407.6
click at [1217, 448] on div "Loading... Coffee Bar Loading... Created by [PERSON_NAME] - [DATE] - Rev: [DATE…" at bounding box center [784, 389] width 1568 height 707
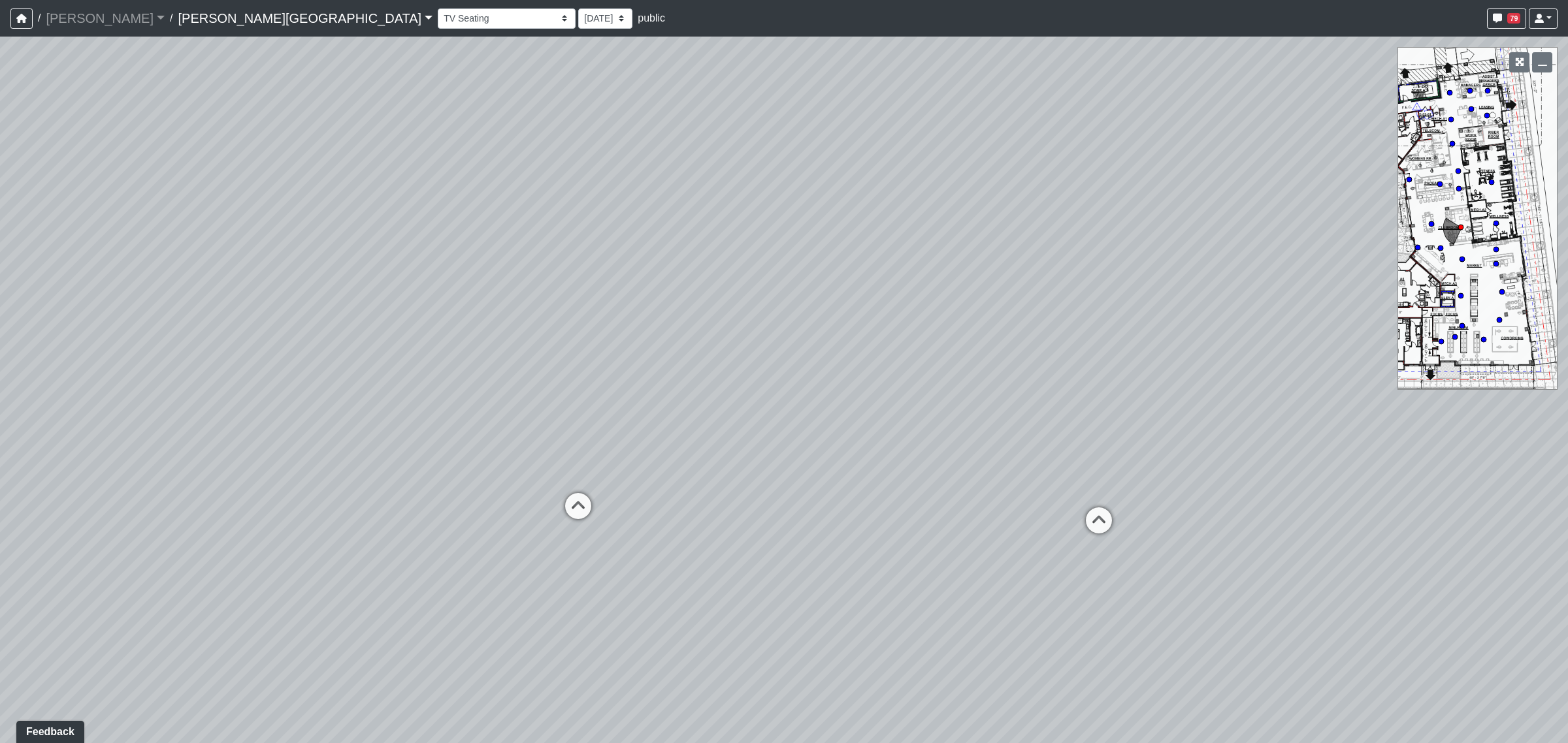
drag, startPoint x: 723, startPoint y: 507, endPoint x: 1363, endPoint y: 523, distance: 640.2
click at [1356, 522] on div "Loading... Coffee Bar Loading... Created by [PERSON_NAME] - [DATE] - Rev: [DATE…" at bounding box center [784, 389] width 1568 height 707
click at [703, 494] on icon at bounding box center [703, 492] width 39 height 39
select select "8eGugpUJ7mA5qJDwsm4SsZ"
select select "4RaHTiPXkmhnUPAV7KL21M"
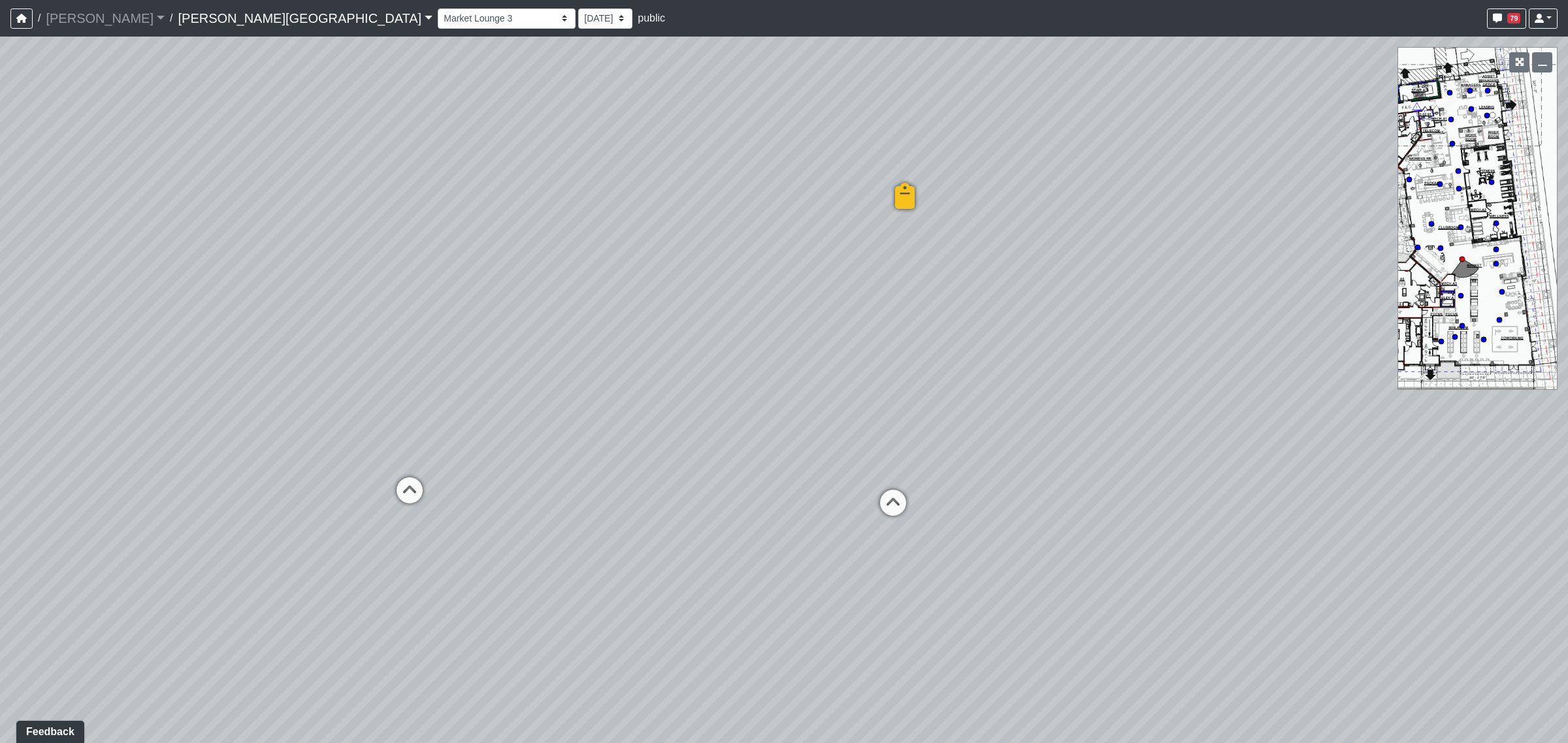
drag, startPoint x: 524, startPoint y: 474, endPoint x: 490, endPoint y: 473, distance: 34.0
click at [528, 474] on div "Loading... Coffee Bar Loading... Created by [PERSON_NAME] - [DATE] - Rev: [DATE…" at bounding box center [784, 389] width 1568 height 707
click at [416, 491] on icon at bounding box center [412, 496] width 39 height 39
select select "b75WLKiiaJA3cEZUS8gtYH"
select select "4RaHTiPXkmhnUPAV7KL21M"
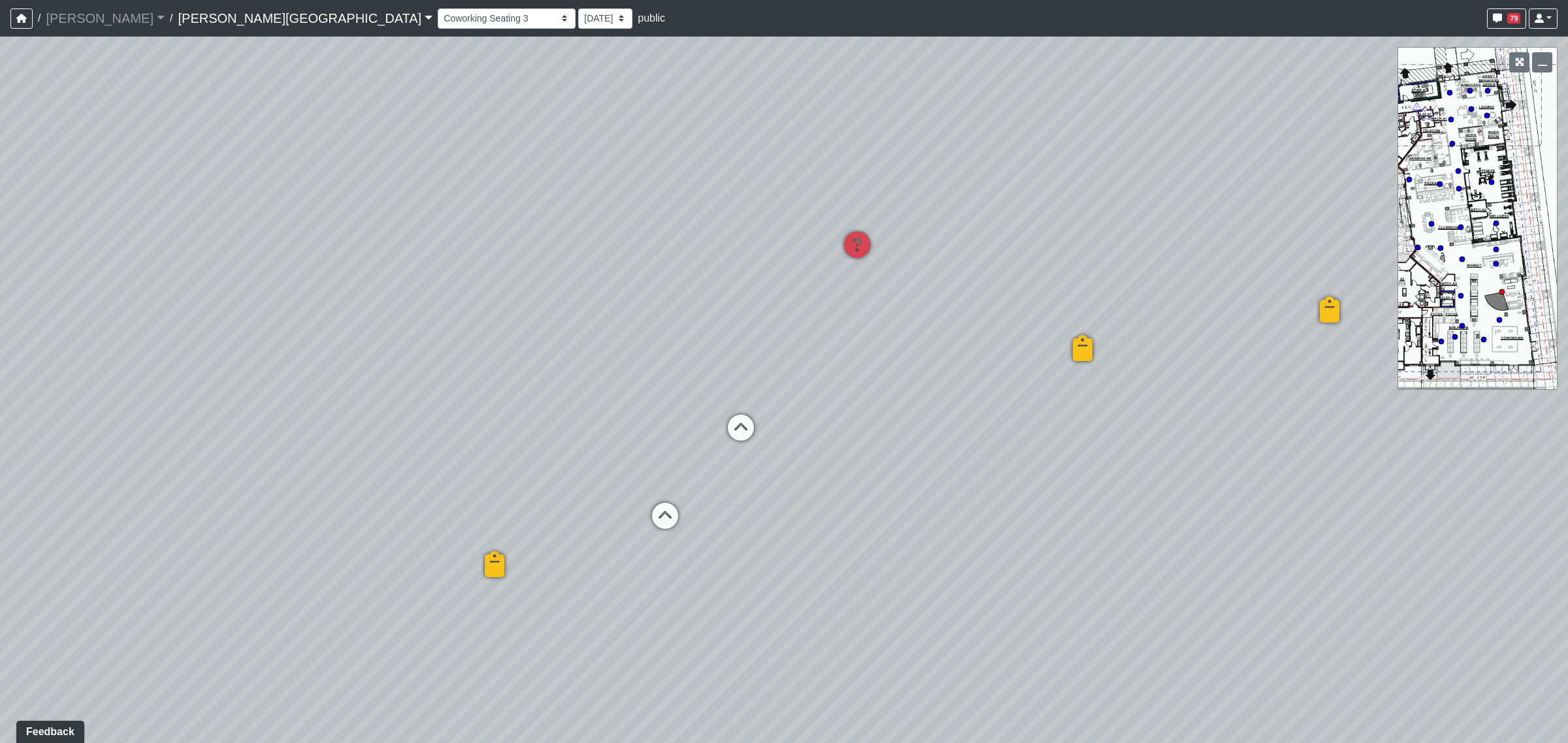
drag, startPoint x: 730, startPoint y: 482, endPoint x: 136, endPoint y: 429, distance: 596.4
click at [106, 437] on div "Loading... Coffee Bar Loading... Created by [PERSON_NAME] - [DATE] - Rev: [DATE…" at bounding box center [784, 389] width 1568 height 707
drag, startPoint x: 827, startPoint y: 397, endPoint x: 736, endPoint y: 396, distance: 91.0
click at [736, 399] on div "Loading... Coffee Bar Loading... Created by [PERSON_NAME] - [DATE] - Rev: [DATE…" at bounding box center [784, 389] width 1568 height 707
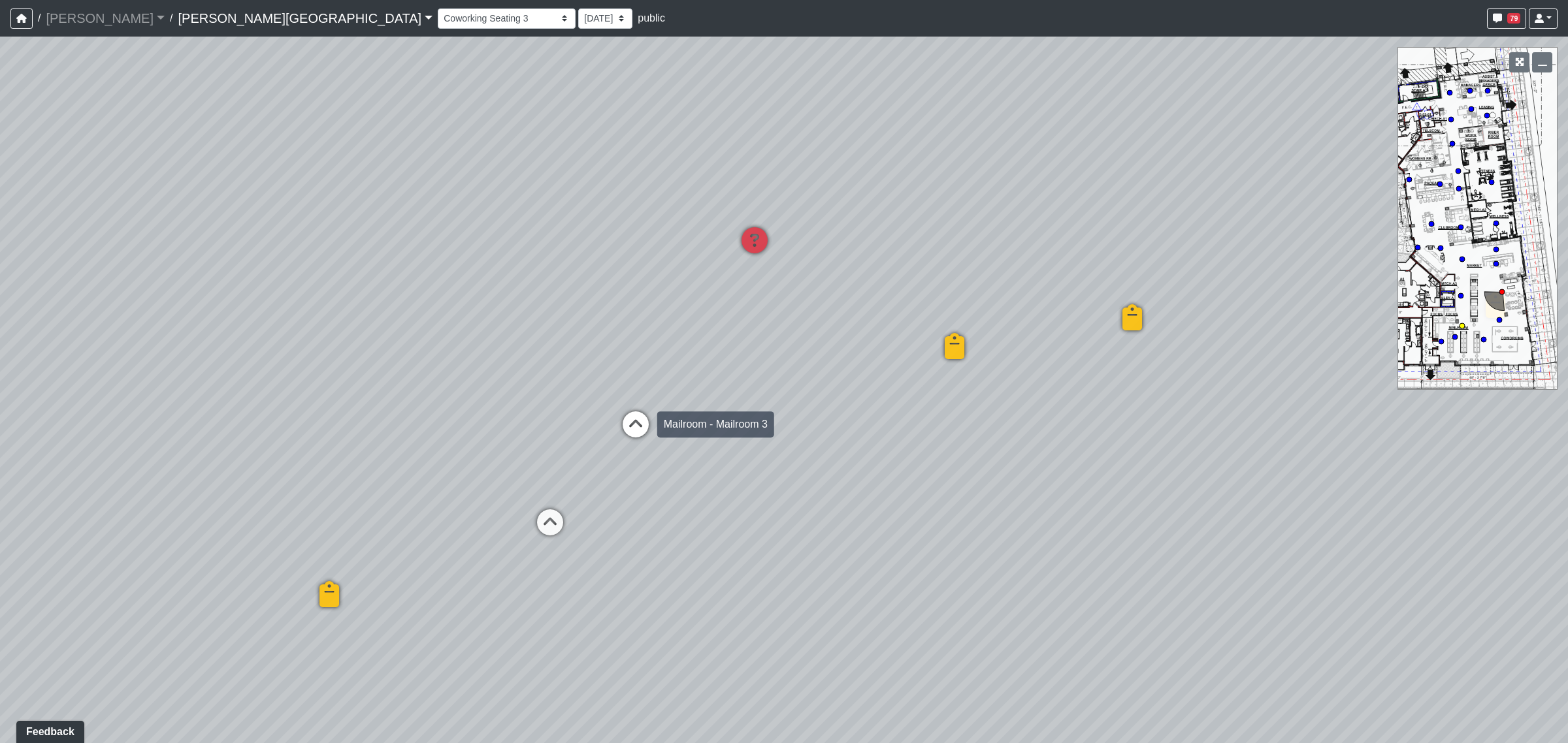
click at [644, 425] on icon at bounding box center [635, 431] width 39 height 39
select select "dV5PrdAd7NBbXf14caRe8q"
select select "4RaHTiPXkmhnUPAV7KL21M"
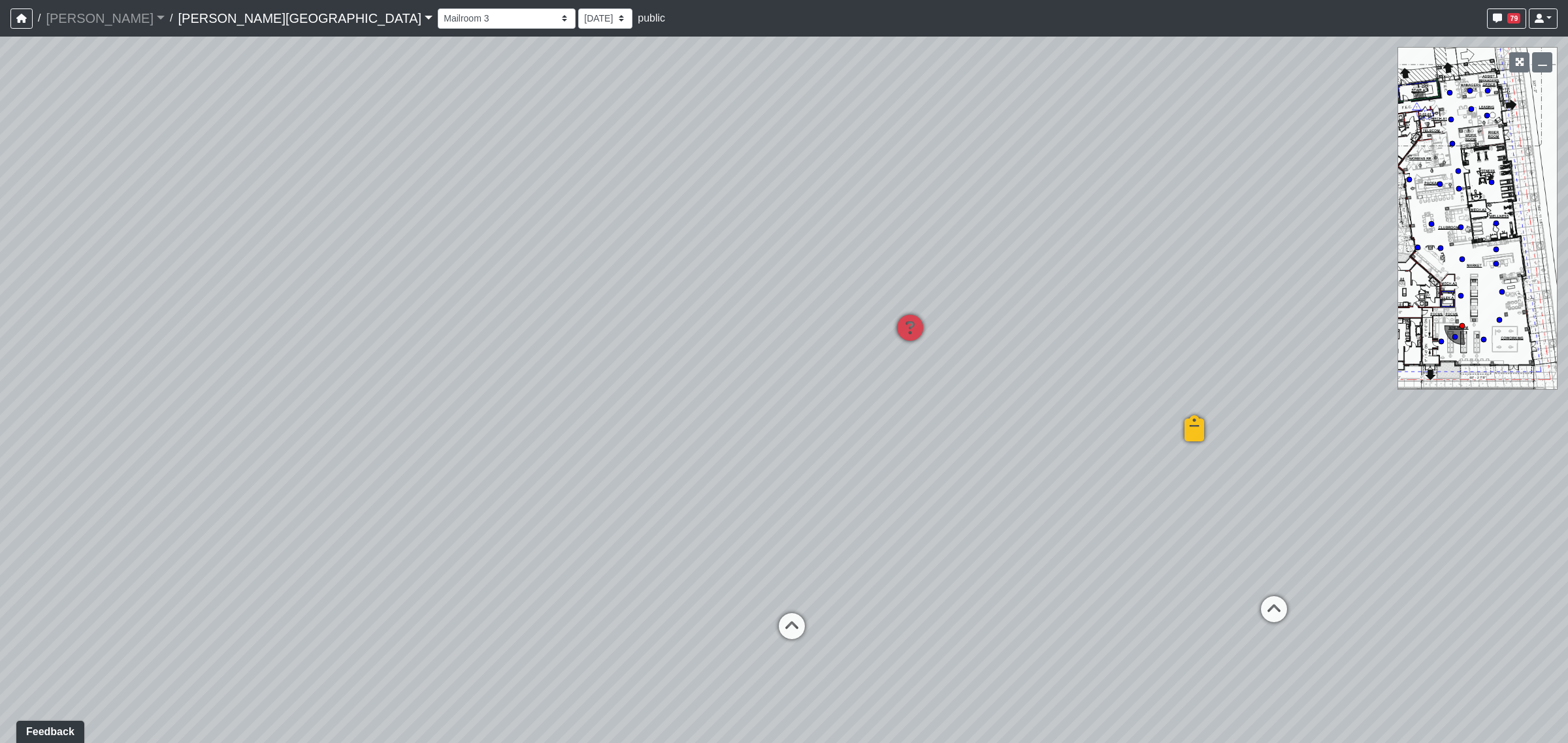
drag, startPoint x: 747, startPoint y: 433, endPoint x: 1312, endPoint y: 428, distance: 565.0
click at [1312, 428] on div "Loading... Coffee Bar Loading... Created by [PERSON_NAME] - [DATE] - Rev: [DATE…" at bounding box center [784, 389] width 1568 height 707
drag, startPoint x: 830, startPoint y: 394, endPoint x: 1370, endPoint y: 416, distance: 540.4
click at [1370, 416] on div "Loading... Coffee Bar Loading... Created by [PERSON_NAME] - [DATE] - Rev: [DATE…" at bounding box center [784, 389] width 1568 height 707
click at [710, 228] on span "Add comment" at bounding box center [707, 221] width 64 height 11
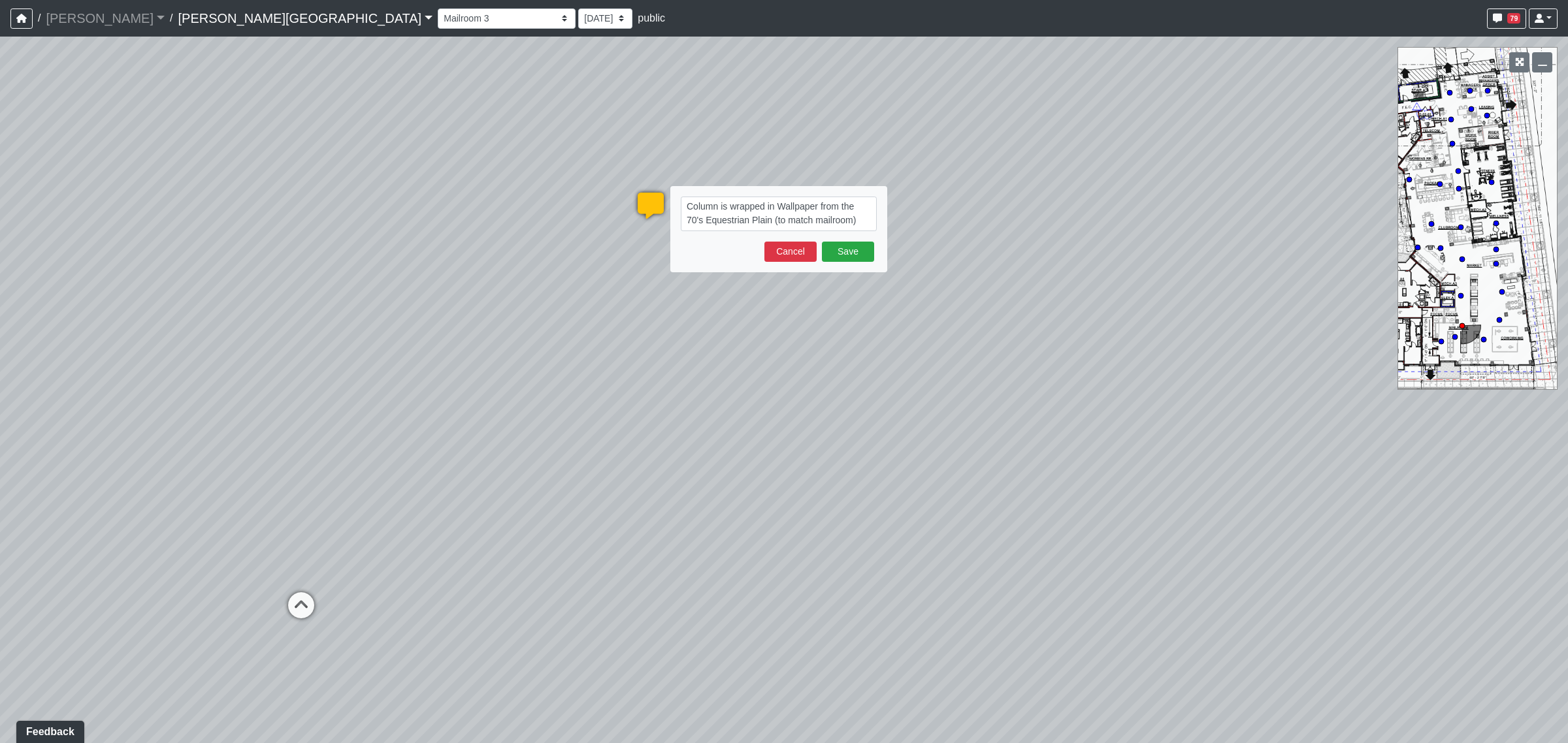
click at [764, 216] on textarea "Column is wrapped in Wallpaper from the 70's Equestrian Plain (to match mailroo…" at bounding box center [779, 214] width 196 height 34
click at [859, 220] on textarea "Column is wrapped in Wallpaper from the 70's Equestrian Plaid (to match mailroo…" at bounding box center [779, 214] width 196 height 34
type textarea "Column is wrapped in Wallpaper from the 70's Equestrian Plaid (to match mailroo…"
click at [853, 255] on button "Save" at bounding box center [848, 251] width 53 height 20
select select "dV5PrdAd7NBbXf14caRe8q"
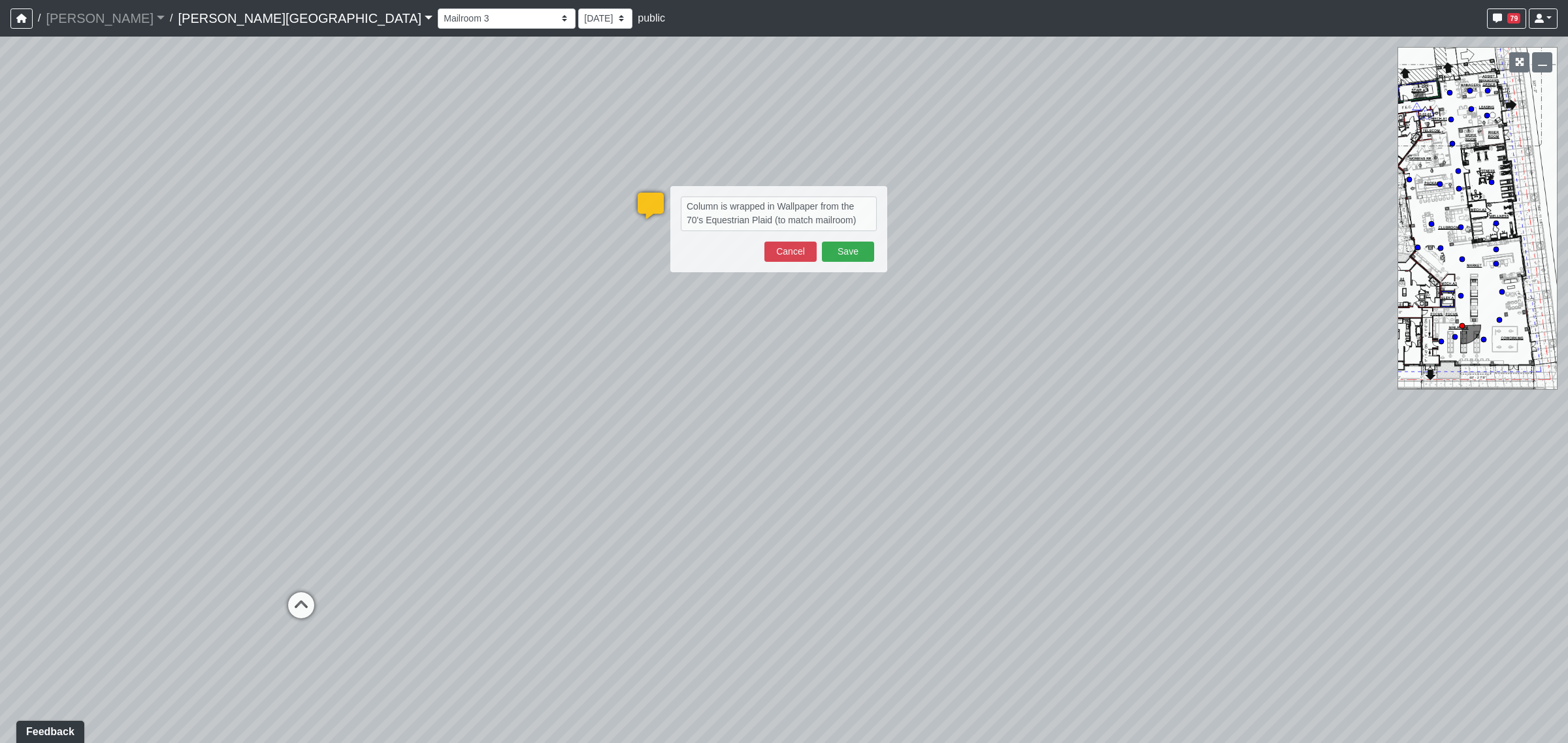
select select "4RaHTiPXkmhnUPAV7KL21M"
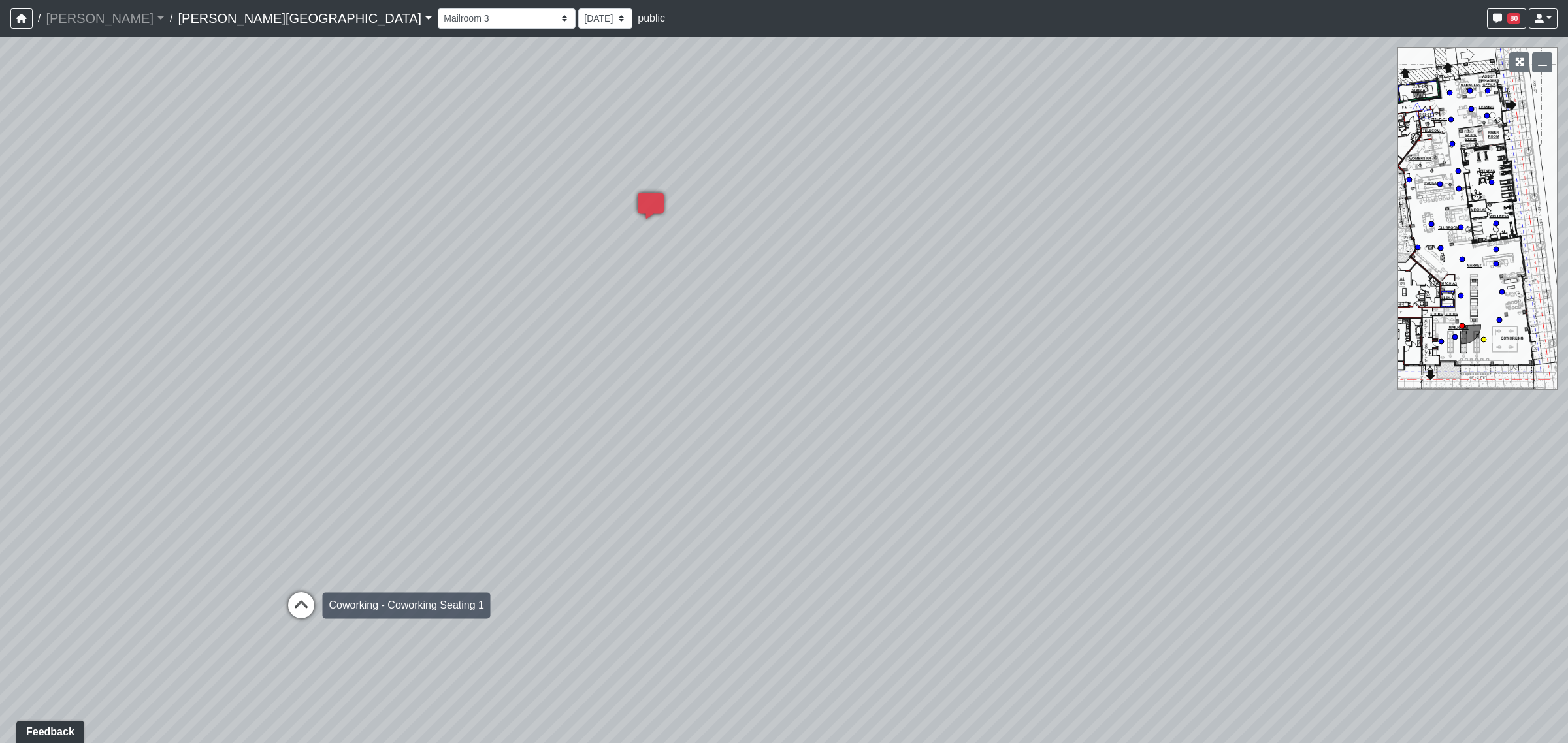
drag, startPoint x: 300, startPoint y: 608, endPoint x: 276, endPoint y: 549, distance: 63.7
click at [301, 609] on icon at bounding box center [300, 611] width 39 height 39
select select "14aSjyWGB2RM1SNAaZHPuh"
select select "4RaHTiPXkmhnUPAV7KL21M"
drag, startPoint x: 485, startPoint y: 458, endPoint x: 923, endPoint y: 458, distance: 438.0
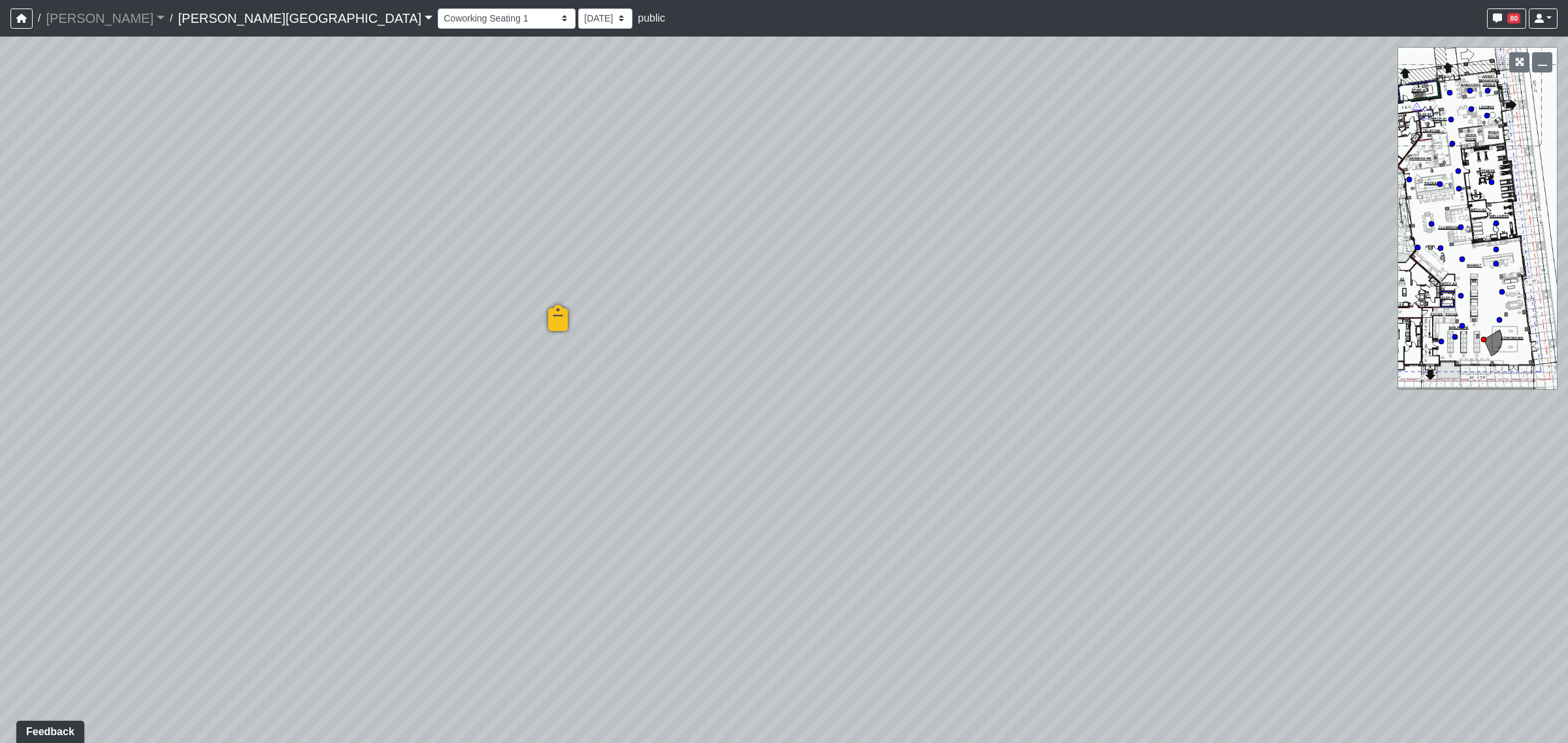
click at [923, 458] on div "Loading... Coffee Bar Loading... Created by [PERSON_NAME] - [DATE] - Rev: [DATE…" at bounding box center [784, 389] width 1568 height 707
drag, startPoint x: 673, startPoint y: 424, endPoint x: 1236, endPoint y: 425, distance: 563.0
click at [1236, 425] on div "Loading... Coffee Bar Loading... Created by [PERSON_NAME] - [DATE] - Rev: [DATE…" at bounding box center [784, 389] width 1568 height 707
drag, startPoint x: 553, startPoint y: 445, endPoint x: 996, endPoint y: 437, distance: 443.1
click at [1061, 436] on div "Loading... Coffee Bar Loading... Created by [PERSON_NAME] - [DATE] - Rev: [DATE…" at bounding box center [784, 389] width 1568 height 707
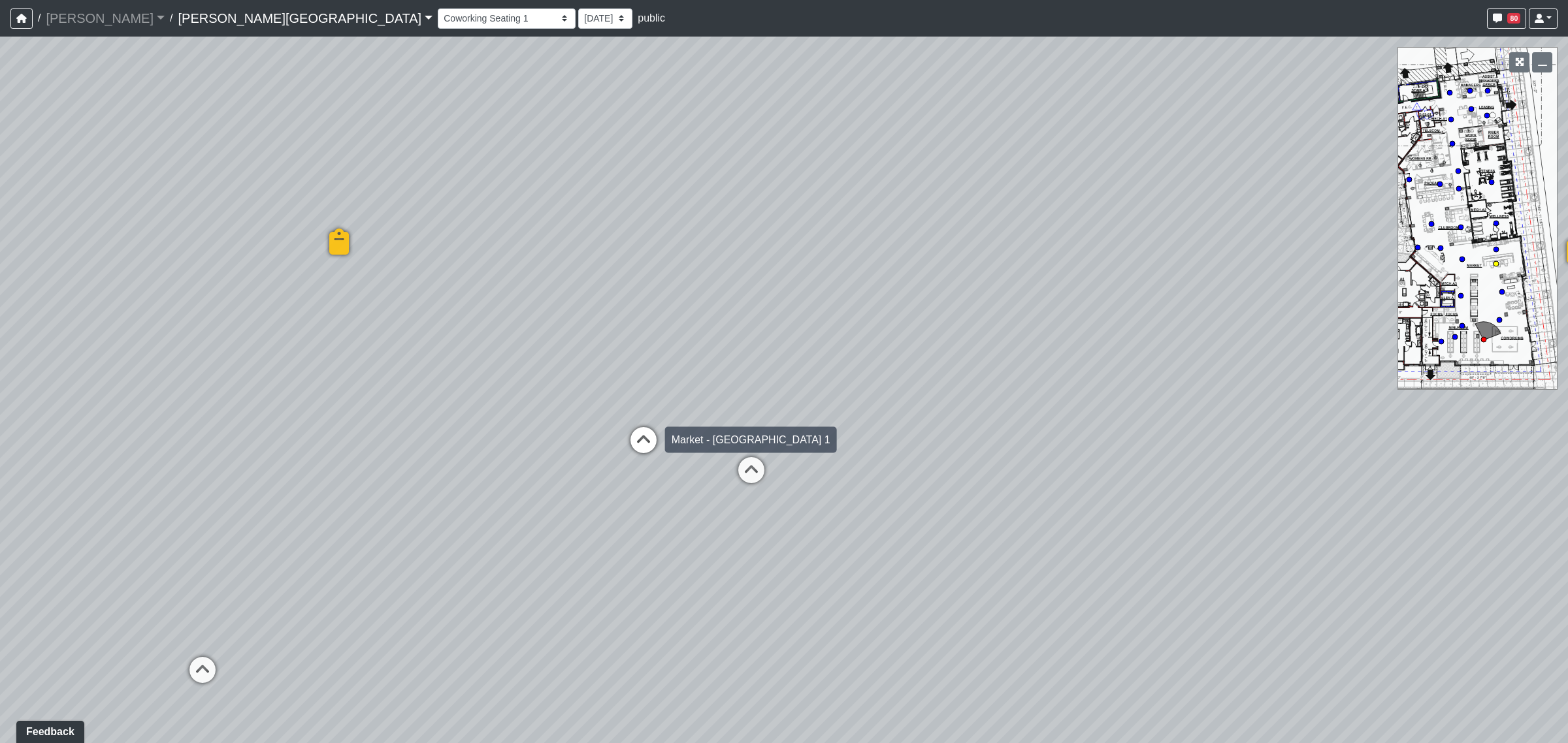
click at [639, 440] on icon at bounding box center [643, 446] width 39 height 39
select select "mCixBXo2bYV2shCdw7J36u"
select select "4RaHTiPXkmhnUPAV7KL21M"
drag, startPoint x: 619, startPoint y: 421, endPoint x: 828, endPoint y: 419, distance: 209.0
click at [828, 419] on div "Loading... Coffee Bar Loading... Created by [PERSON_NAME] - [DATE] - Rev: [DATE…" at bounding box center [784, 389] width 1568 height 707
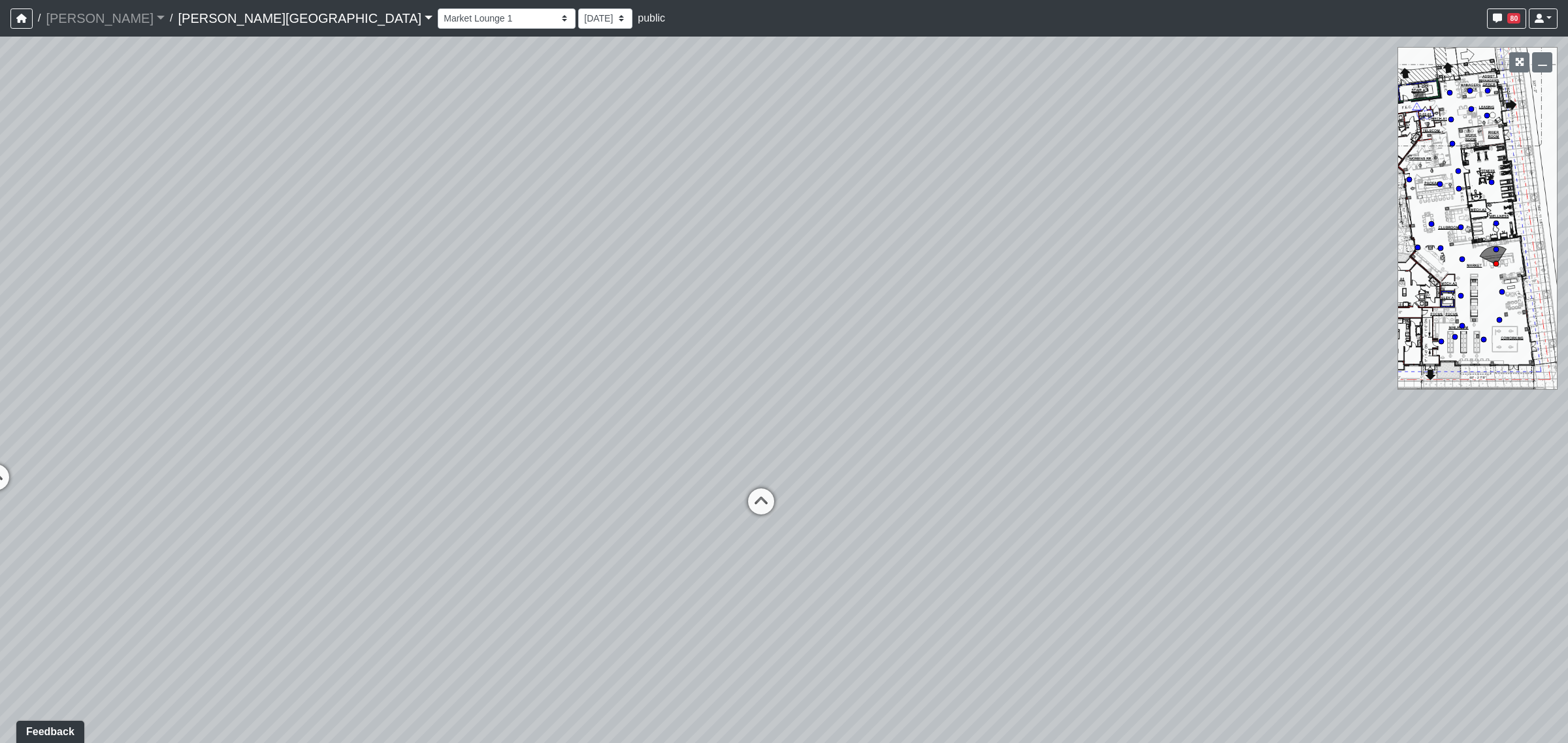
drag, startPoint x: 956, startPoint y: 296, endPoint x: 1090, endPoint y: 299, distance: 134.0
click at [1089, 299] on div "Loading... Coffee Bar Loading... Created by [PERSON_NAME] - [DATE] - Rev: [DATE…" at bounding box center [784, 389] width 1568 height 707
drag, startPoint x: 797, startPoint y: 298, endPoint x: 1026, endPoint y: 316, distance: 229.7
click at [1026, 316] on div "Loading... Coffee Bar Loading... Created by [PERSON_NAME] - [DATE] - Rev: [DATE…" at bounding box center [784, 389] width 1568 height 707
drag, startPoint x: 662, startPoint y: 430, endPoint x: 1031, endPoint y: 418, distance: 369.2
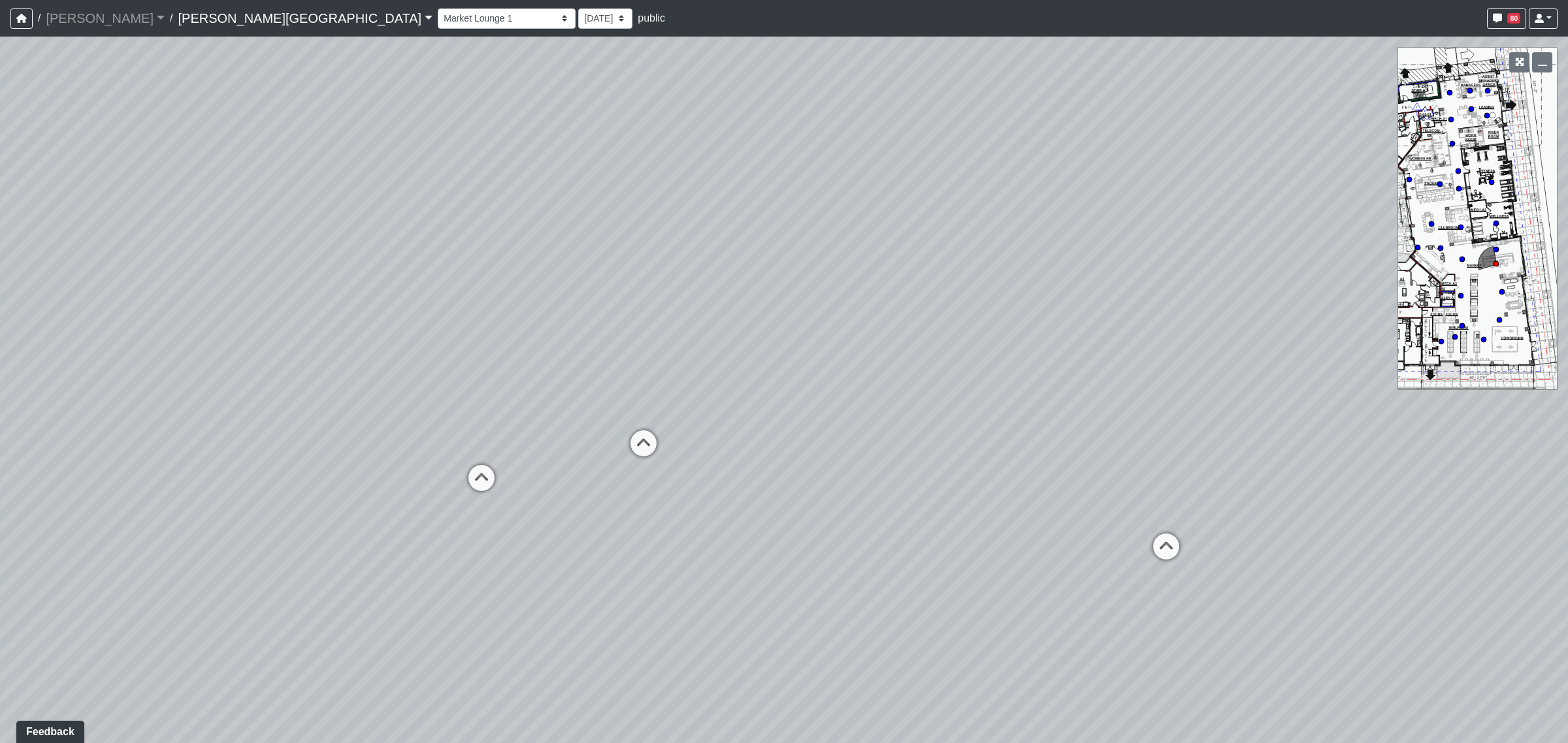
click at [1031, 418] on div "Loading... Coffee Bar Loading... Created by [PERSON_NAME] - [DATE] - Rev: [DATE…" at bounding box center [784, 389] width 1568 height 707
click at [699, 433] on icon at bounding box center [692, 443] width 39 height 39
select select "opxjAeKrrqupTskj1neSeV"
select select "4RaHTiPXkmhnUPAV7KL21M"
drag, startPoint x: 1007, startPoint y: 452, endPoint x: 652, endPoint y: 429, distance: 355.7
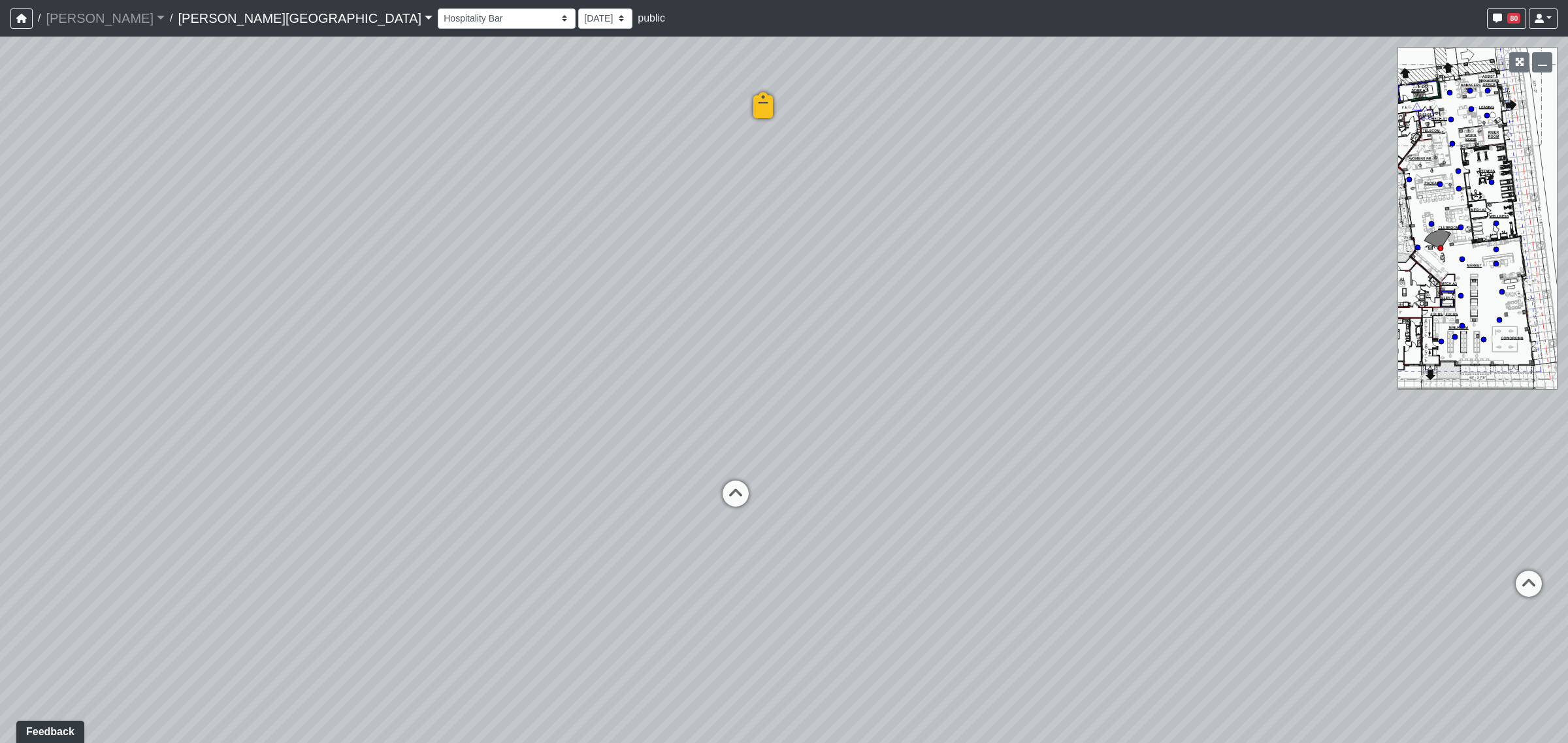
click at [652, 429] on div "Loading... Coffee Bar Loading... Created by [PERSON_NAME] - [DATE] - Rev: [DATE…" at bounding box center [784, 389] width 1568 height 707
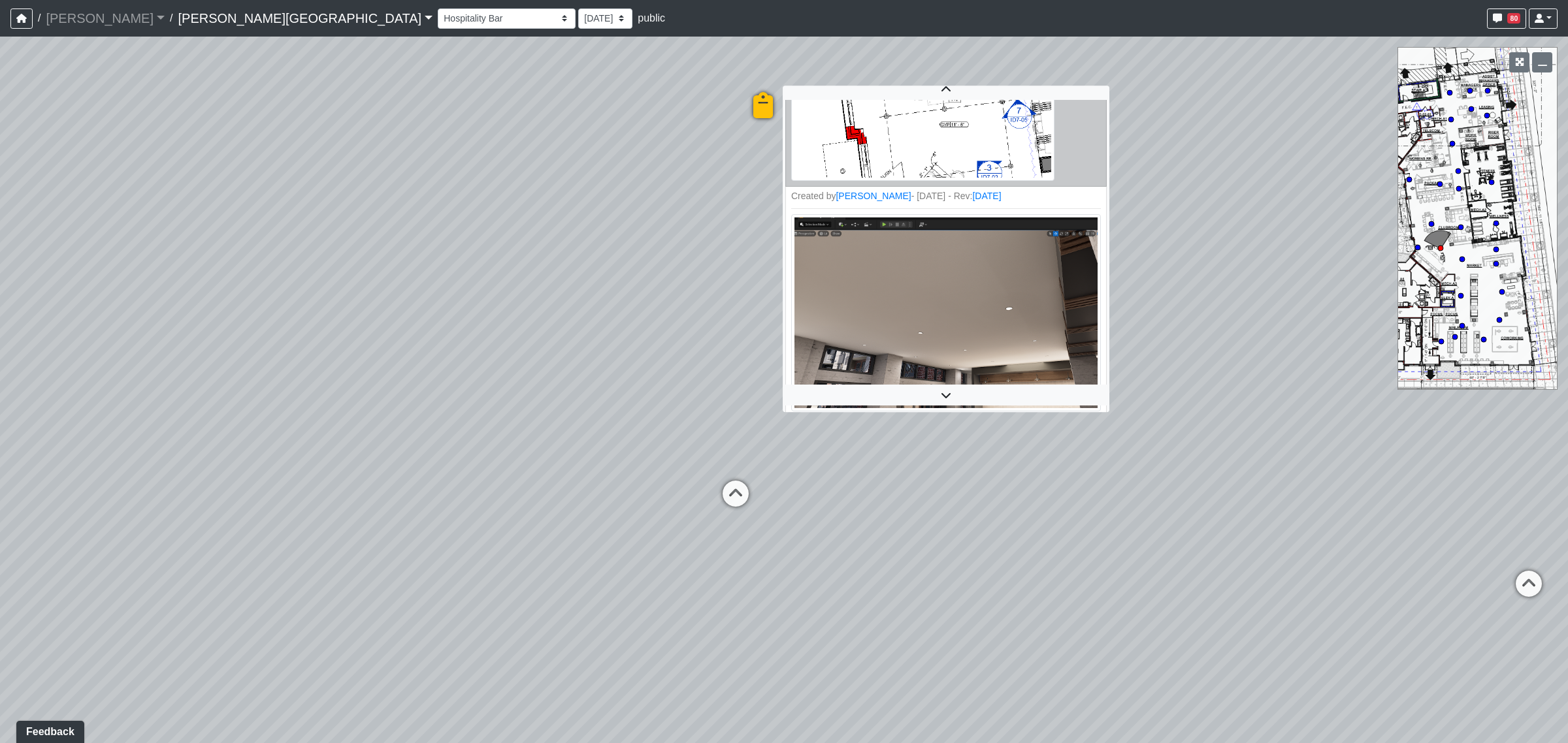
scroll to position [305, 0]
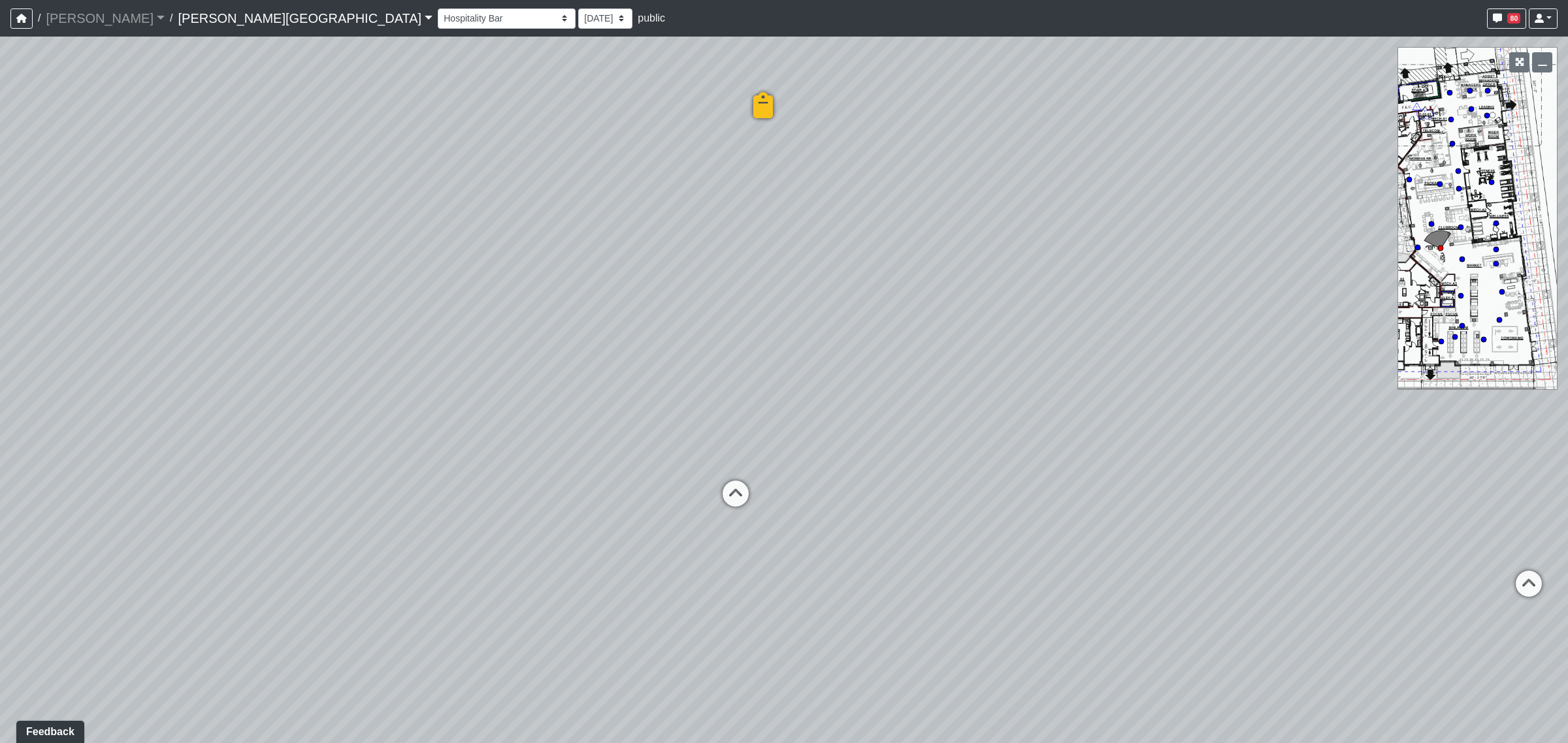
click at [1046, 582] on div "Loading... Coffee Bar Loading... Created by [PERSON_NAME] - [DATE] - Rev: [DATE…" at bounding box center [784, 389] width 1568 height 707
drag, startPoint x: 1184, startPoint y: 461, endPoint x: 876, endPoint y: 452, distance: 308.1
click at [876, 452] on div "Loading... Coffee Bar Loading... Created by [PERSON_NAME] - [DATE] - Rev: [DATE…" at bounding box center [784, 389] width 1568 height 707
drag, startPoint x: 827, startPoint y: 396, endPoint x: 828, endPoint y: 379, distance: 17.0
click at [828, 379] on div "Loading... Coffee Bar Loading... Created by [PERSON_NAME] - [DATE] - Rev: [DATE…" at bounding box center [784, 389] width 1568 height 707
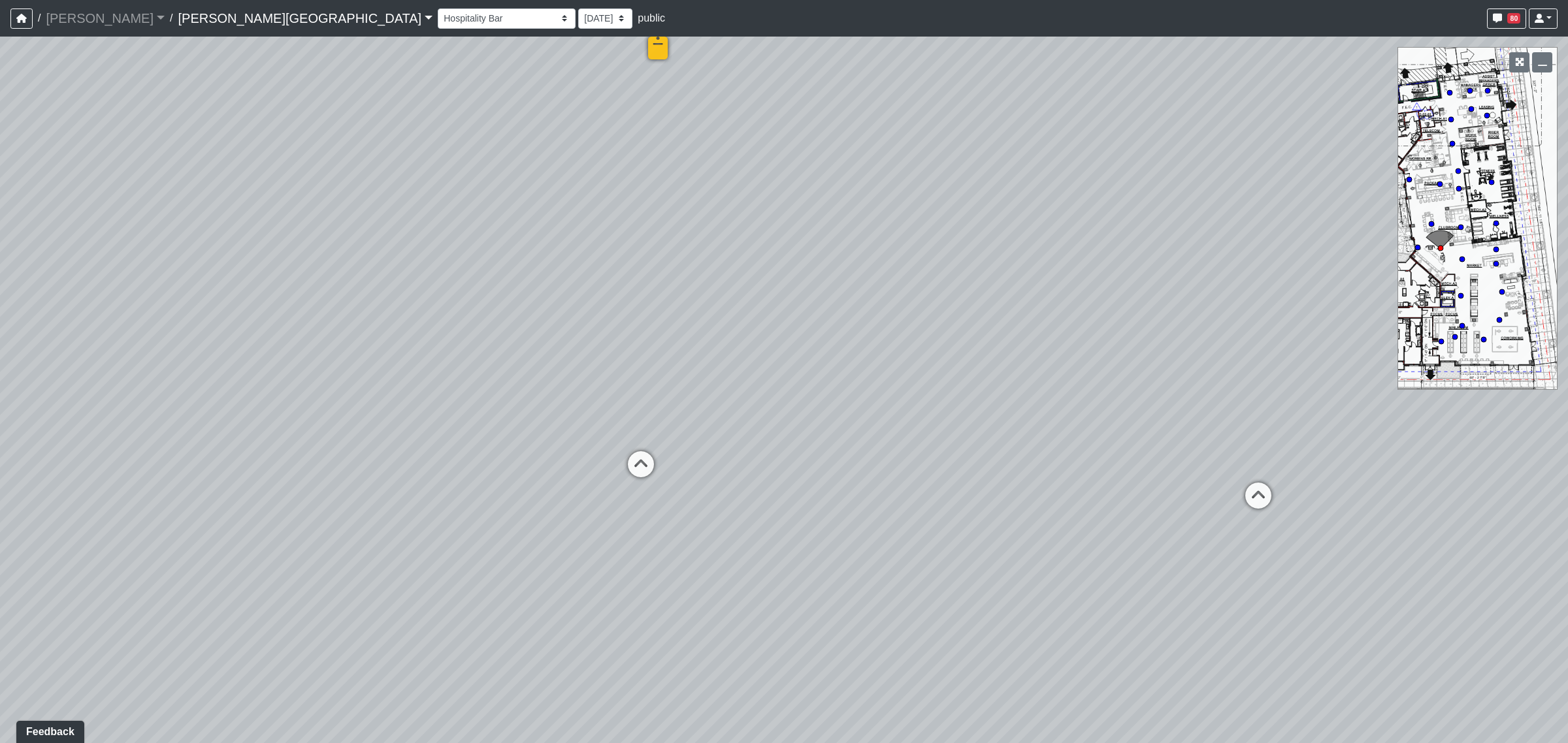
drag, startPoint x: 735, startPoint y: 357, endPoint x: 912, endPoint y: 364, distance: 177.1
click at [912, 364] on div "Loading... Coffee Bar Loading... Created by [PERSON_NAME] - [DATE] - Rev: [DATE…" at bounding box center [784, 389] width 1568 height 707
drag, startPoint x: 923, startPoint y: 402, endPoint x: 948, endPoint y: 403, distance: 25.0
click at [948, 403] on div "Loading... Coffee Bar Loading... Created by [PERSON_NAME] - [DATE] - Rev: [DATE…" at bounding box center [784, 389] width 1568 height 707
drag, startPoint x: 884, startPoint y: 386, endPoint x: 497, endPoint y: 333, distance: 390.6
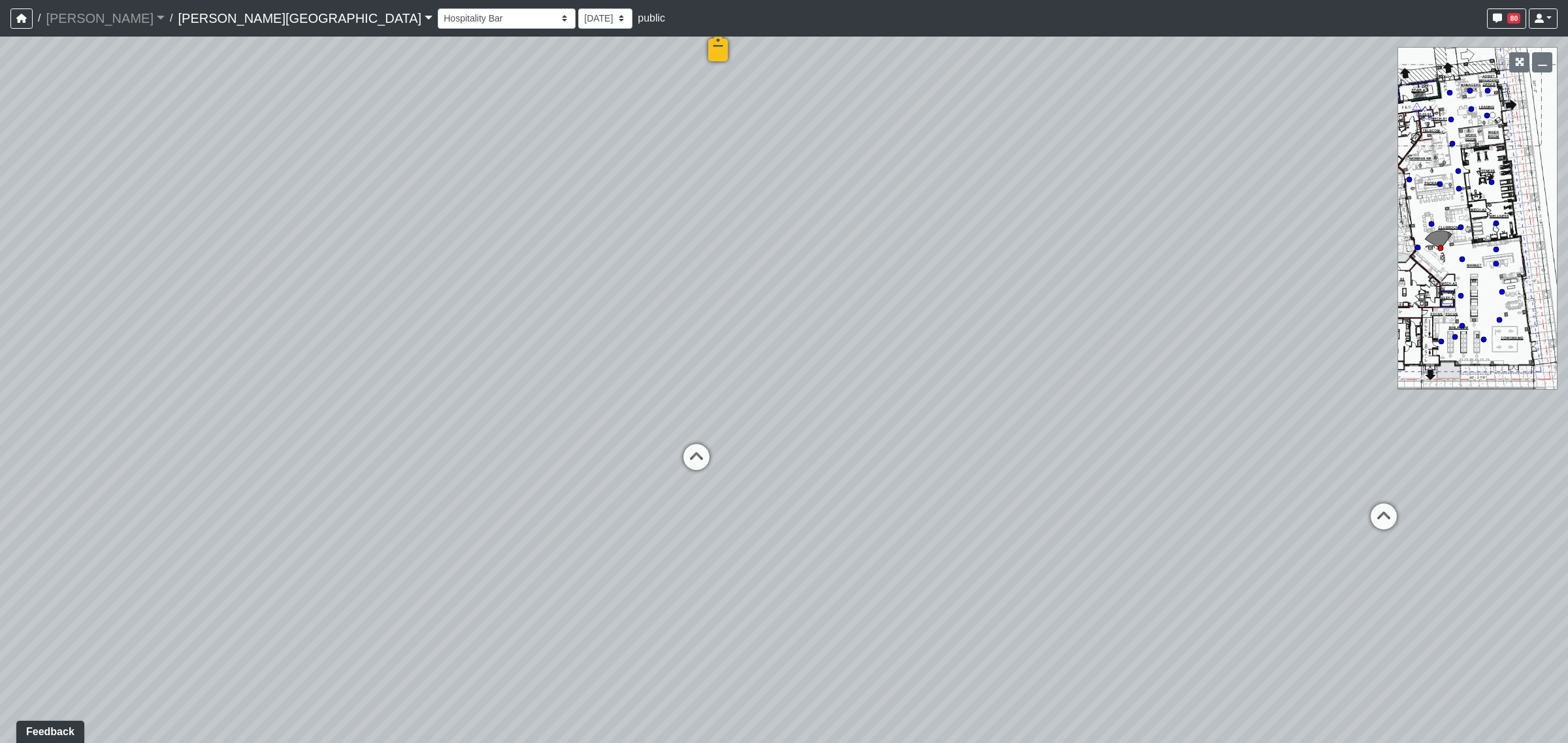
click at [497, 333] on div "Loading... Coffee Bar Loading... Created by [PERSON_NAME] - [DATE] - Rev: [DATE…" at bounding box center [784, 389] width 1568 height 707
drag, startPoint x: 832, startPoint y: 305, endPoint x: 585, endPoint y: 318, distance: 247.3
click at [544, 321] on div "Loading... Coffee Bar Loading... Created by [PERSON_NAME] - [DATE] - Rev: [DATE…" at bounding box center [784, 389] width 1568 height 707
drag, startPoint x: 775, startPoint y: 335, endPoint x: 583, endPoint y: 341, distance: 192.1
click at [583, 341] on div "Loading... Coffee Bar Loading... Created by [PERSON_NAME] - [DATE] - Rev: [DATE…" at bounding box center [784, 389] width 1568 height 707
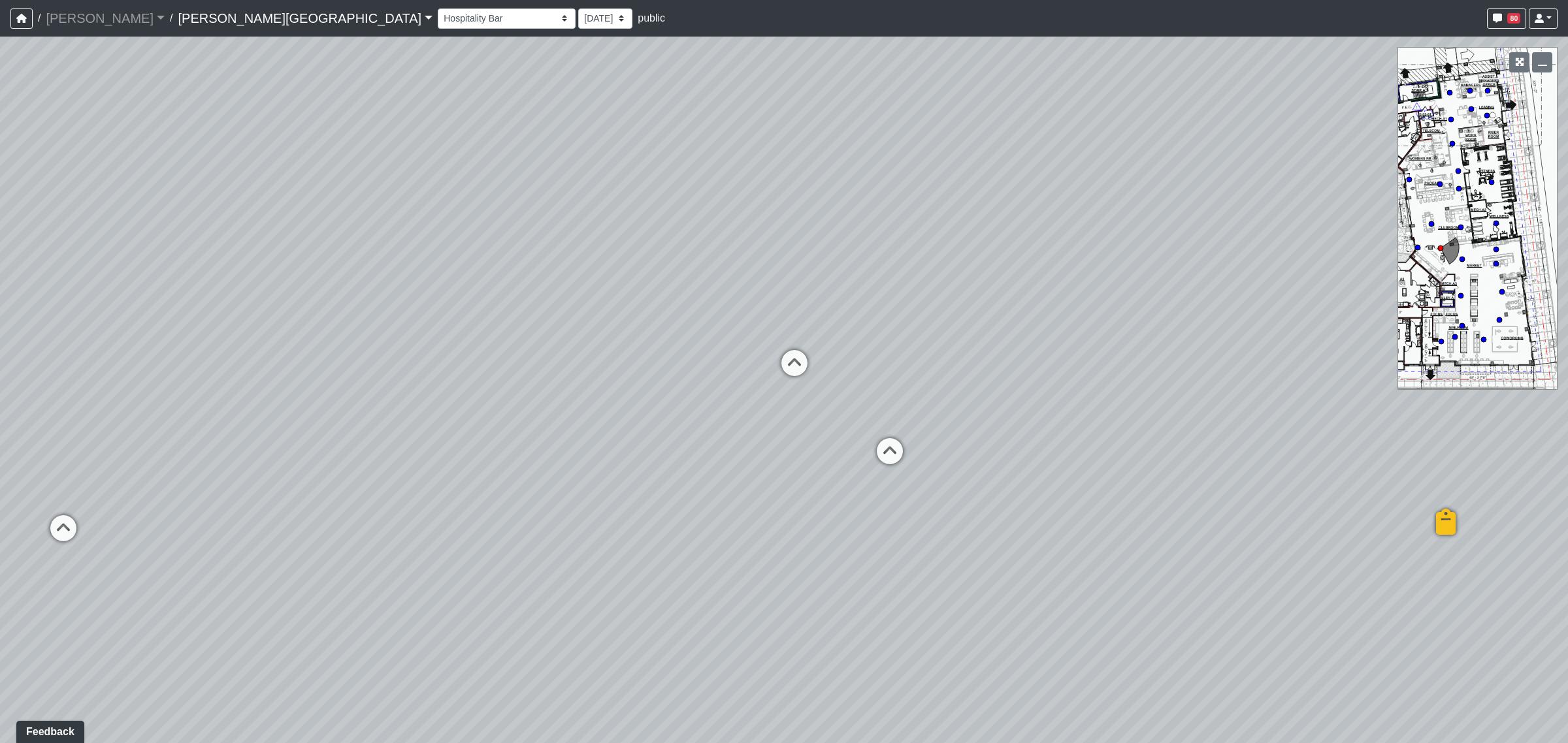
drag, startPoint x: 854, startPoint y: 335, endPoint x: 569, endPoint y: 330, distance: 285.0
click at [516, 337] on div "Loading... Coffee Bar Loading... Created by [PERSON_NAME] - [DATE] - Rev: [DATE…" at bounding box center [784, 389] width 1568 height 707
drag, startPoint x: 1095, startPoint y: 373, endPoint x: 762, endPoint y: 412, distance: 335.3
click at [692, 402] on div "Loading... Coffee Bar Loading... Created by [PERSON_NAME] - [DATE] - Rev: [DATE…" at bounding box center [784, 389] width 1568 height 707
click at [557, 507] on icon at bounding box center [560, 524] width 39 height 39
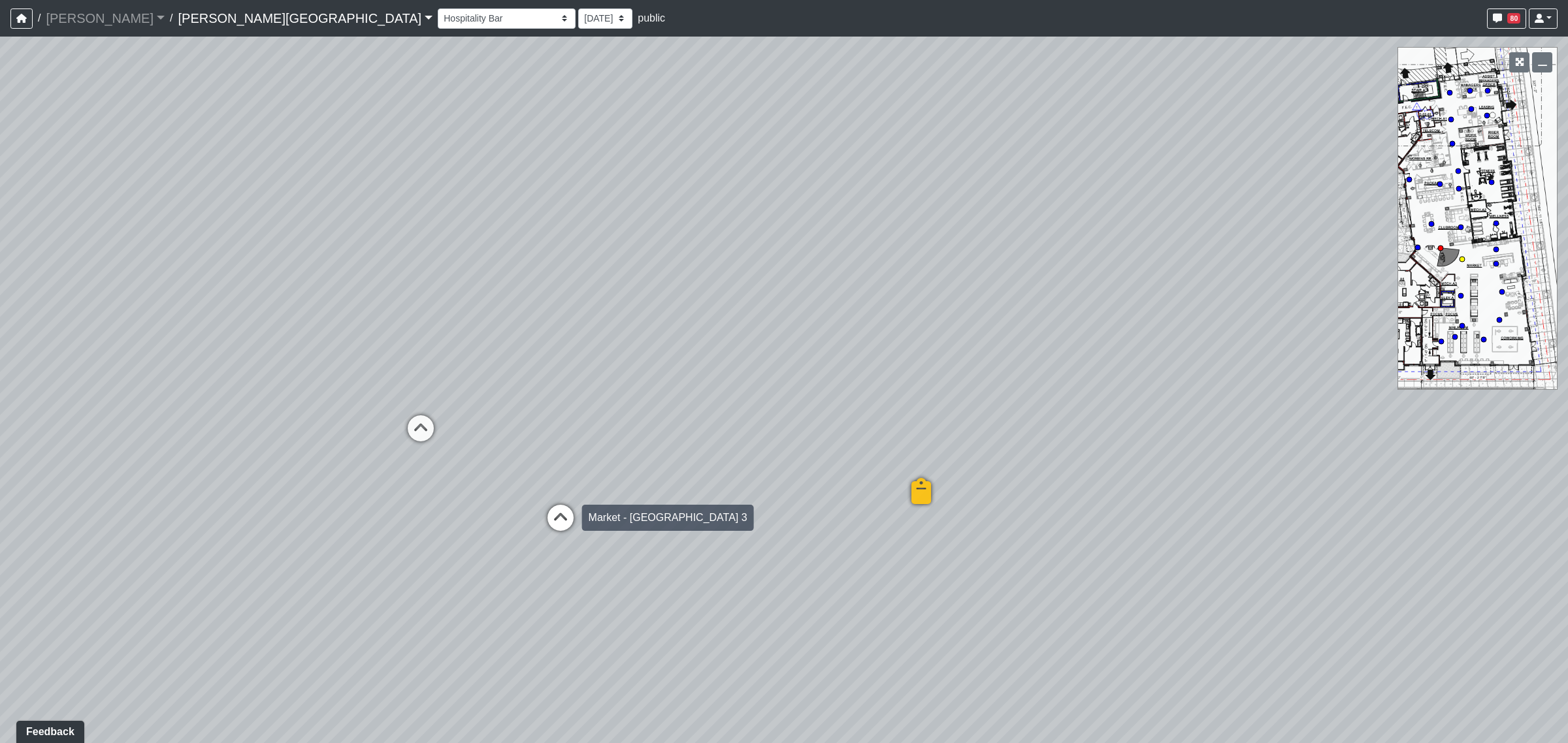
select select "8eGugpUJ7mA5qJDwsm4SsZ"
select select "4RaHTiPXkmhnUPAV7KL21M"
drag, startPoint x: 1174, startPoint y: 404, endPoint x: 485, endPoint y: 400, distance: 689.0
click at [482, 403] on div "Loading... Coffee Bar Loading... Created by [PERSON_NAME] - [DATE] - Rev: [DATE…" at bounding box center [784, 389] width 1568 height 707
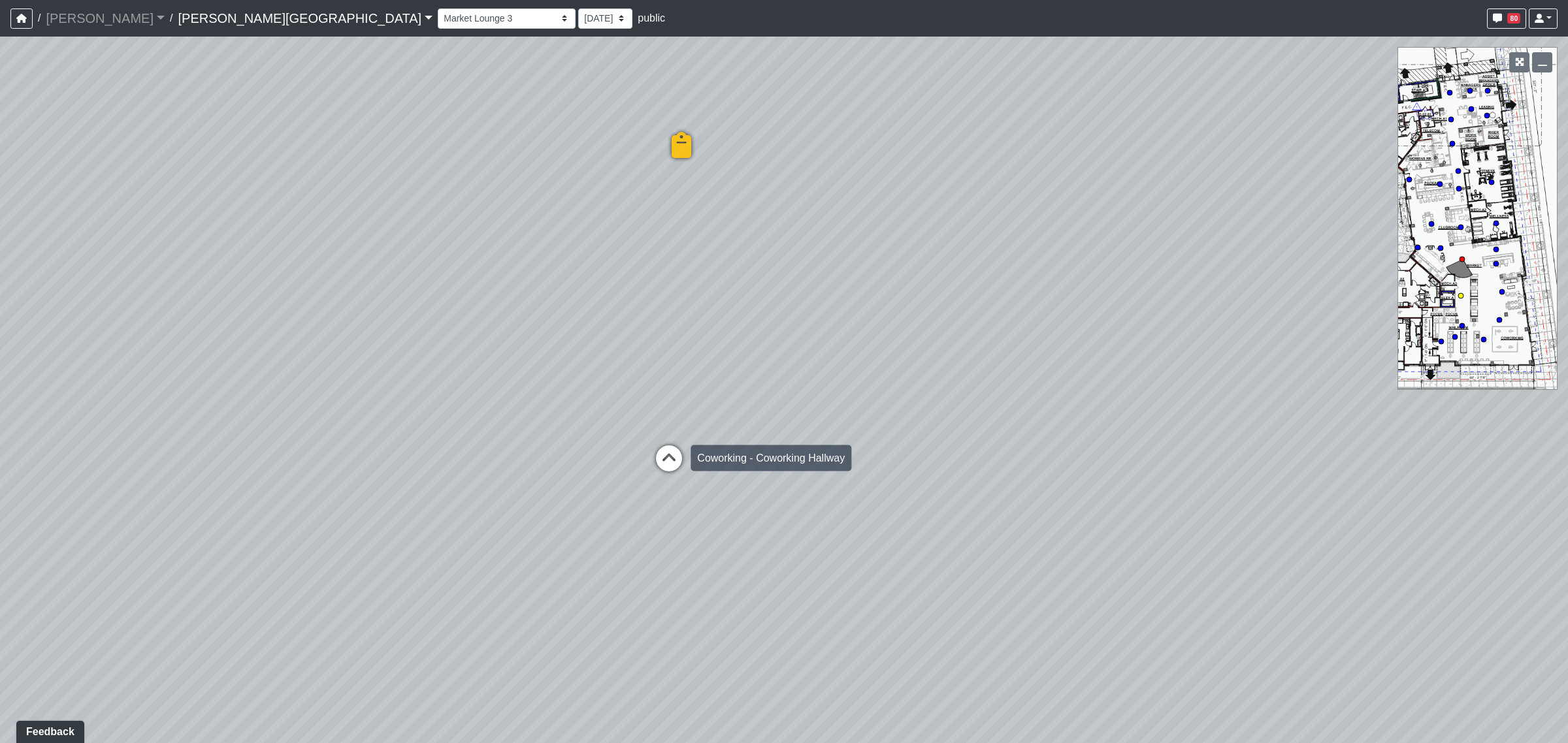
click at [673, 461] on icon at bounding box center [669, 464] width 39 height 39
select select "aSpht6C2hq2mZ3YnXdtVpj"
select select "4RaHTiPXkmhnUPAV7KL21M"
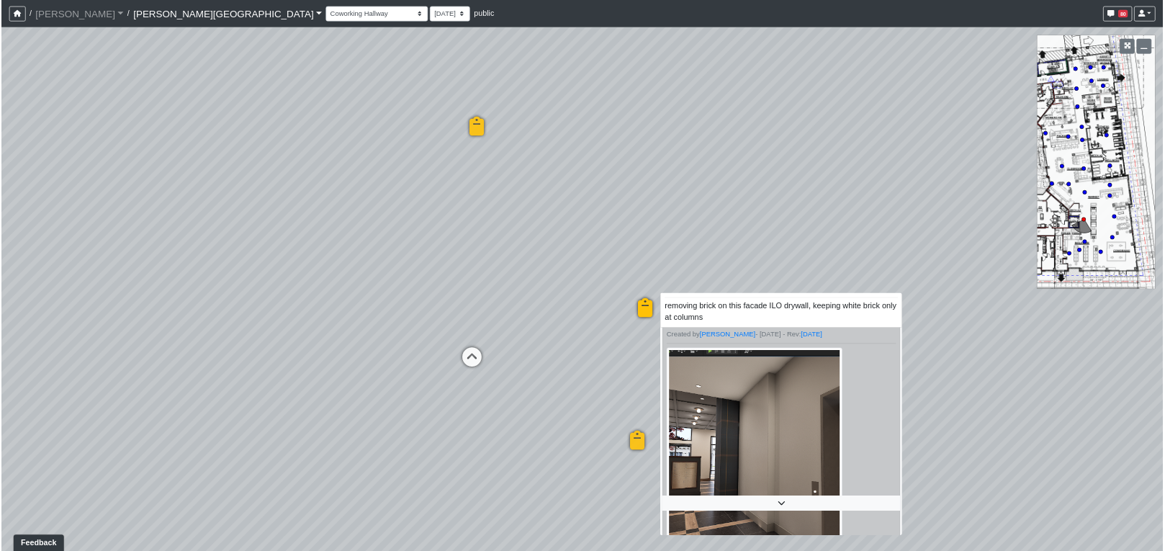
scroll to position [55, 0]
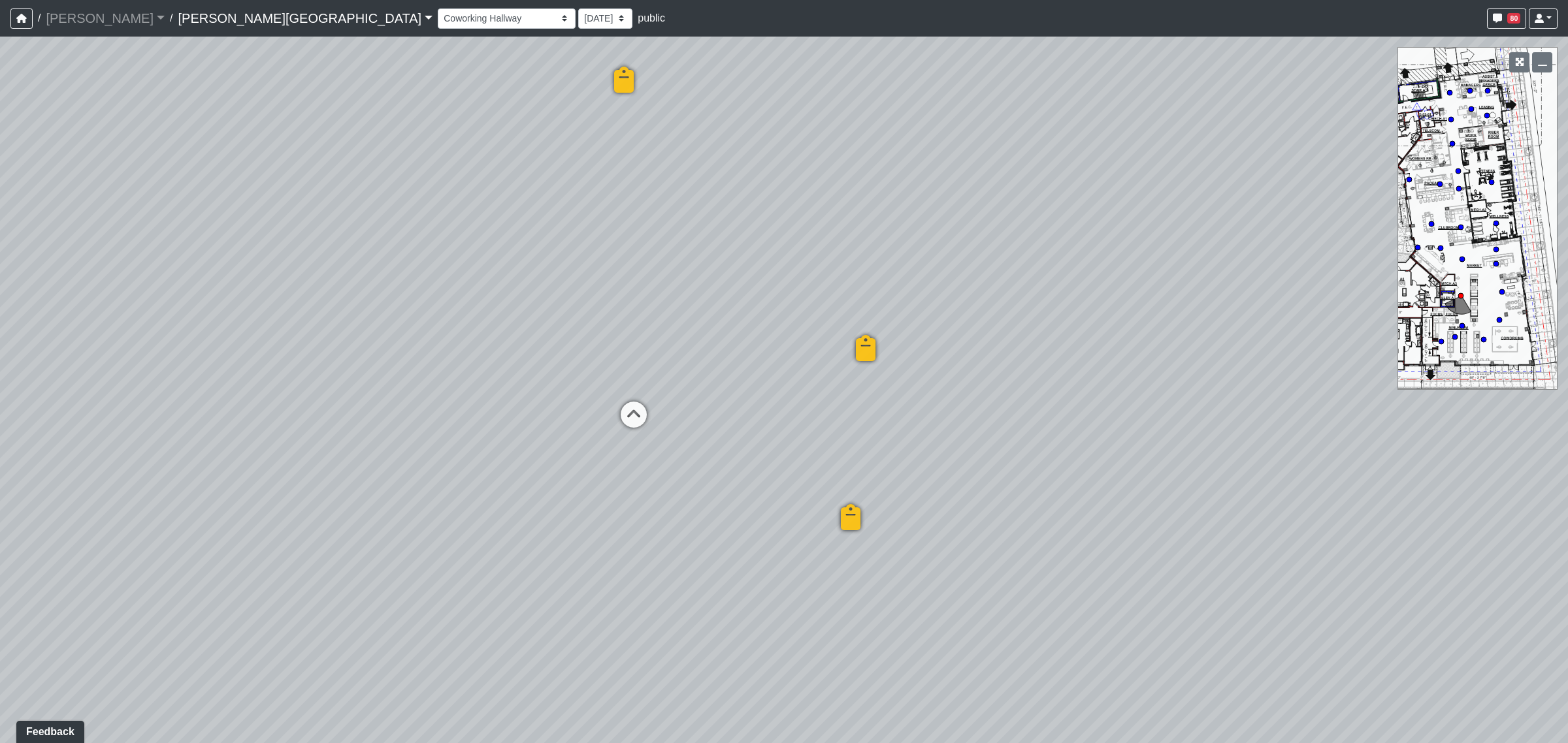
drag, startPoint x: 853, startPoint y: 500, endPoint x: 848, endPoint y: 435, distance: 65.2
click at [848, 435] on div "Loading... Coffee Bar Loading... Created by [PERSON_NAME] - [DATE] - Rev: [DATE…" at bounding box center [784, 389] width 1568 height 707
drag, startPoint x: 688, startPoint y: 425, endPoint x: 706, endPoint y: 587, distance: 163.0
click at [706, 587] on div "Loading... Coffee Bar Loading... Created by [PERSON_NAME] - [DATE] - Rev: [DATE…" at bounding box center [784, 389] width 1568 height 707
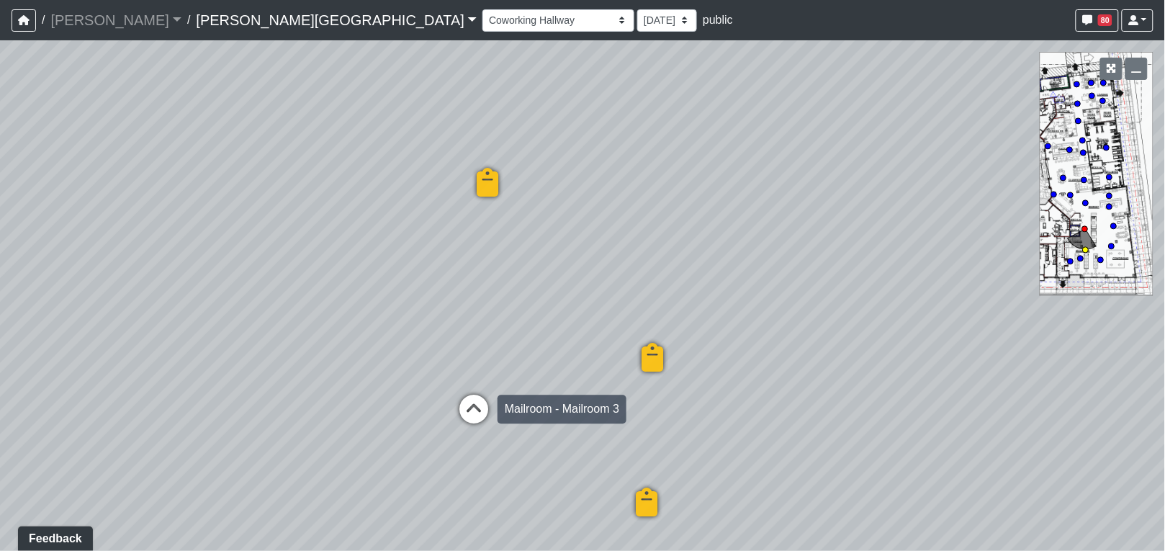
click at [480, 410] on icon at bounding box center [473, 416] width 43 height 43
select select "dV5PrdAd7NBbXf14caRe8q"
select select "4RaHTiPXkmhnUPAV7KL21M"
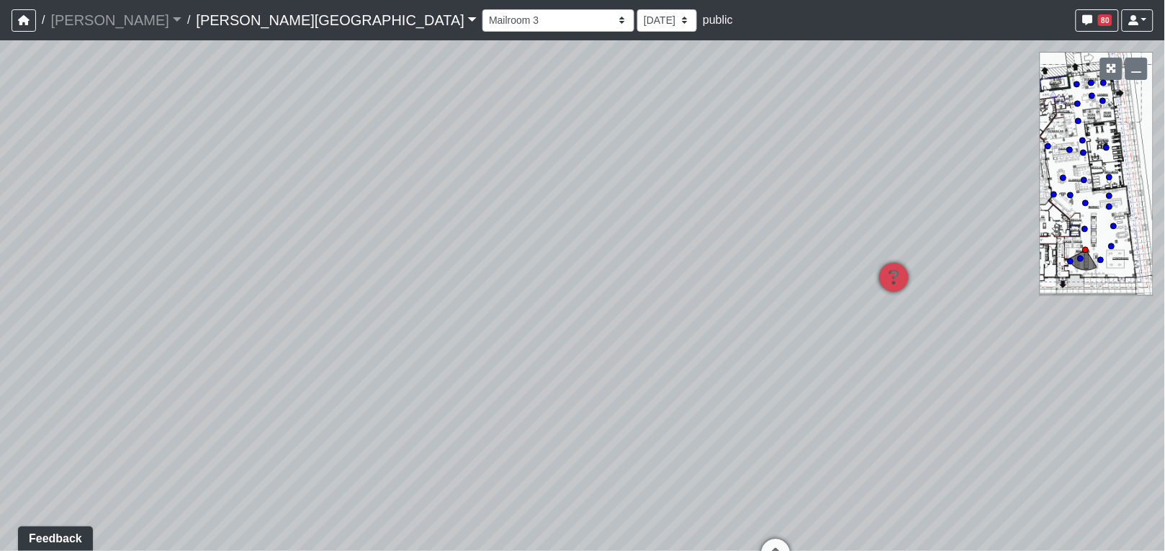
drag, startPoint x: 483, startPoint y: 407, endPoint x: 940, endPoint y: 403, distance: 457.2
click at [940, 403] on div "Loading... Coffee Bar Loading... Created by [PERSON_NAME] - [DATE] - Rev: [DATE…" at bounding box center [582, 295] width 1165 height 510
drag, startPoint x: 249, startPoint y: 398, endPoint x: 358, endPoint y: 387, distance: 109.3
click at [355, 387] on div "Loading... Coffee Bar Loading... Created by [PERSON_NAME] - [DATE] - Rev: [DATE…" at bounding box center [582, 295] width 1165 height 510
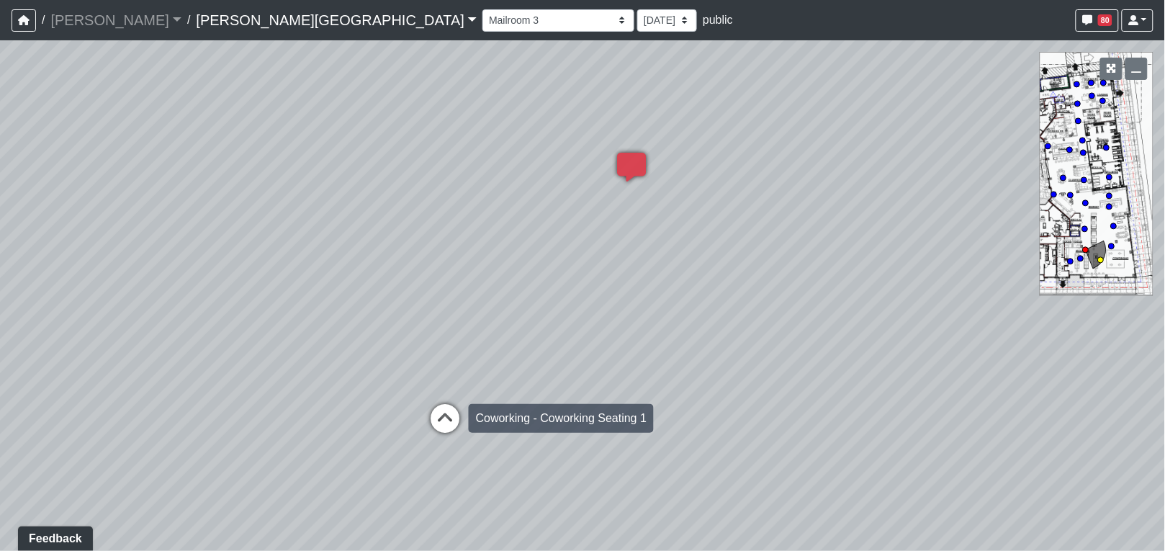
click at [440, 423] on icon at bounding box center [444, 425] width 43 height 43
select select "14aSjyWGB2RM1SNAaZHPuh"
select select "4RaHTiPXkmhnUPAV7KL21M"
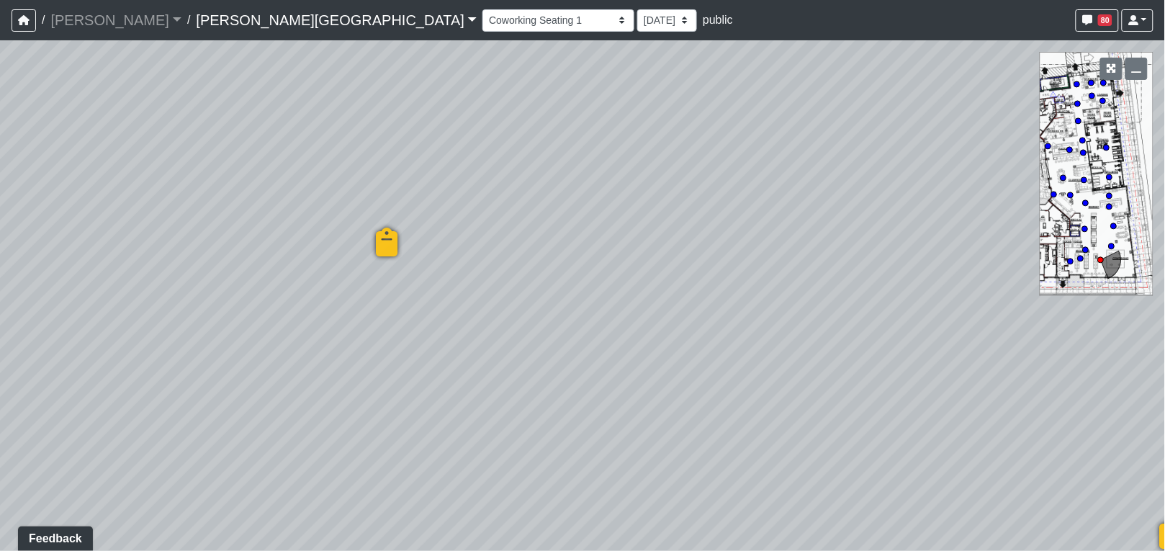
drag, startPoint x: 186, startPoint y: 377, endPoint x: 801, endPoint y: 400, distance: 615.3
click at [801, 400] on div "Loading... Coffee Bar Loading... Created by [PERSON_NAME] - [DATE] - Rev: [DATE…" at bounding box center [582, 295] width 1165 height 510
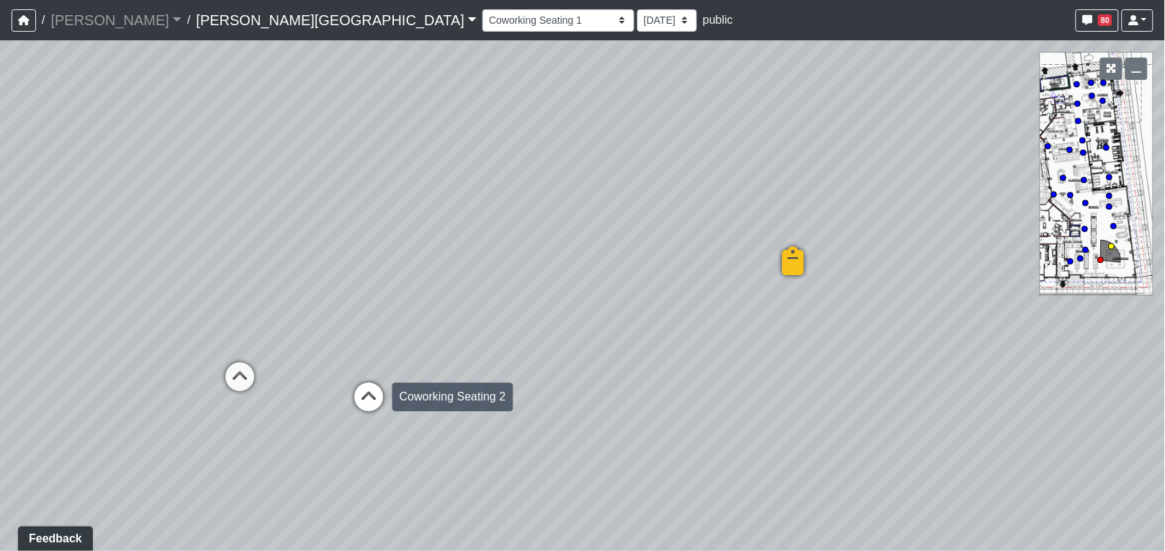
click at [377, 402] on icon at bounding box center [368, 403] width 43 height 43
select select "s8G2UFdYkfqv77tSwsqNr7"
select select "4RaHTiPXkmhnUPAV7KL21M"
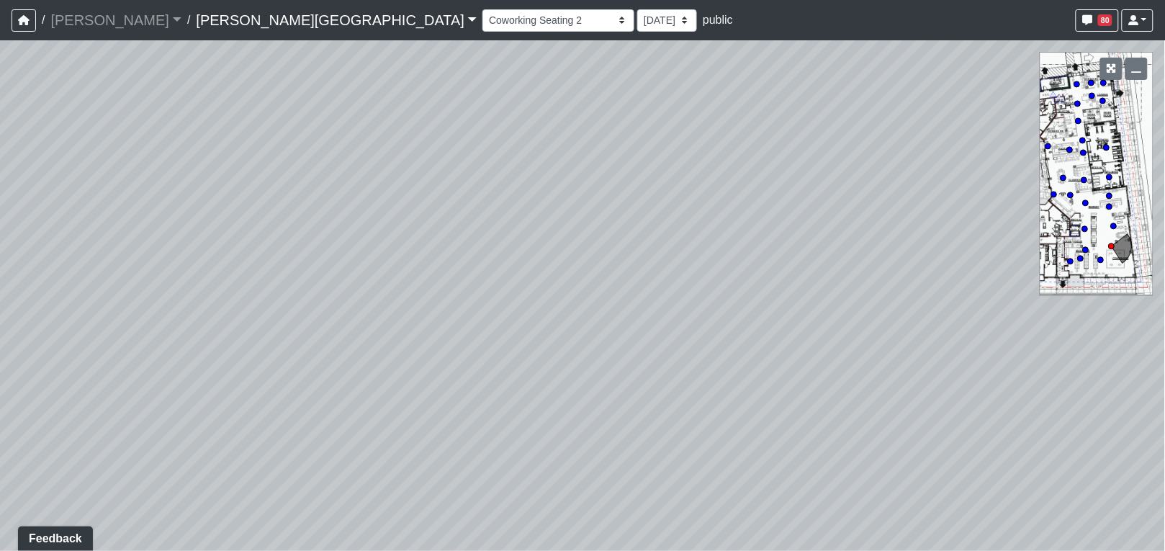
drag, startPoint x: 660, startPoint y: 472, endPoint x: 158, endPoint y: 221, distance: 560.3
click at [158, 221] on div "Loading... Coffee Bar Loading... Created by [PERSON_NAME] - [DATE] - Rev: [DATE…" at bounding box center [582, 295] width 1165 height 510
drag, startPoint x: 517, startPoint y: 263, endPoint x: 480, endPoint y: 383, distance: 125.7
click at [480, 383] on div "Loading... Coffee Bar Loading... Created by [PERSON_NAME] - [DATE] - Rev: [DATE…" at bounding box center [582, 295] width 1165 height 510
drag, startPoint x: 742, startPoint y: 321, endPoint x: 689, endPoint y: 335, distance: 54.3
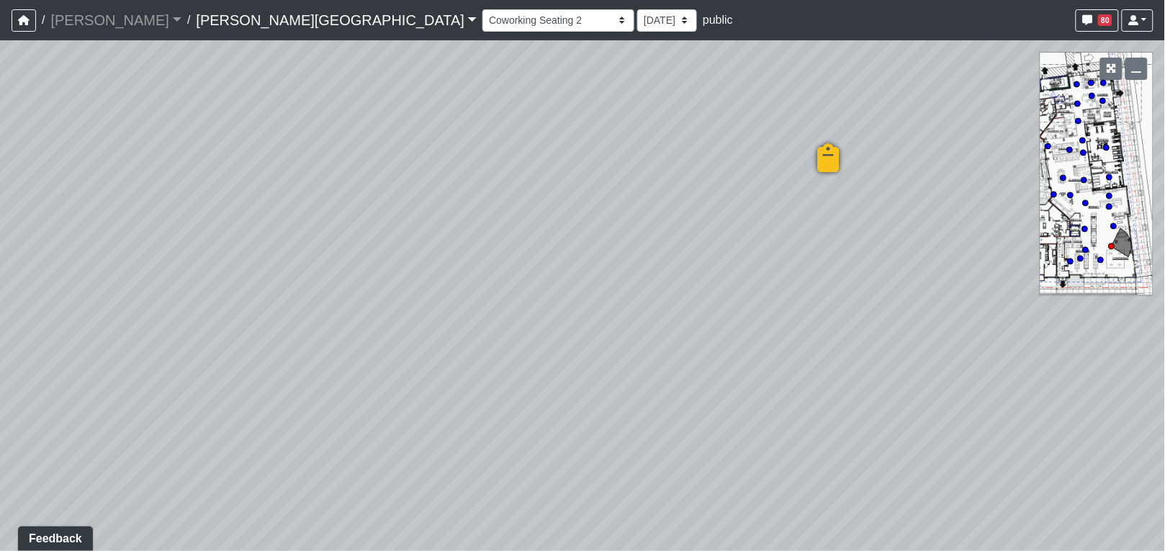
click at [825, 337] on div "Loading... Coffee Bar Loading... Created by [PERSON_NAME] - [DATE] - Rev: [DATE…" at bounding box center [582, 295] width 1165 height 510
drag, startPoint x: 779, startPoint y: 306, endPoint x: 811, endPoint y: 318, distance: 34.6
click at [848, 311] on div "Loading... Coffee Bar Loading... Created by [PERSON_NAME] - [DATE] - Rev: [DATE…" at bounding box center [582, 295] width 1165 height 510
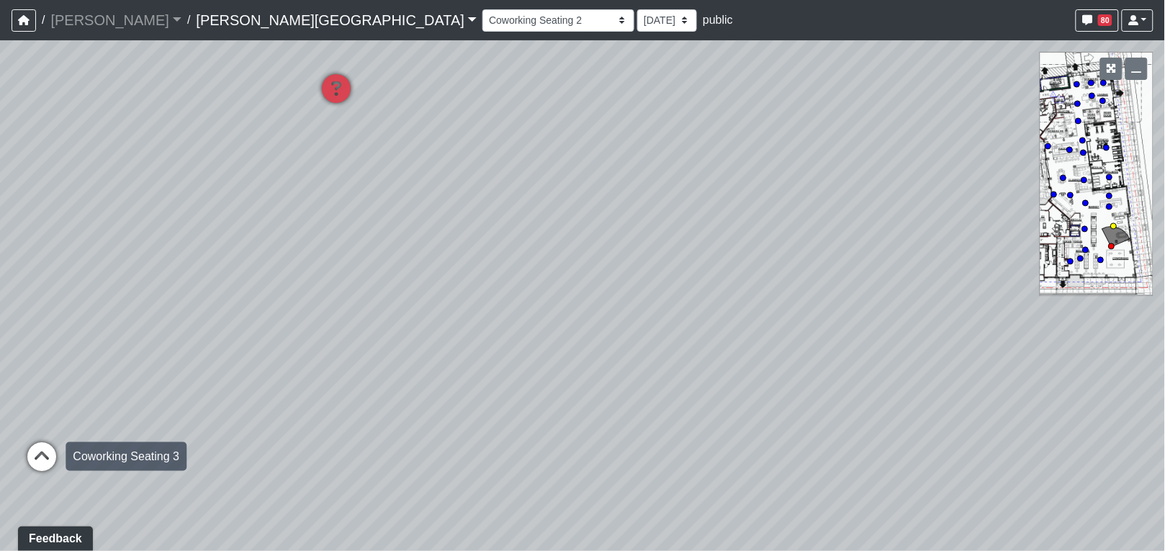
click at [40, 446] on icon at bounding box center [41, 463] width 43 height 43
select select "b75WLKiiaJA3cEZUS8gtYH"
select select "4RaHTiPXkmhnUPAV7KL21M"
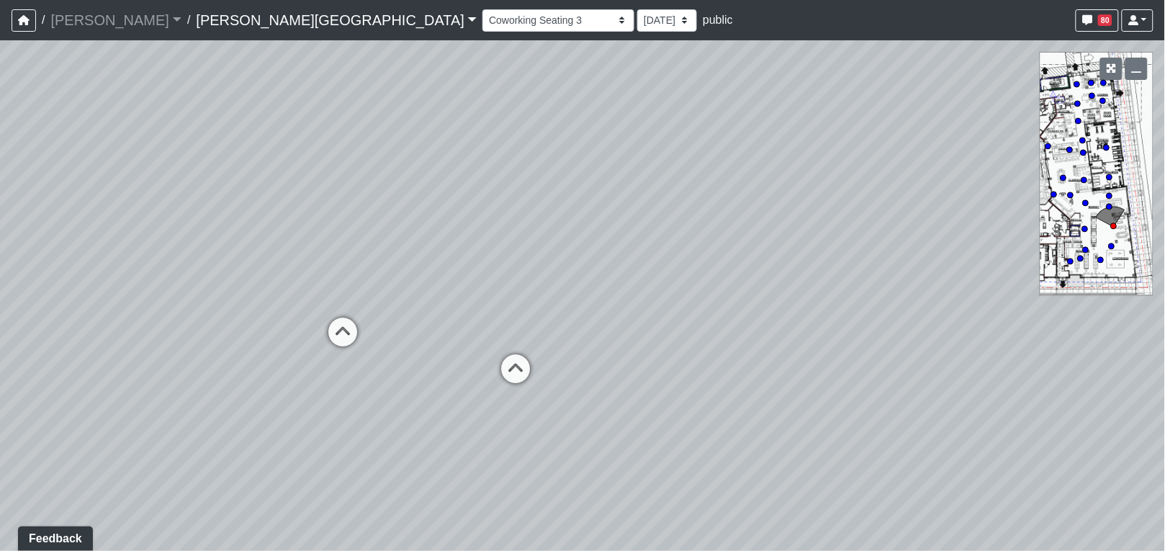
drag, startPoint x: 714, startPoint y: 411, endPoint x: 1052, endPoint y: 412, distance: 337.7
click at [1052, 412] on div "Loading... Coffee Bar Loading... Created by [PERSON_NAME] - [DATE] - Rev: [DATE…" at bounding box center [582, 295] width 1165 height 510
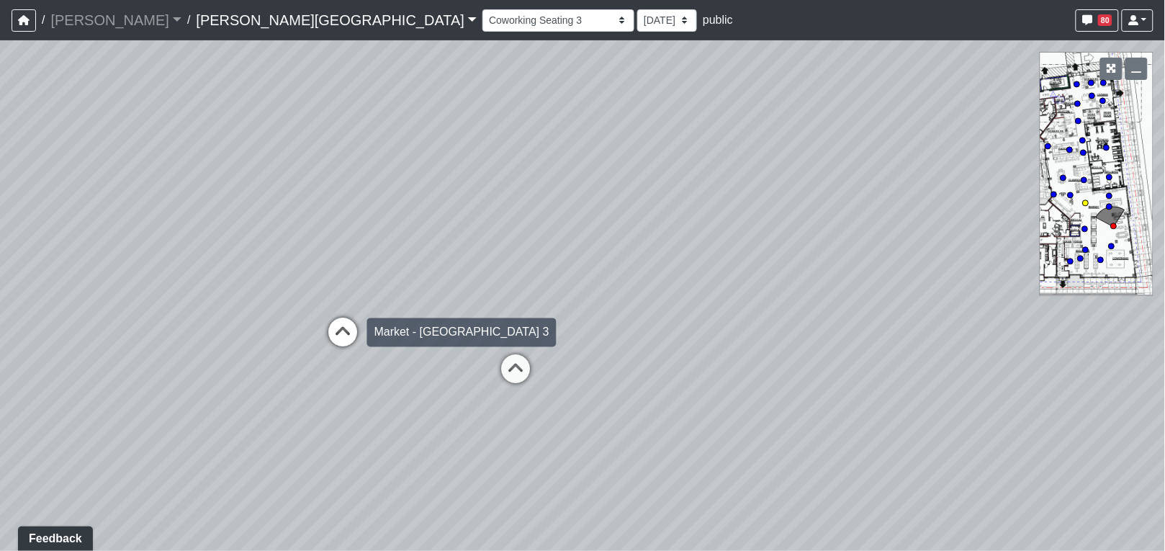
click at [350, 343] on icon at bounding box center [343, 339] width 43 height 43
select select "8eGugpUJ7mA5qJDwsm4SsZ"
select select "4RaHTiPXkmhnUPAV7KL21M"
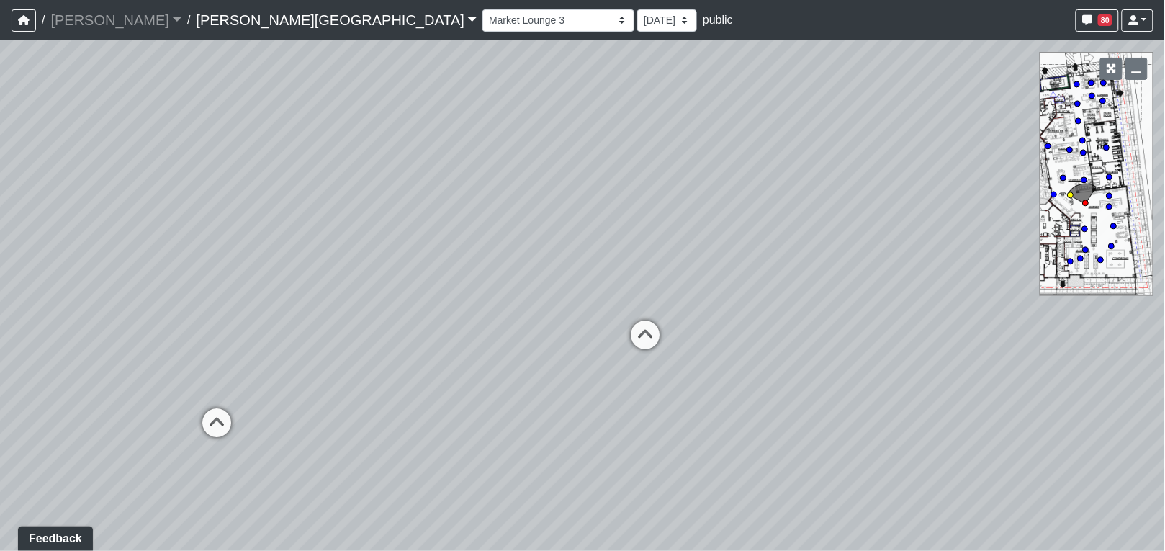
click at [222, 423] on icon at bounding box center [216, 430] width 43 height 43
select select "opxjAeKrrqupTskj1neSeV"
select select "4RaHTiPXkmhnUPAV7KL21M"
drag, startPoint x: 429, startPoint y: 340, endPoint x: 271, endPoint y: 312, distance: 160.2
click at [271, 312] on div "Loading... Coffee Bar Loading... Created by [PERSON_NAME] - [DATE] - Rev: [DATE…" at bounding box center [582, 295] width 1165 height 510
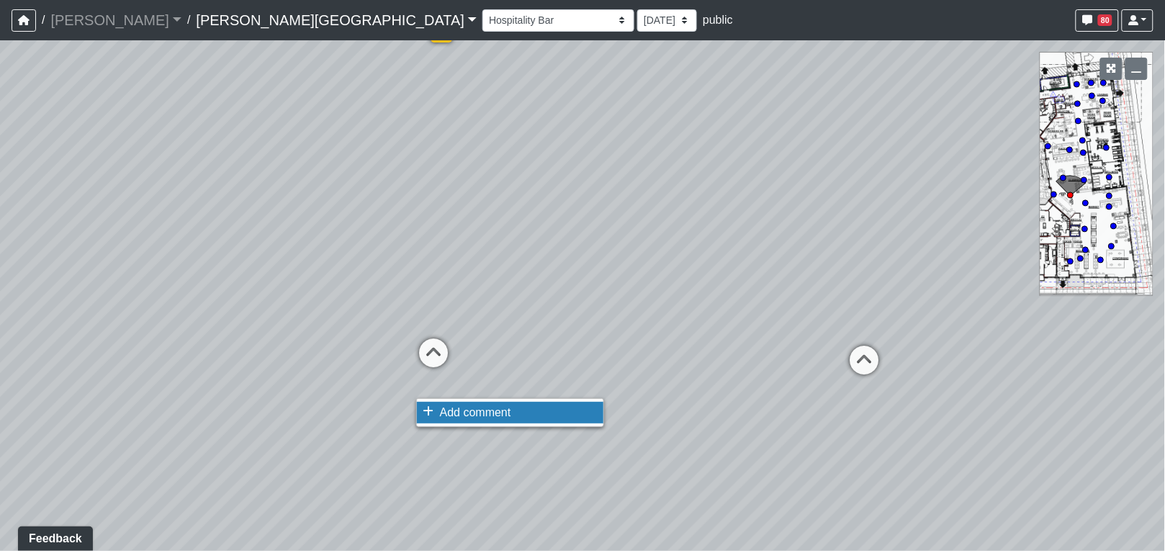
click at [450, 406] on span "Add comment" at bounding box center [475, 412] width 71 height 12
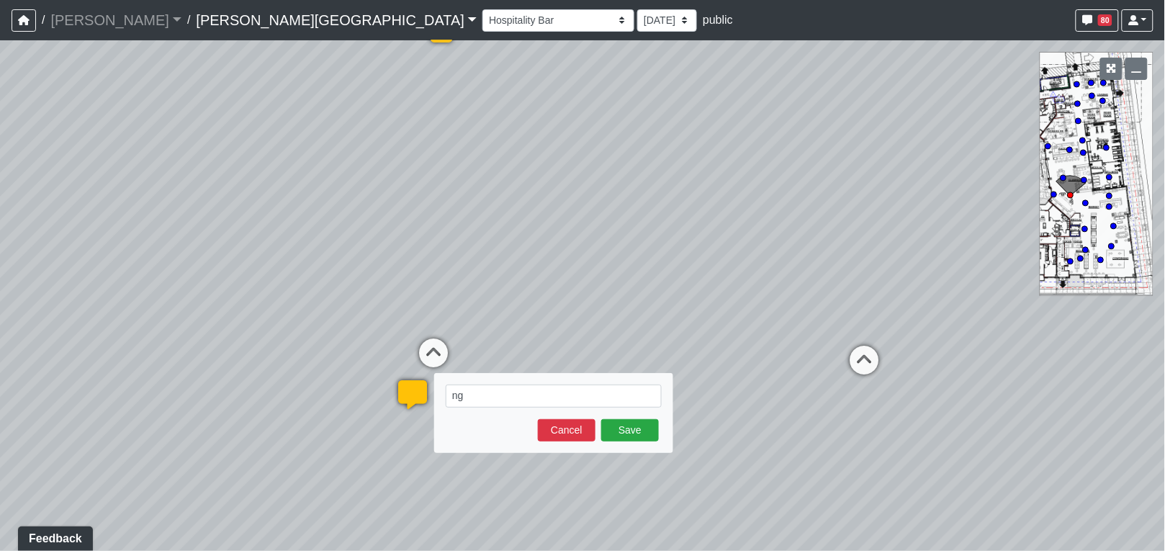
type textarea "n"
type textarea "l"
click at [595, 400] on textarea "LNG-105 POOL TABLE" at bounding box center [554, 395] width 216 height 23
drag, startPoint x: 540, startPoint y: 387, endPoint x: 562, endPoint y: 392, distance: 22.9
click at [544, 387] on textarea "LNG-105 POOL TABLE" at bounding box center [554, 395] width 216 height 23
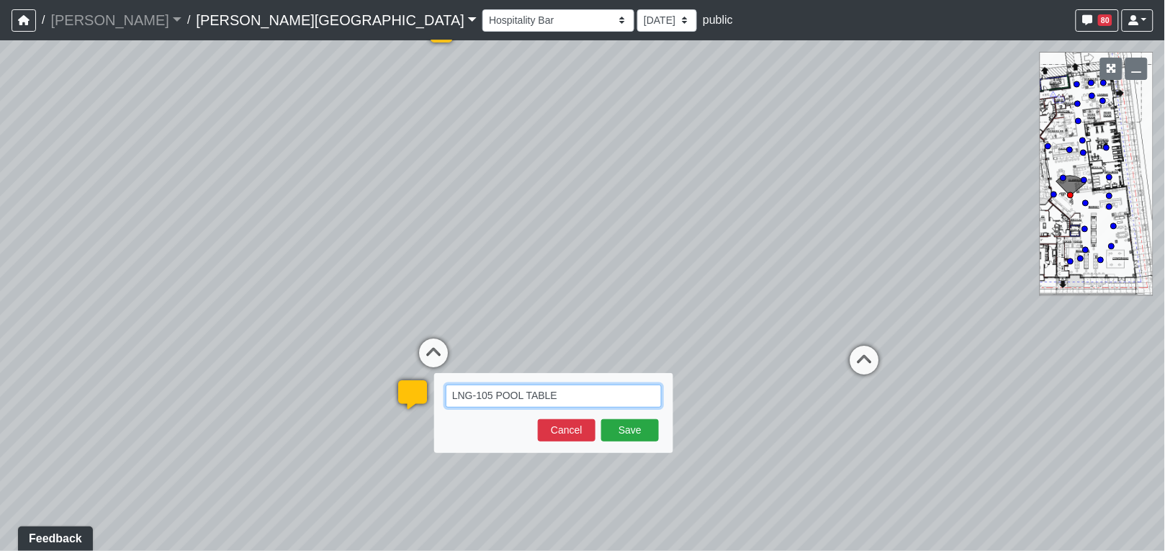
click at [567, 395] on textarea "LNG-105 POOL TABLE" at bounding box center [554, 395] width 216 height 23
paste textarea "[URL][DOMAIN_NAME]"
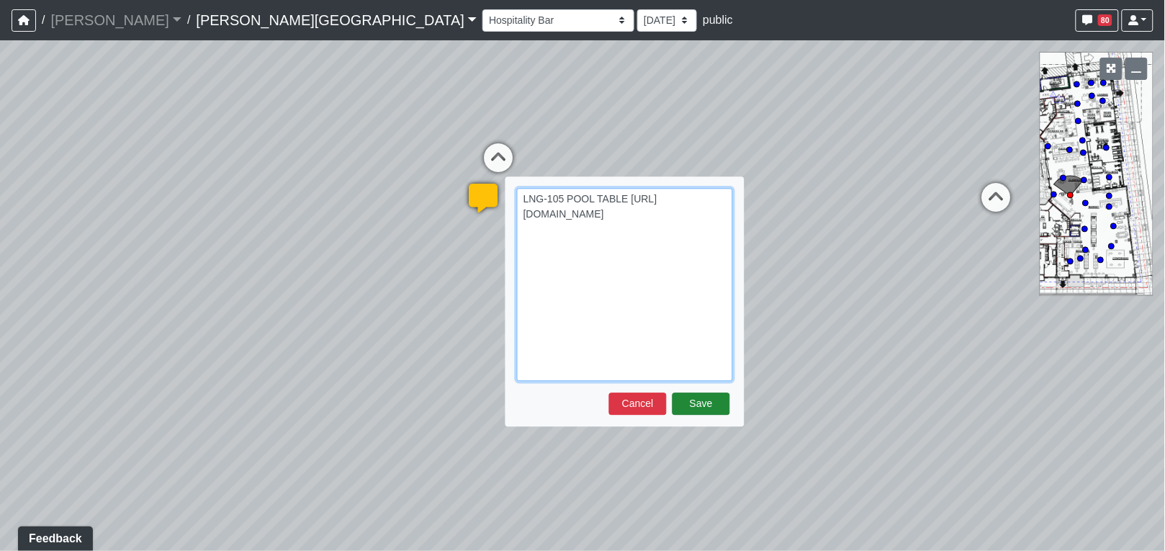
type textarea "LNG-105 POOL TABLE [URL][DOMAIN_NAME]"
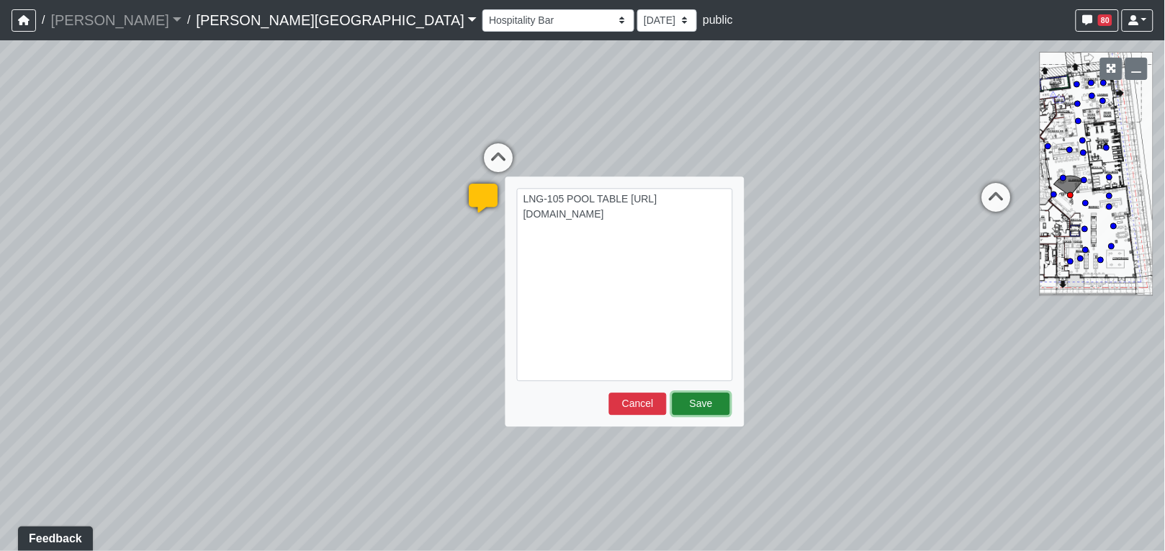
click at [706, 408] on button "Save" at bounding box center [701, 403] width 58 height 22
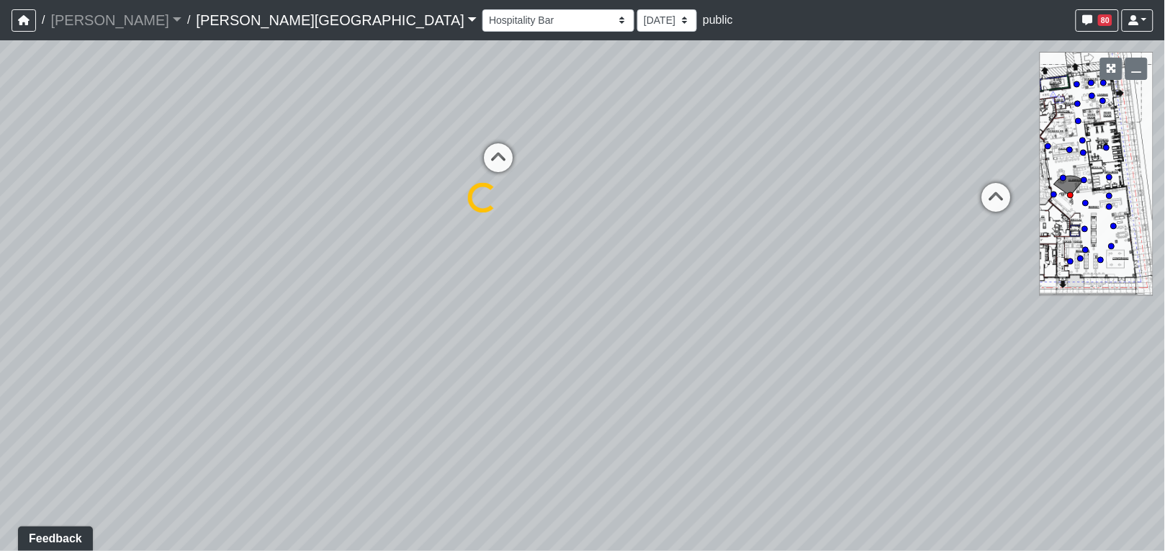
select select "opxjAeKrrqupTskj1neSeV"
select select "4RaHTiPXkmhnUPAV7KL21M"
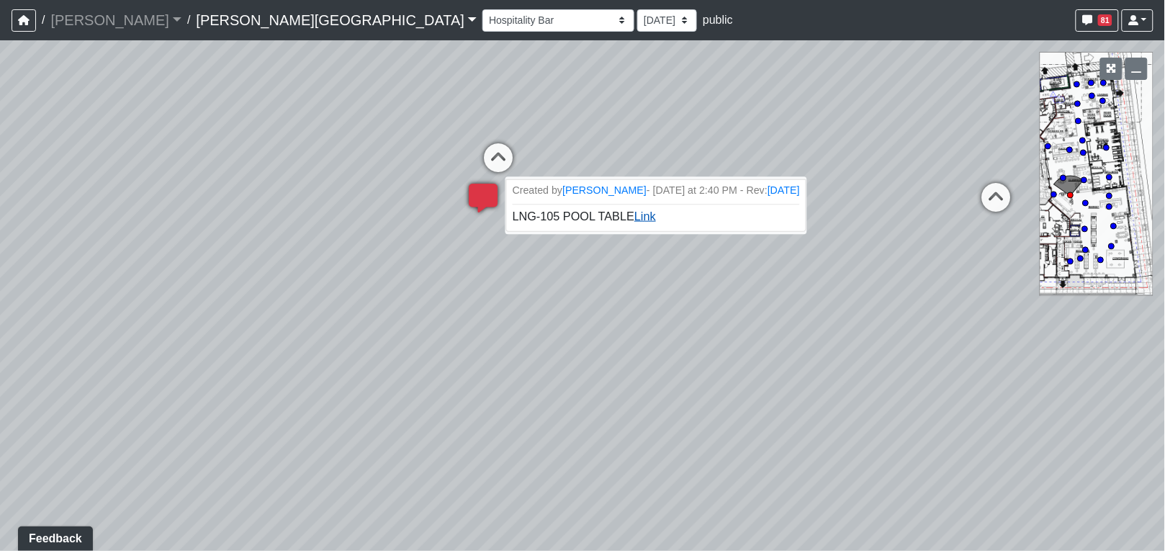
click at [642, 222] on link "Link" at bounding box center [645, 216] width 22 height 12
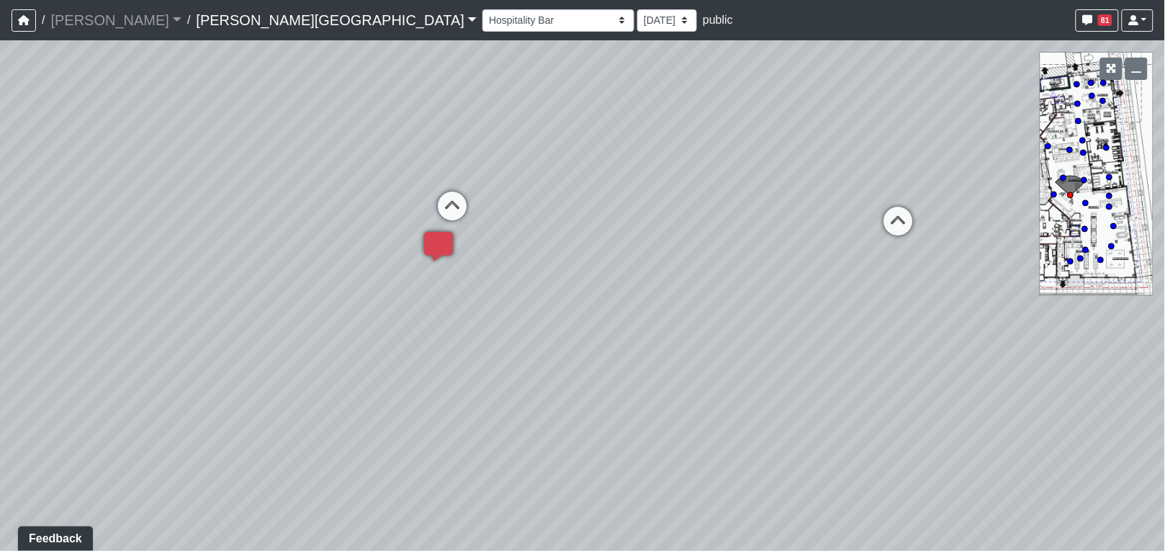
drag, startPoint x: 624, startPoint y: 297, endPoint x: 200, endPoint y: 428, distance: 443.4
click at [188, 434] on div "Loading... Coffee Bar Loading... Created by [PERSON_NAME] - [DATE] - Rev: [DATE…" at bounding box center [582, 295] width 1165 height 510
drag, startPoint x: 726, startPoint y: 426, endPoint x: 142, endPoint y: 300, distance: 597.2
click at [66, 328] on div "Loading... Coffee Bar Loading... Created by [PERSON_NAME] - [DATE] - Rev: [DATE…" at bounding box center [582, 295] width 1165 height 510
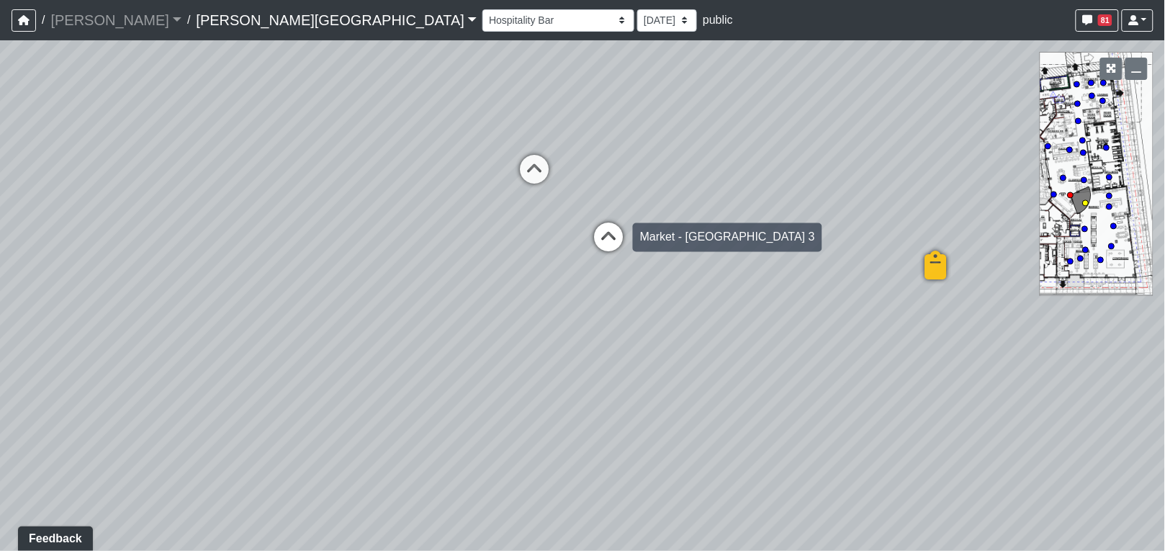
click at [609, 238] on icon at bounding box center [609, 244] width 43 height 43
select select "8eGugpUJ7mA5qJDwsm4SsZ"
select select "4RaHTiPXkmhnUPAV7KL21M"
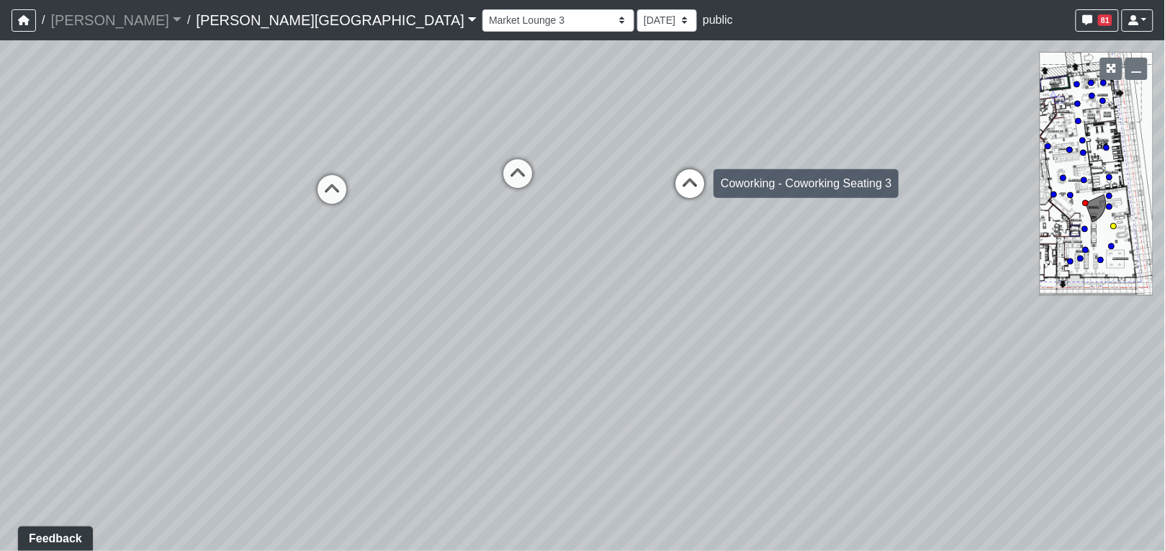
click at [684, 185] on icon at bounding box center [689, 190] width 43 height 43
select select "b75WLKiiaJA3cEZUS8gtYH"
select select "4RaHTiPXkmhnUPAV7KL21M"
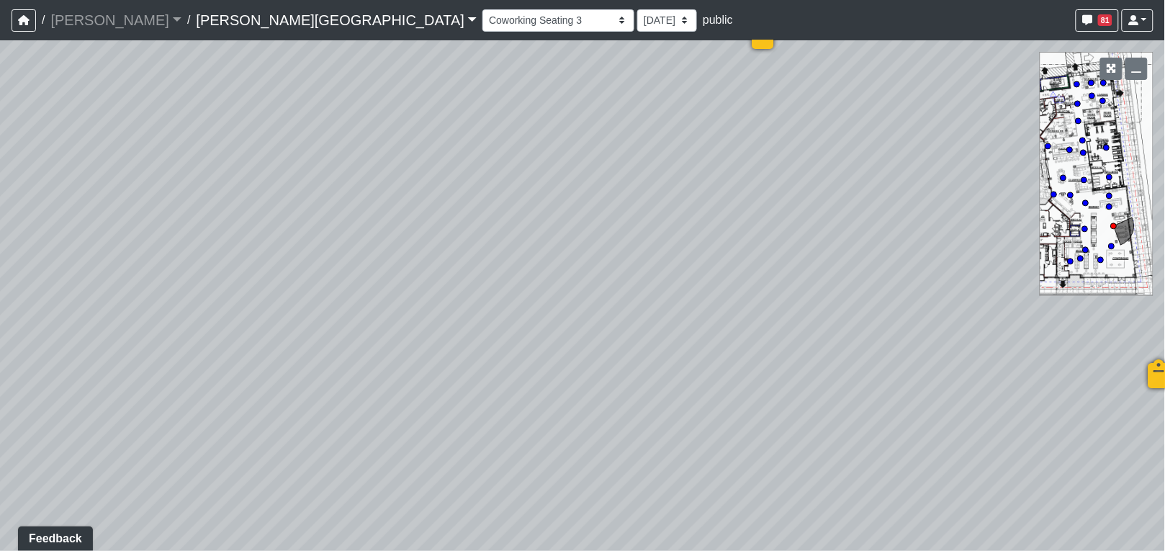
drag, startPoint x: 583, startPoint y: 215, endPoint x: 1232, endPoint y: 326, distance: 658.2
click at [1165, 326] on html "/ [PERSON_NAME] Loading... / [PERSON_NAME][GEOGRAPHIC_DATA] [PERSON_NAME][GEOGR…" at bounding box center [582, 275] width 1165 height 551
drag, startPoint x: 798, startPoint y: 303, endPoint x: 929, endPoint y: 221, distance: 155.2
click at [929, 221] on div "Loading... Coffee Bar Loading... Created by [PERSON_NAME] - [DATE] - Rev: [DATE…" at bounding box center [582, 295] width 1165 height 510
drag, startPoint x: 727, startPoint y: 375, endPoint x: 703, endPoint y: 379, distance: 24.7
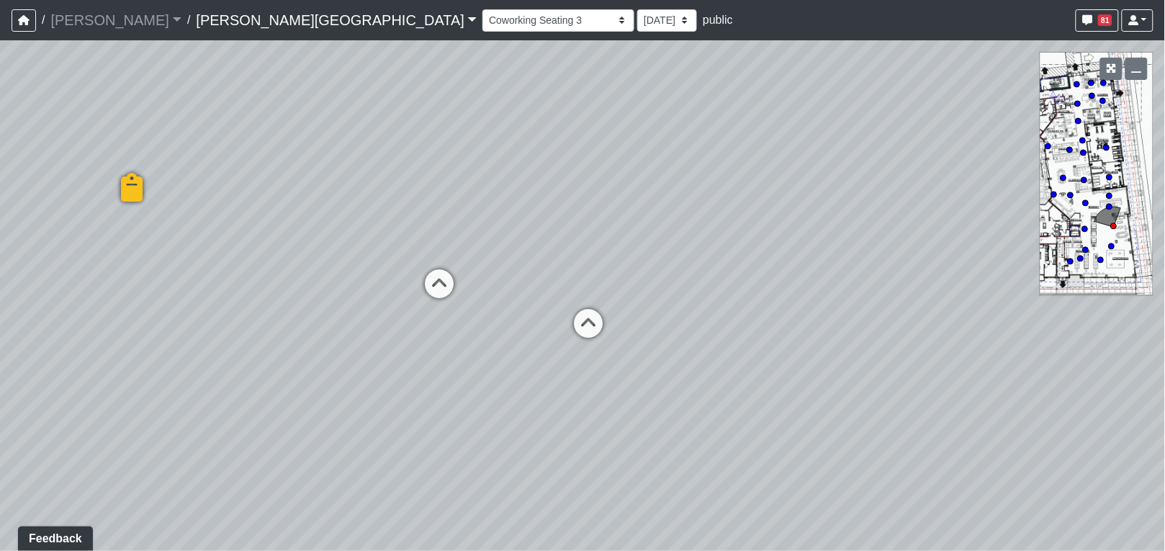
click at [733, 376] on div "Loading... Coffee Bar Loading... Created by [PERSON_NAME] - [DATE] - Rev: [DATE…" at bounding box center [582, 295] width 1165 height 510
drag, startPoint x: 459, startPoint y: 376, endPoint x: 789, endPoint y: 372, distance: 329.8
click at [785, 374] on div "Loading... Coffee Bar Loading... Created by [PERSON_NAME] - [DATE] - Rev: [DATE…" at bounding box center [582, 295] width 1165 height 510
